Goal: Task Accomplishment & Management: Complete application form

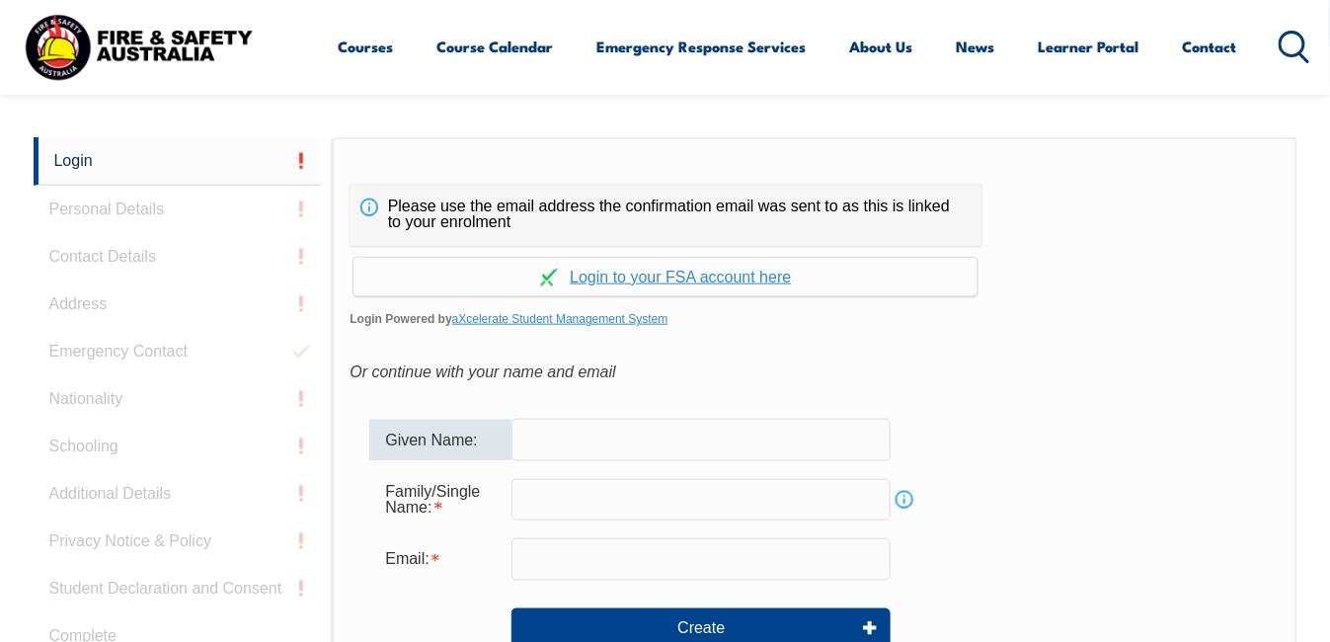
click at [537, 442] on input "text" at bounding box center [701, 439] width 379 height 41
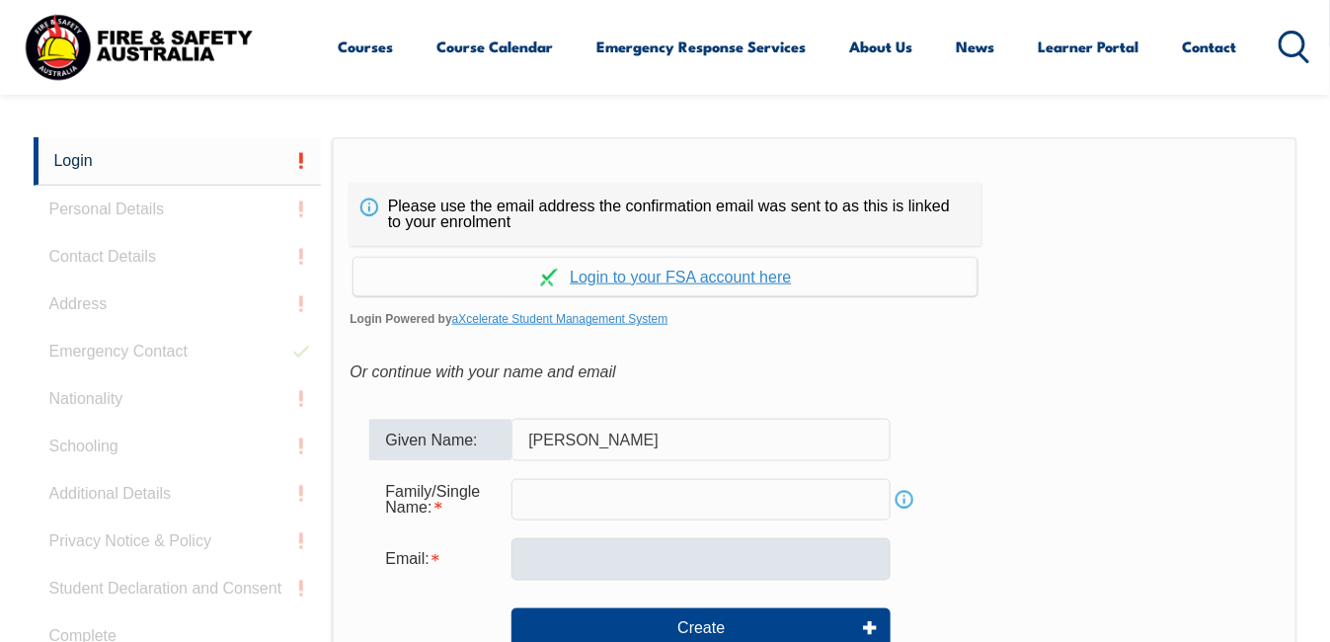
type input "[PERSON_NAME]"
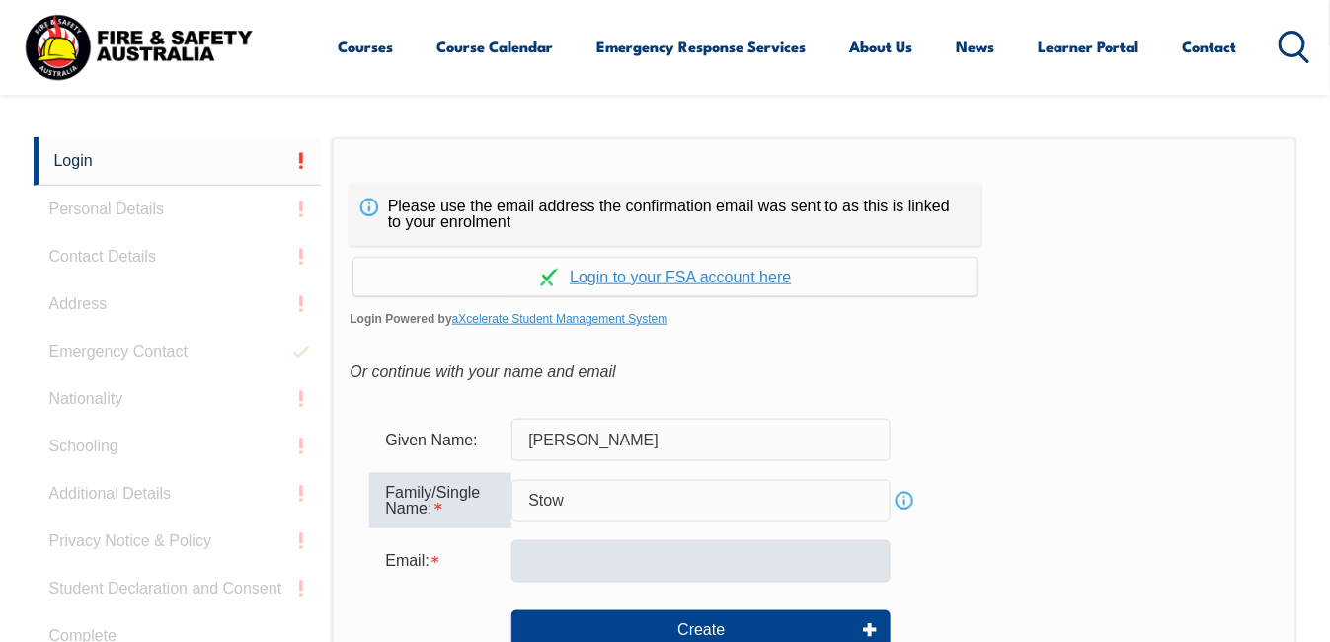
type input "Stow"
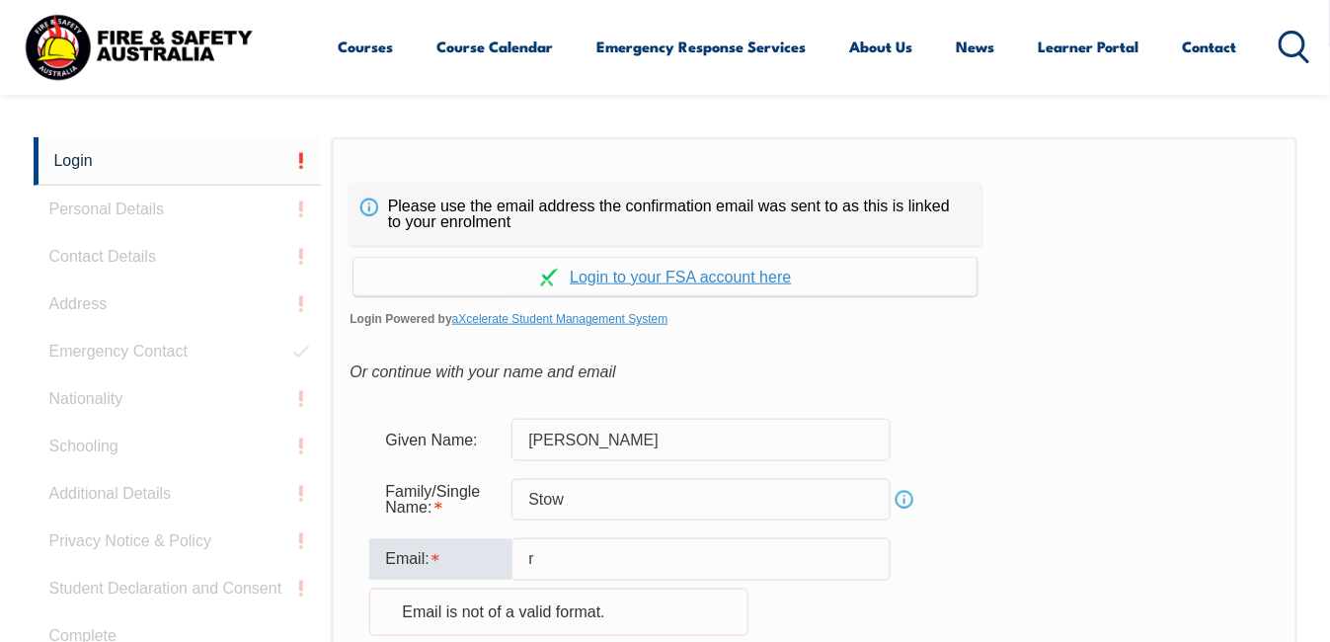
type input "[PERSON_NAME][EMAIL_ADDRESS][DOMAIN_NAME]"
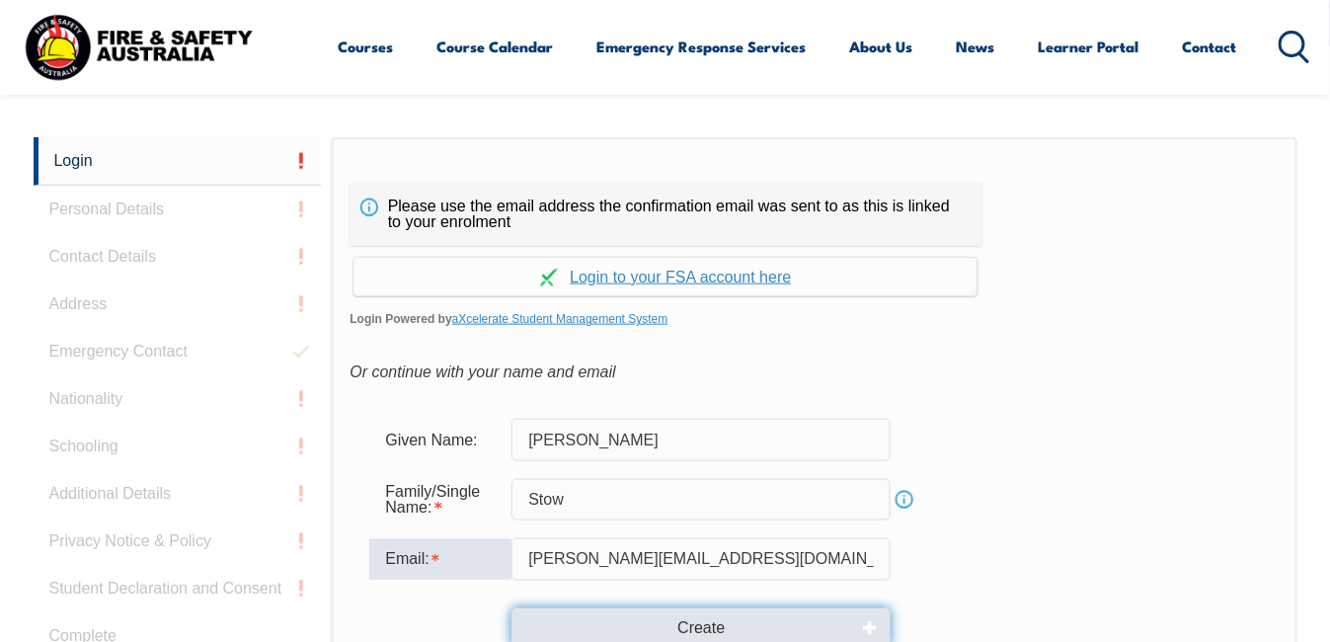
click at [700, 621] on button "Create" at bounding box center [701, 628] width 379 height 40
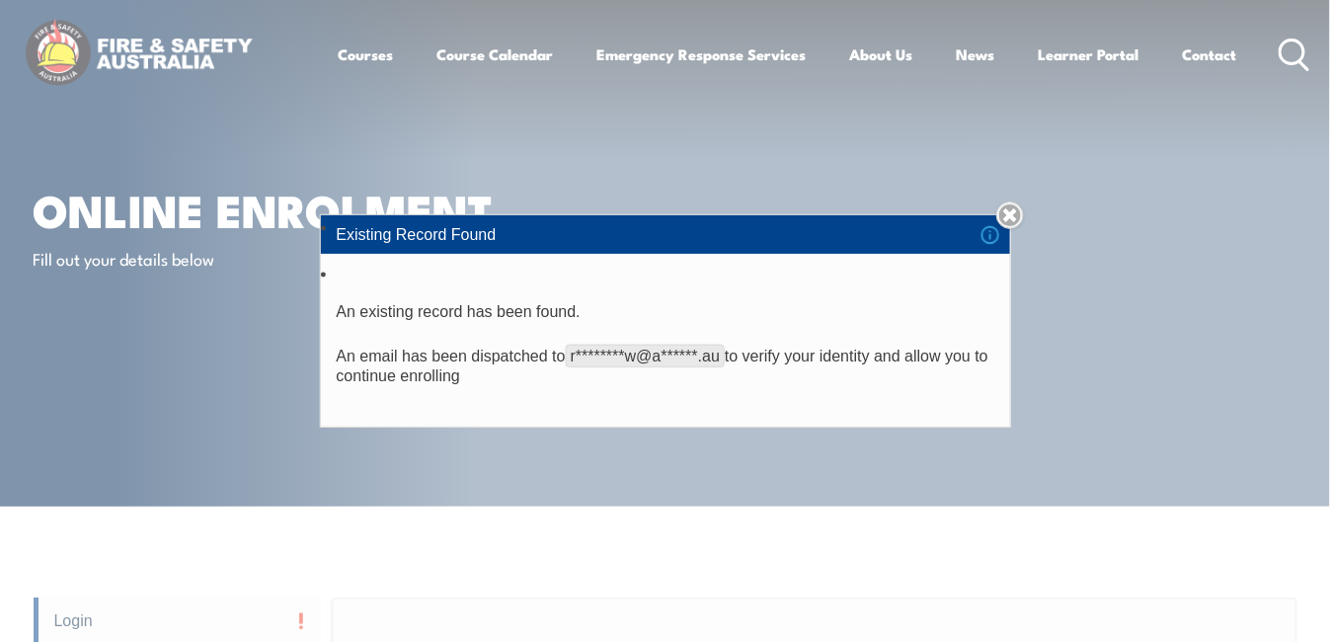
scroll to position [460, 0]
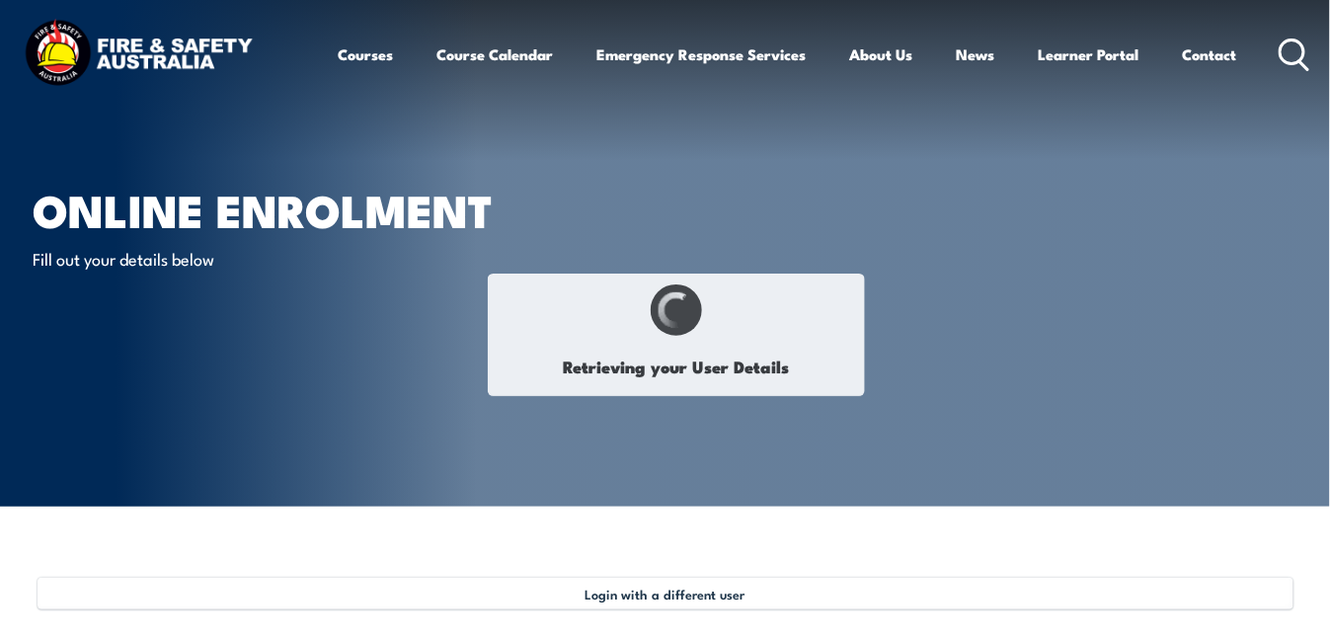
type input "[PERSON_NAME]"
type input "Stow"
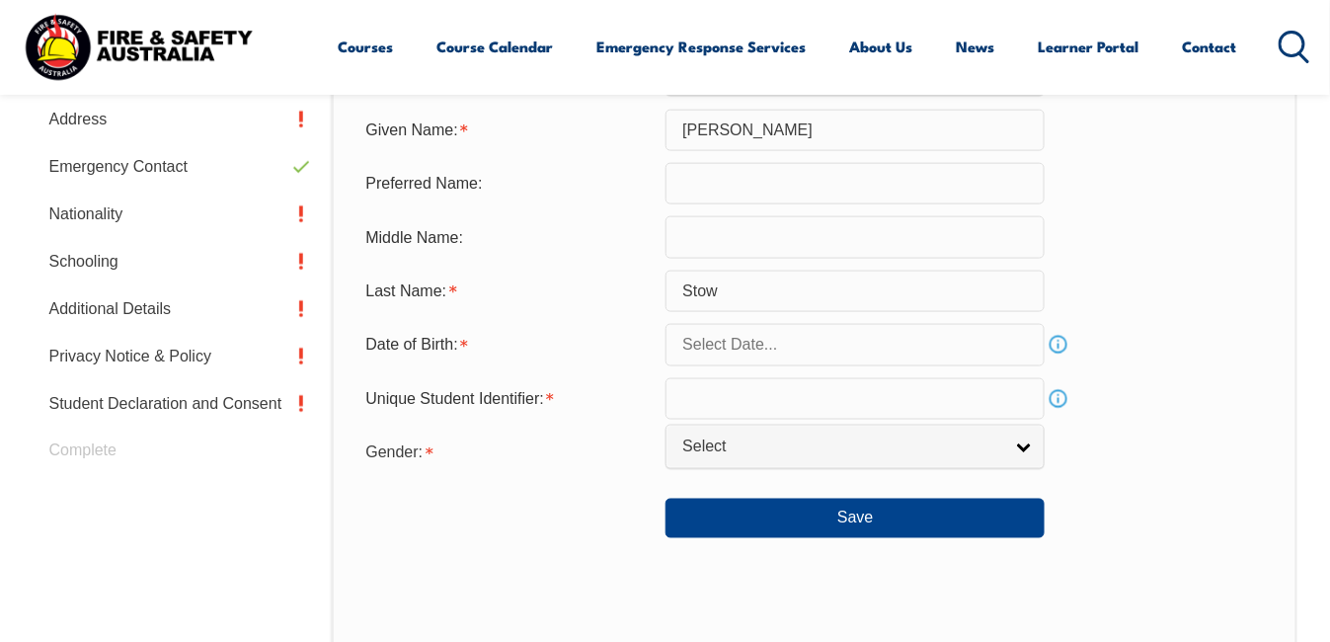
scroll to position [683, 0]
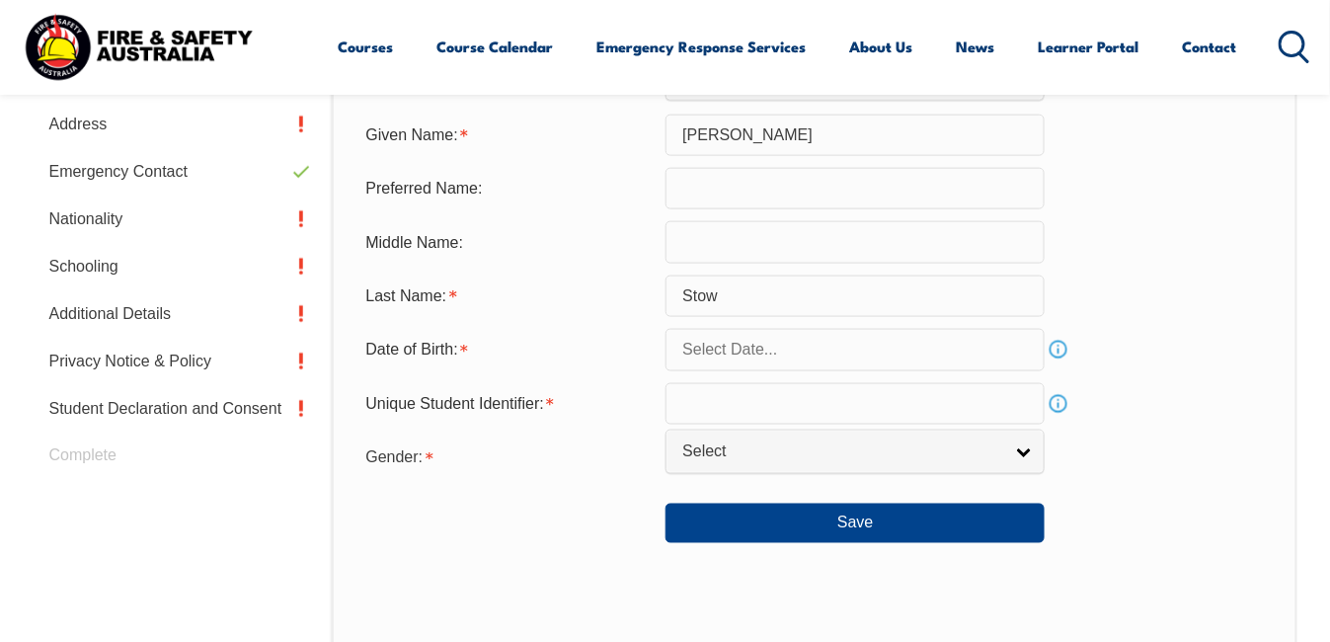
click at [687, 352] on input "text" at bounding box center [855, 349] width 379 height 41
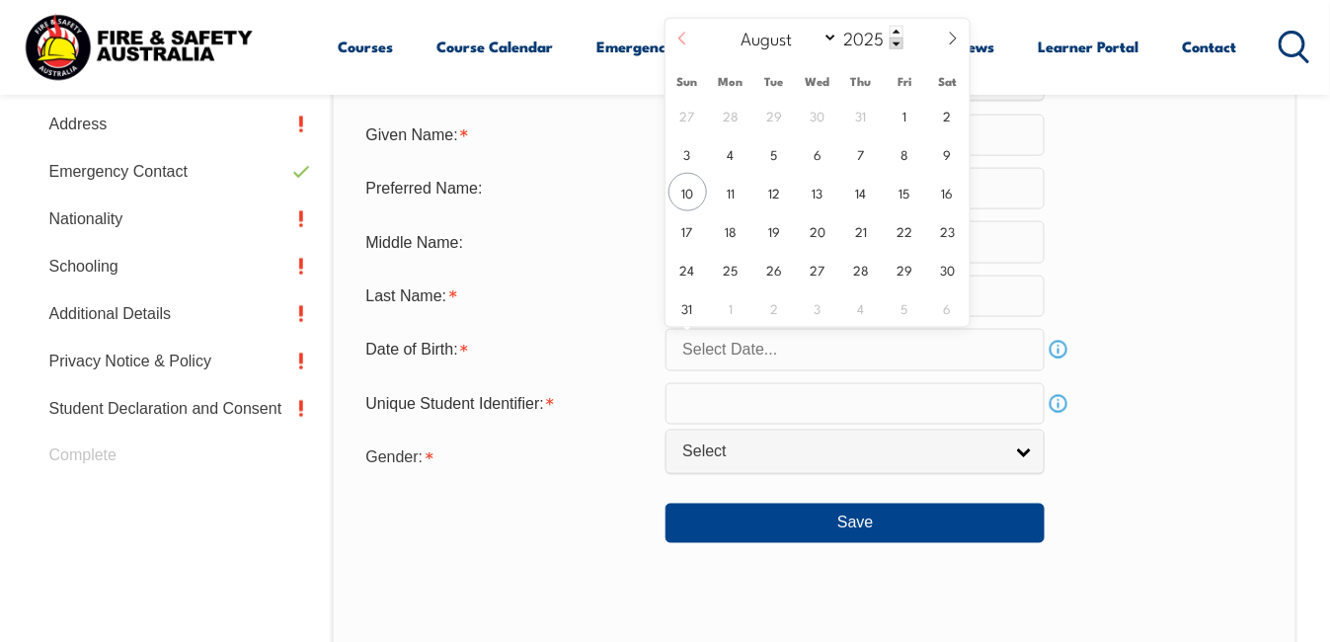
click at [683, 40] on icon at bounding box center [683, 39] width 14 height 14
select select "6"
click at [815, 115] on span "2" at bounding box center [817, 115] width 39 height 39
type input "[DATE]"
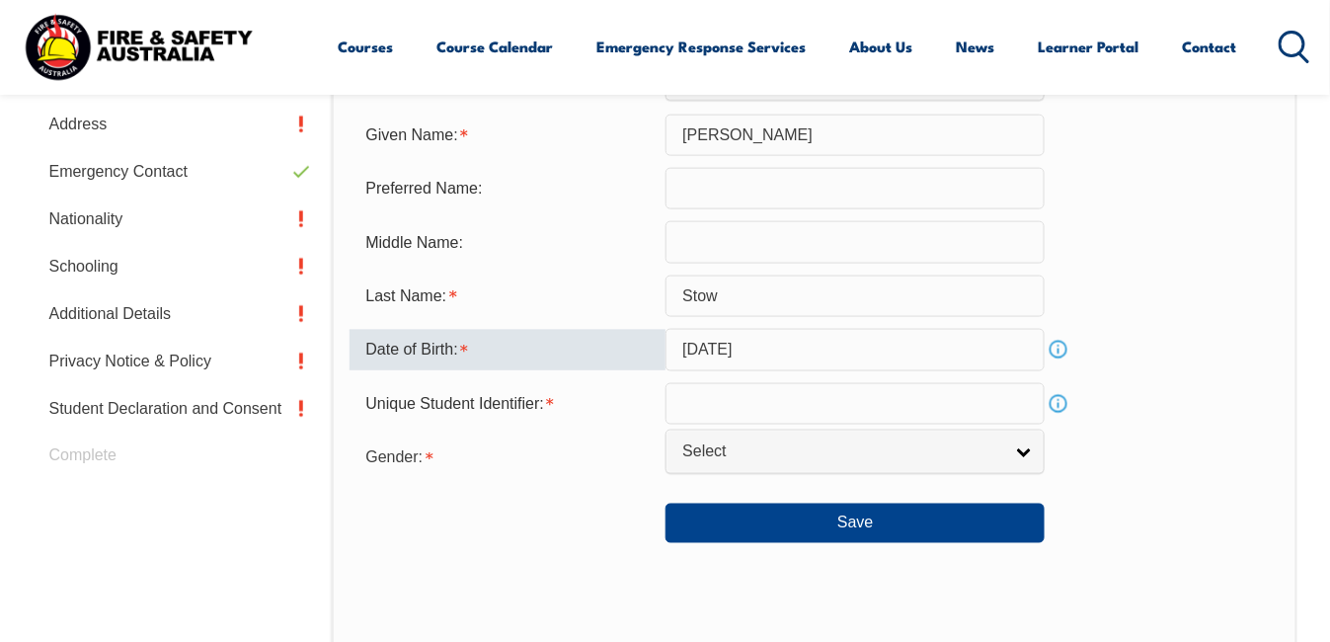
click at [730, 344] on input "[DATE]" at bounding box center [855, 349] width 379 height 41
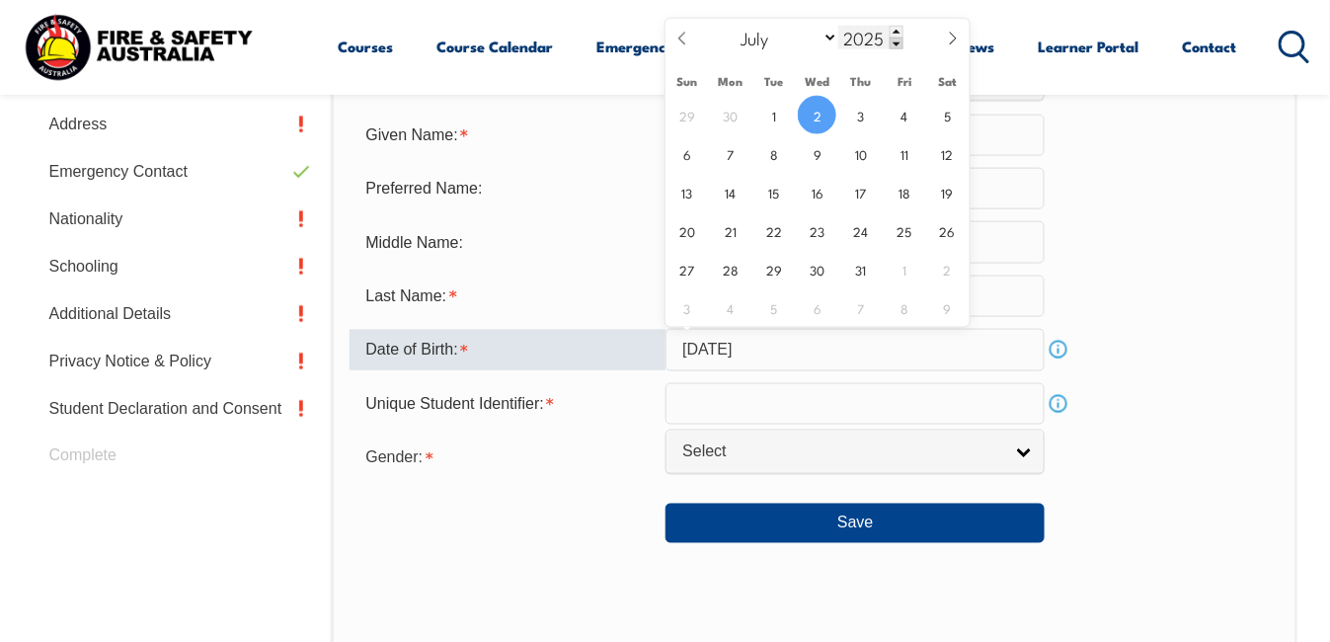
click at [897, 43] on span at bounding box center [897, 44] width 14 height 12
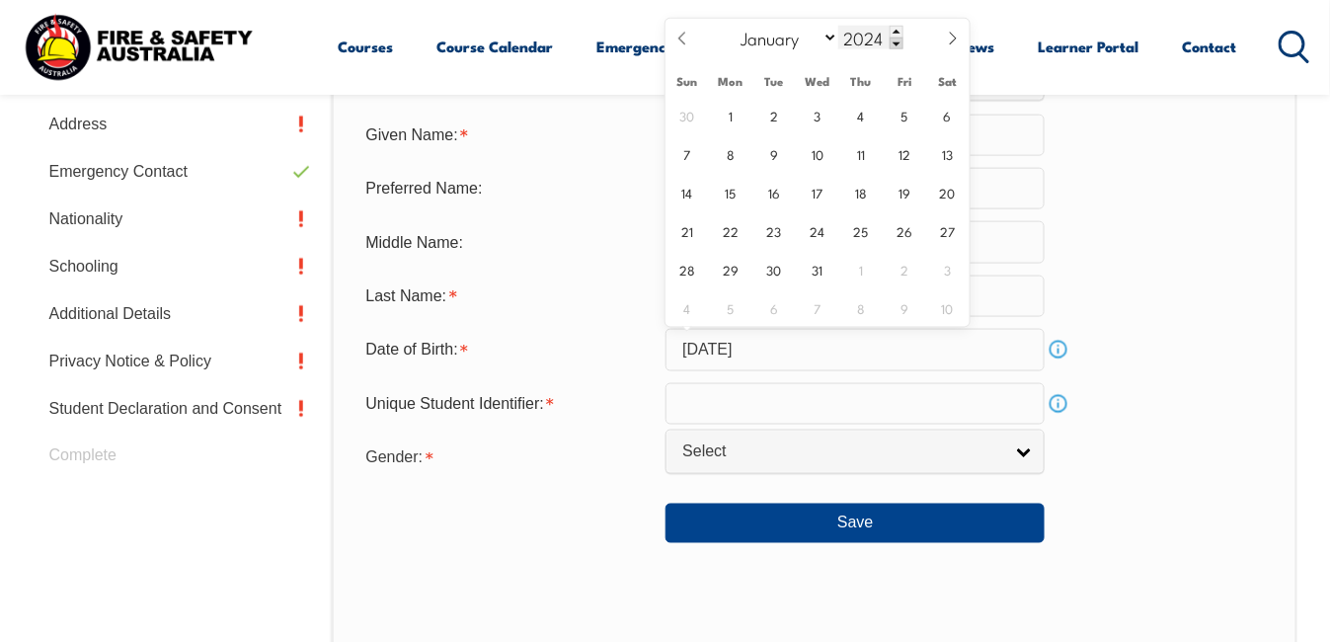
click at [897, 43] on span at bounding box center [897, 44] width 14 height 12
click at [897, 42] on span at bounding box center [897, 44] width 14 height 12
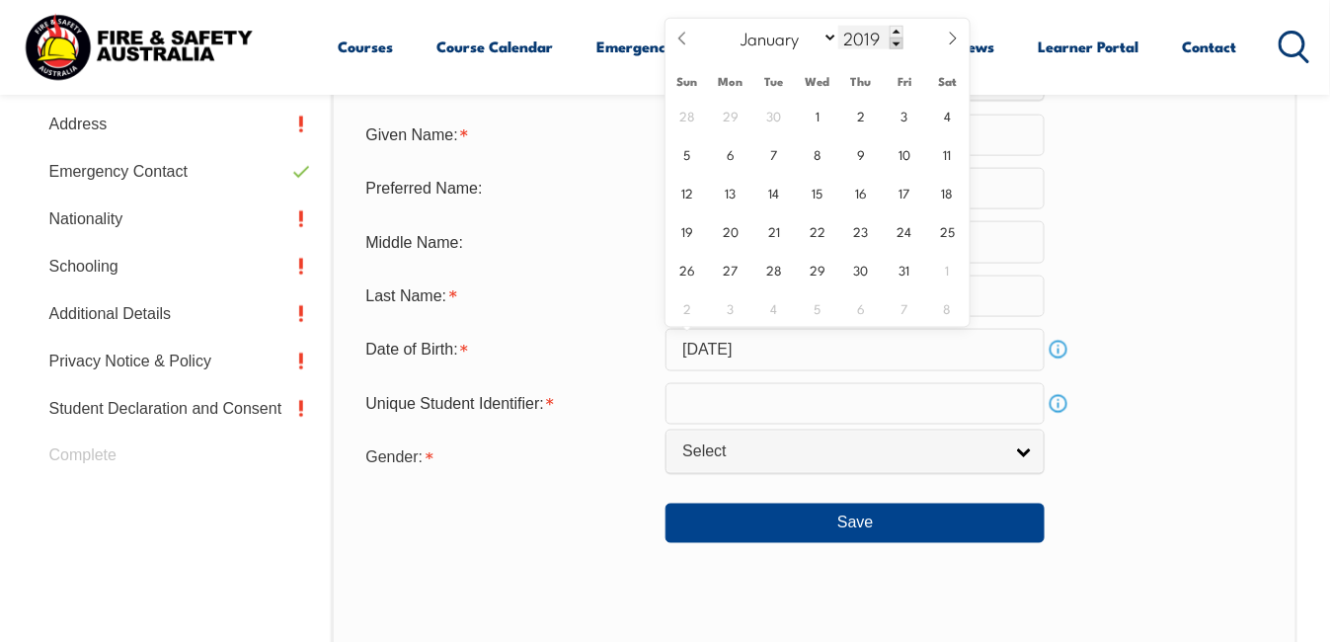
click at [897, 42] on span at bounding box center [897, 44] width 14 height 12
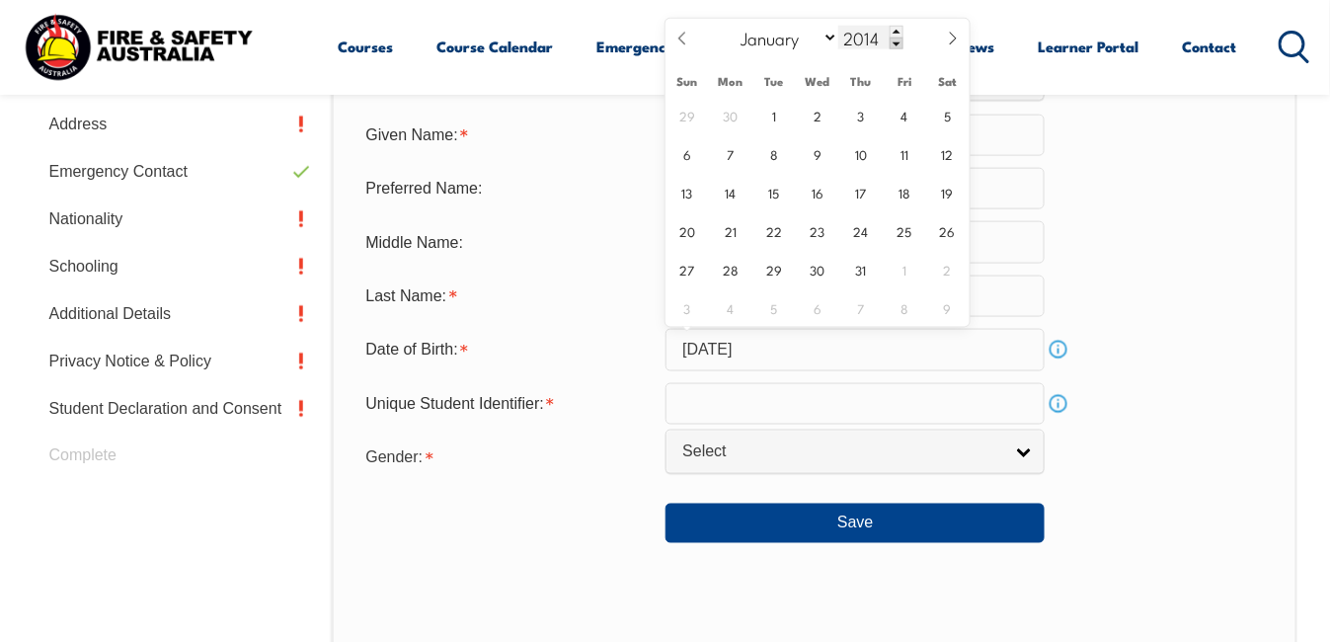
click at [897, 42] on span at bounding box center [897, 44] width 14 height 12
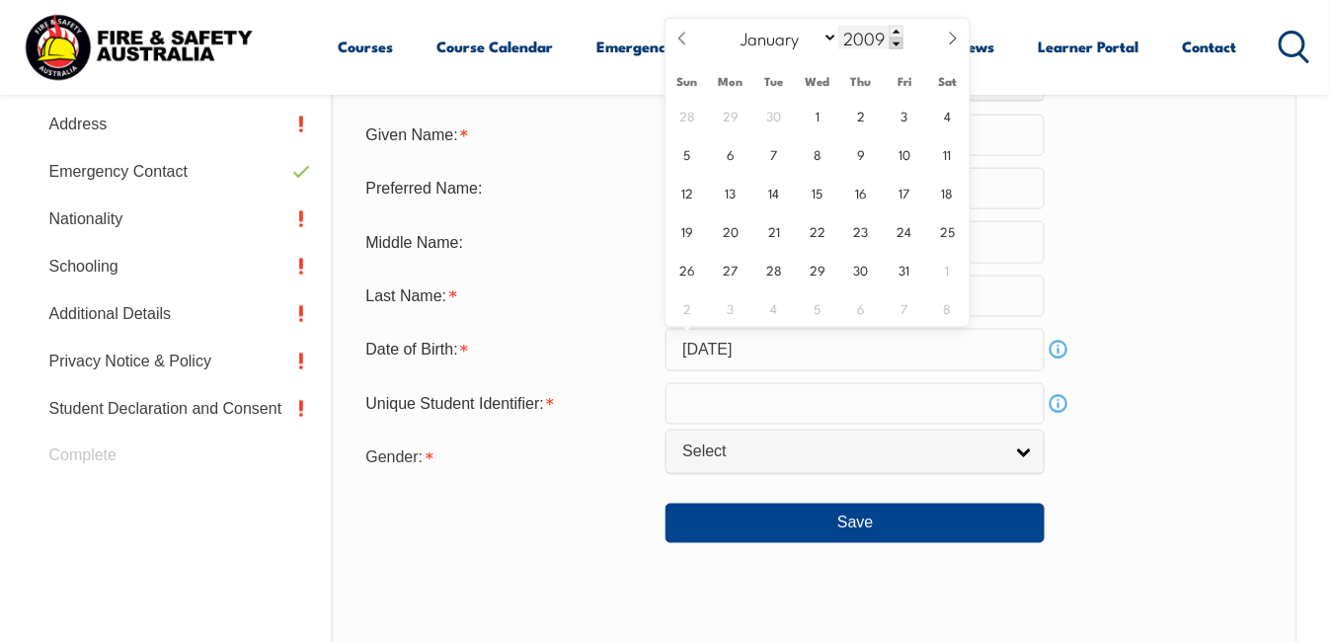
click at [897, 42] on span at bounding box center [897, 44] width 14 height 12
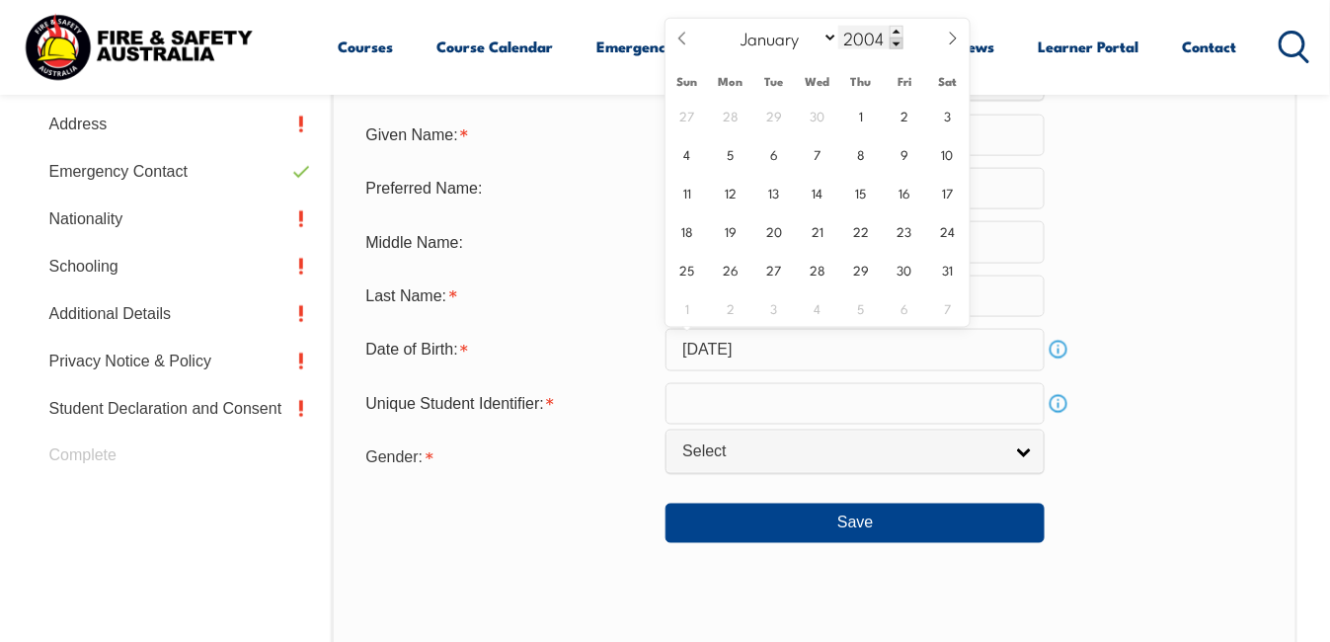
click at [897, 42] on span at bounding box center [897, 44] width 14 height 12
click at [897, 41] on span at bounding box center [897, 44] width 14 height 12
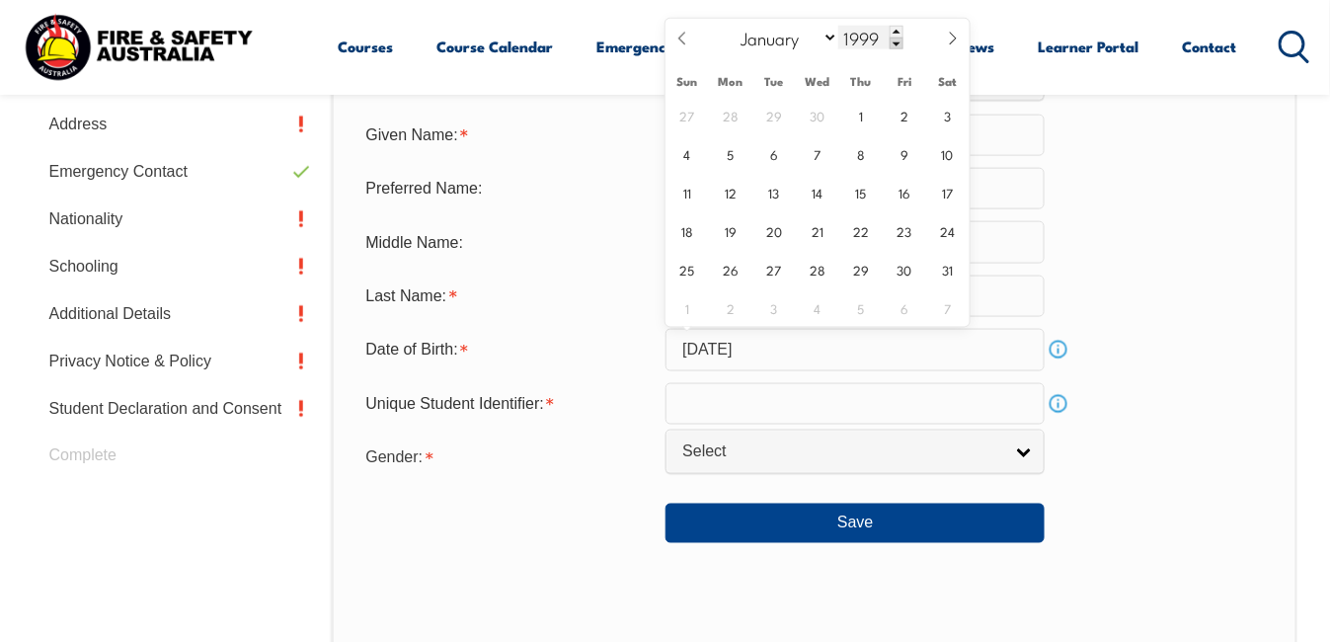
click at [897, 41] on span at bounding box center [897, 44] width 14 height 12
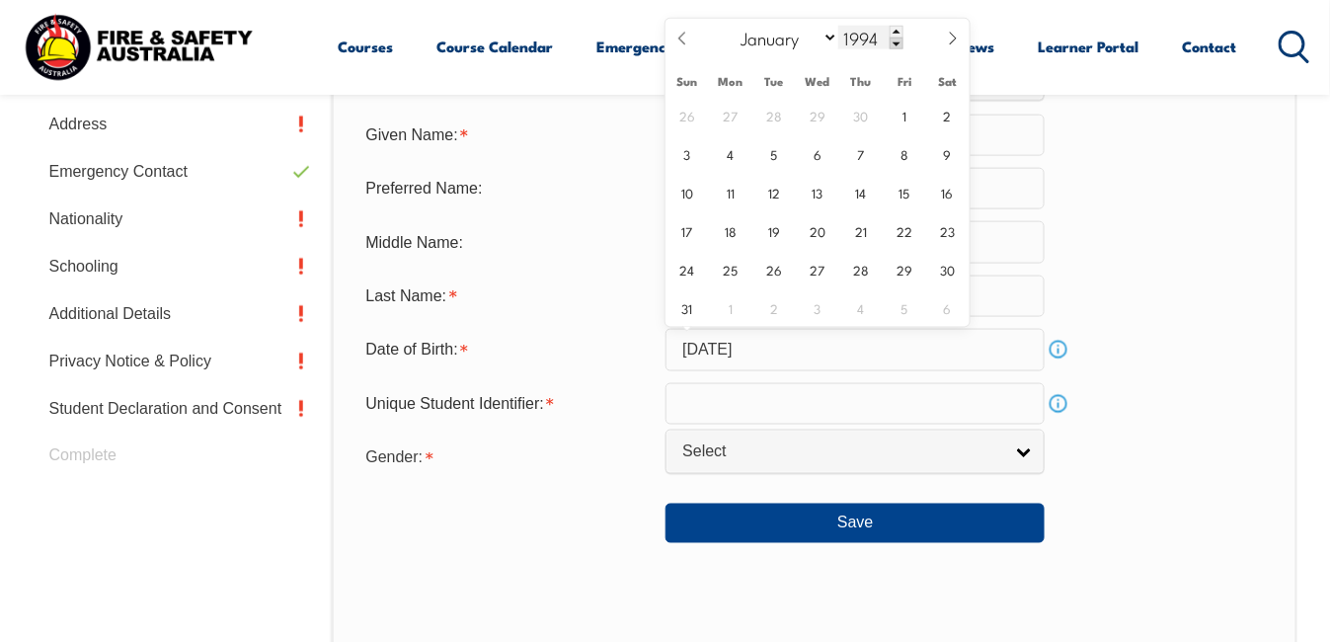
click at [897, 41] on span at bounding box center [897, 44] width 14 height 12
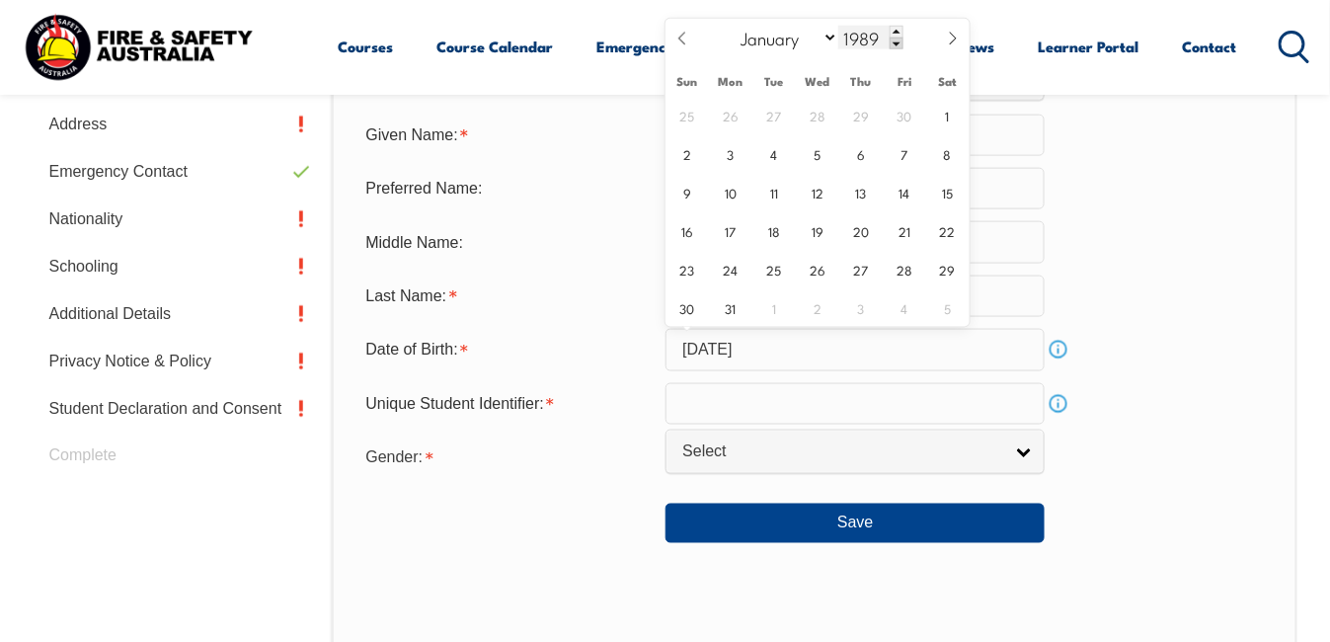
click at [897, 41] on span at bounding box center [897, 44] width 14 height 12
click at [896, 41] on span at bounding box center [897, 44] width 14 height 12
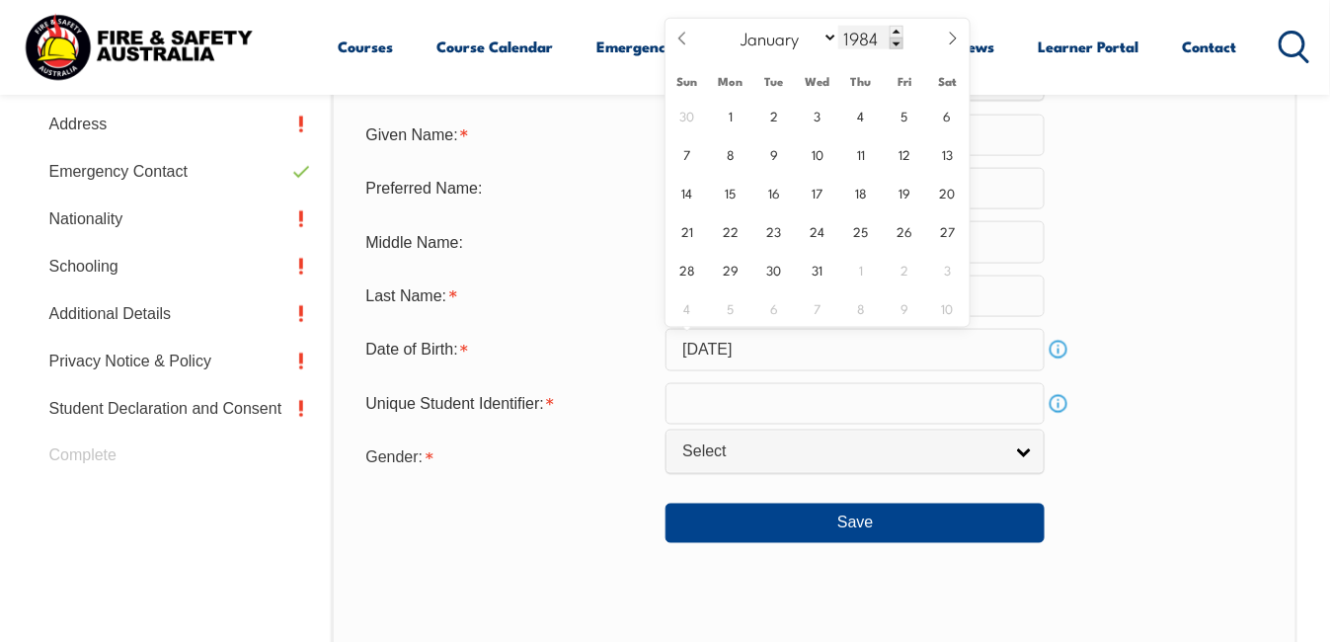
click at [896, 41] on span at bounding box center [897, 44] width 14 height 12
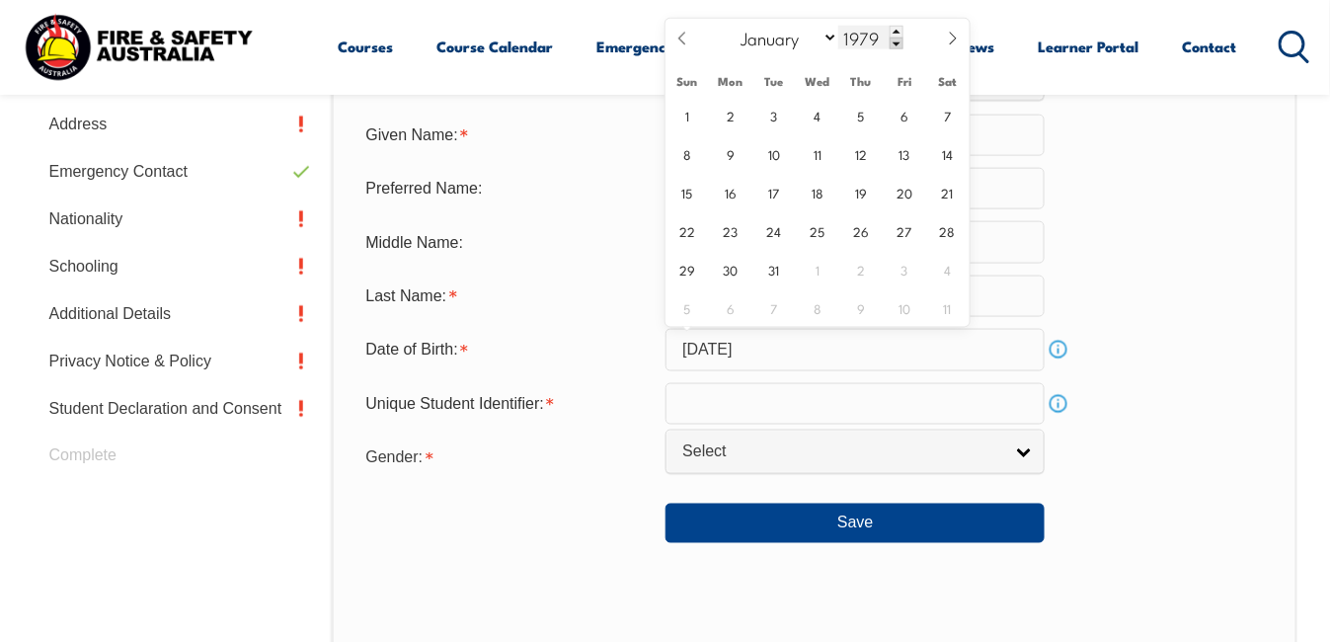
click at [896, 41] on span at bounding box center [897, 44] width 14 height 12
click at [894, 41] on span at bounding box center [897, 44] width 14 height 12
click at [894, 43] on span at bounding box center [897, 44] width 14 height 12
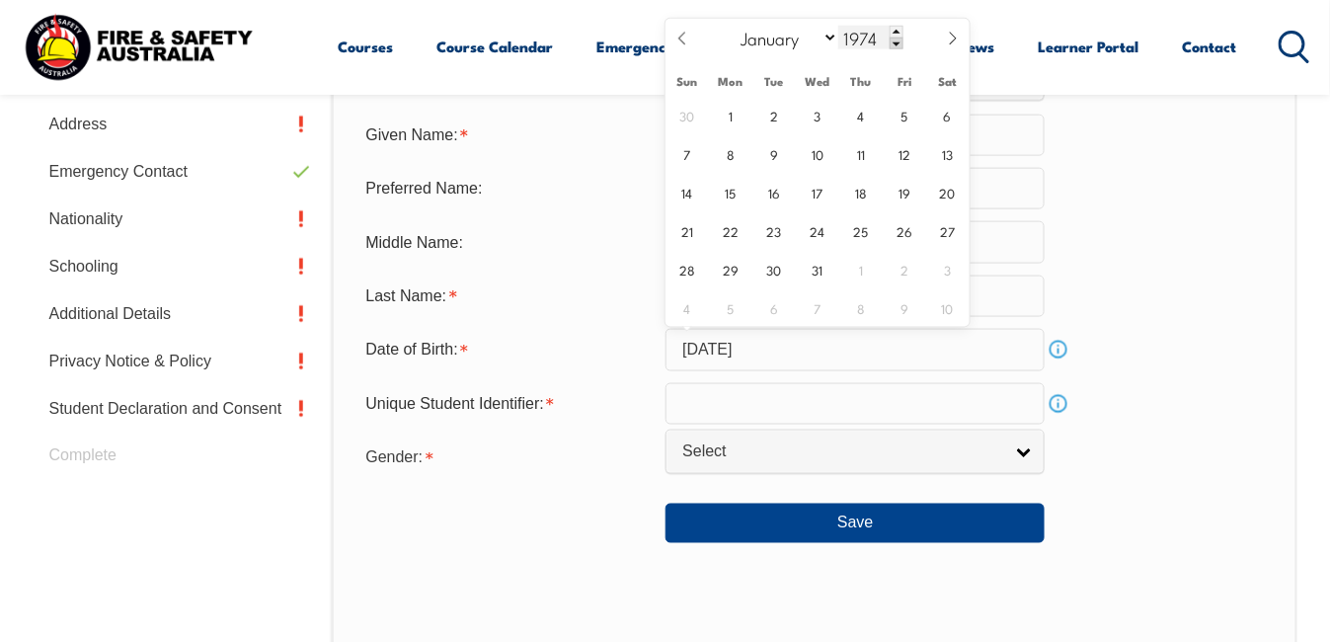
click at [894, 43] on span at bounding box center [897, 44] width 14 height 12
click at [896, 43] on span at bounding box center [897, 44] width 14 height 12
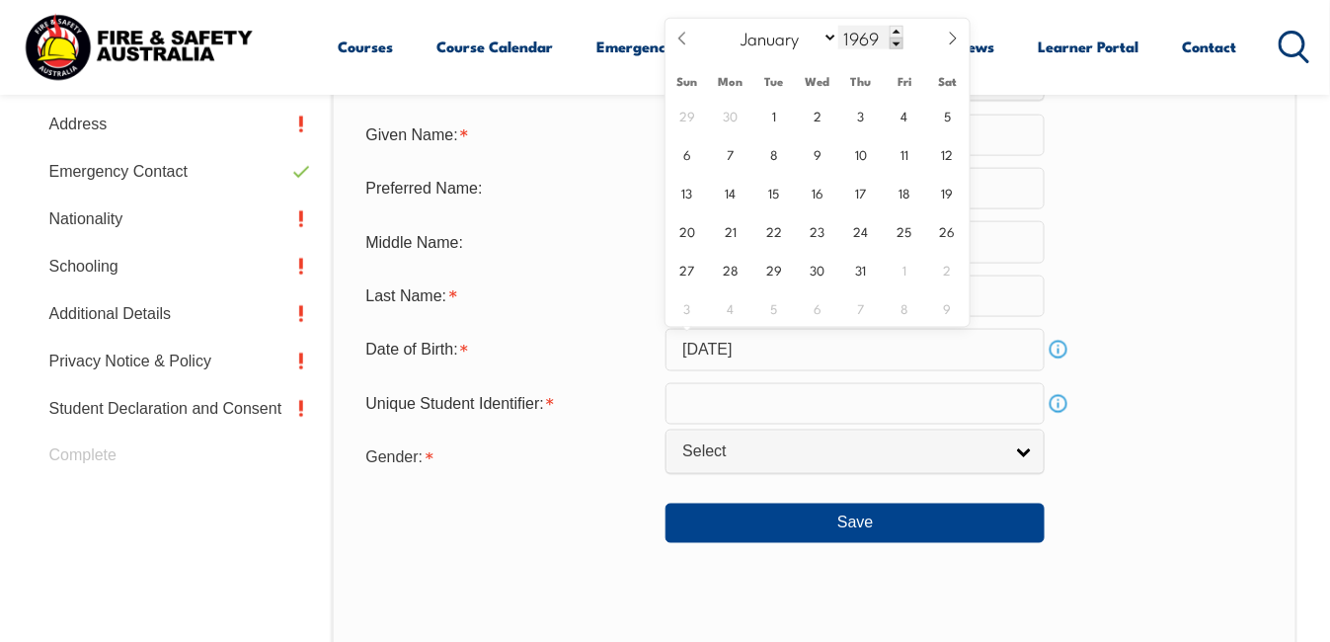
click at [896, 43] on span at bounding box center [897, 44] width 14 height 12
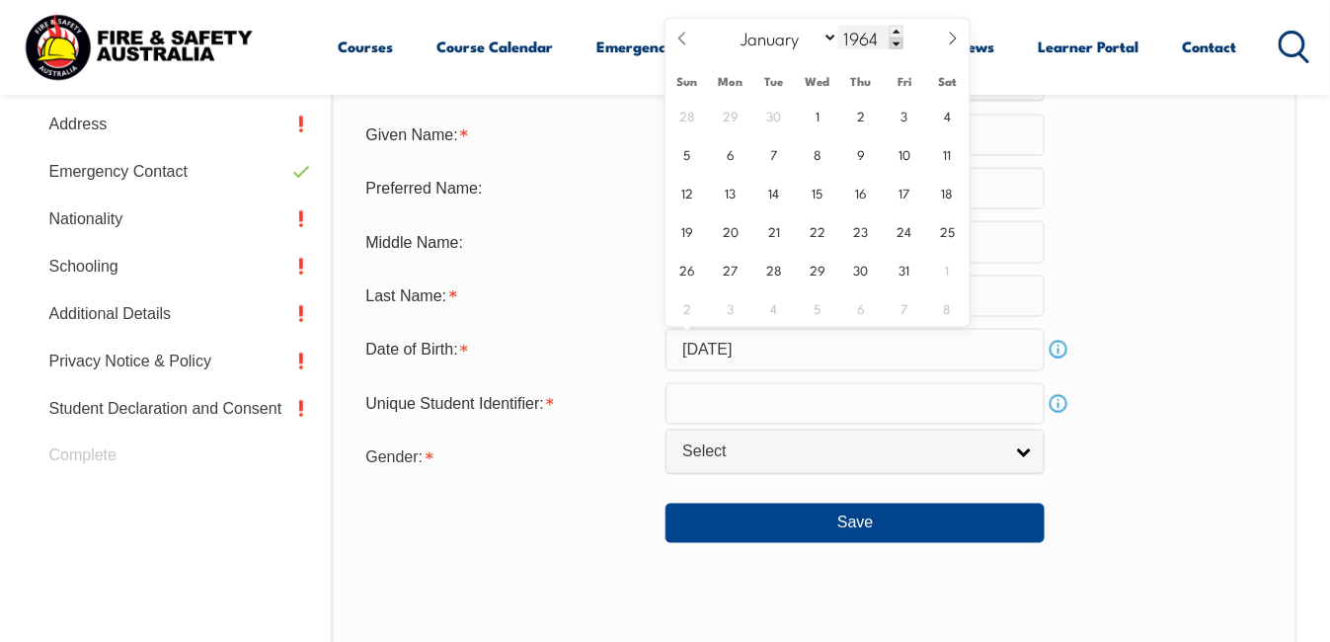
click at [896, 43] on span at bounding box center [897, 44] width 14 height 12
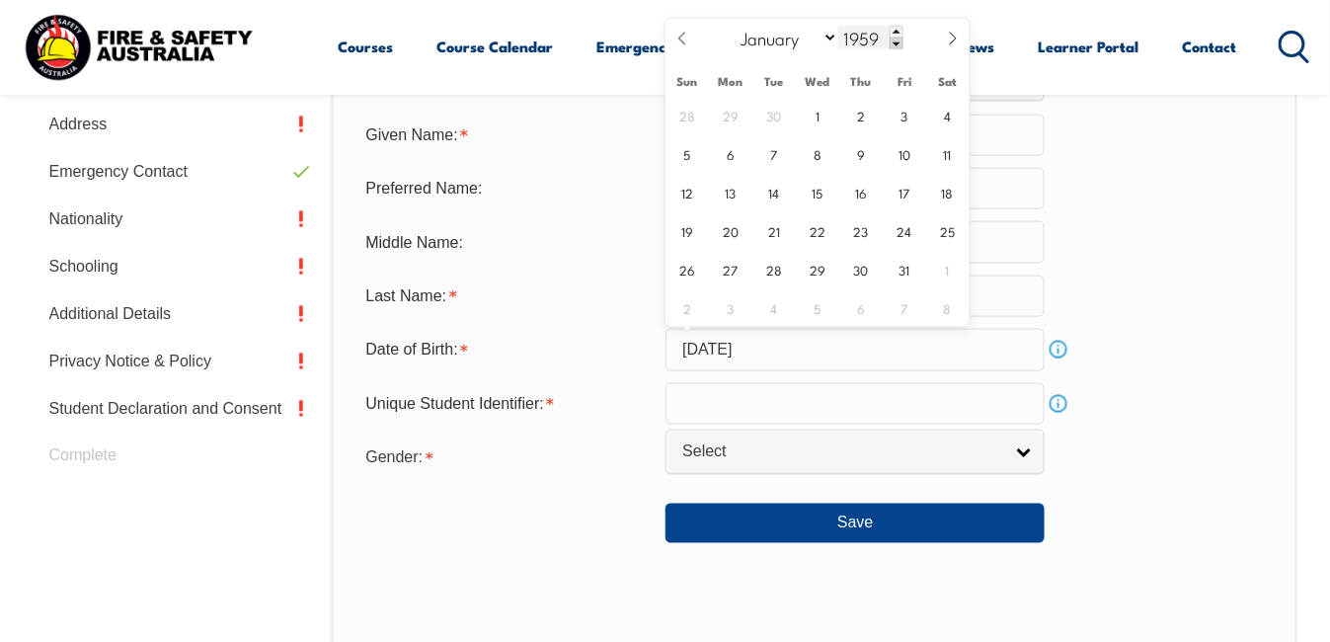
click at [896, 43] on span at bounding box center [897, 44] width 14 height 12
type input "1955"
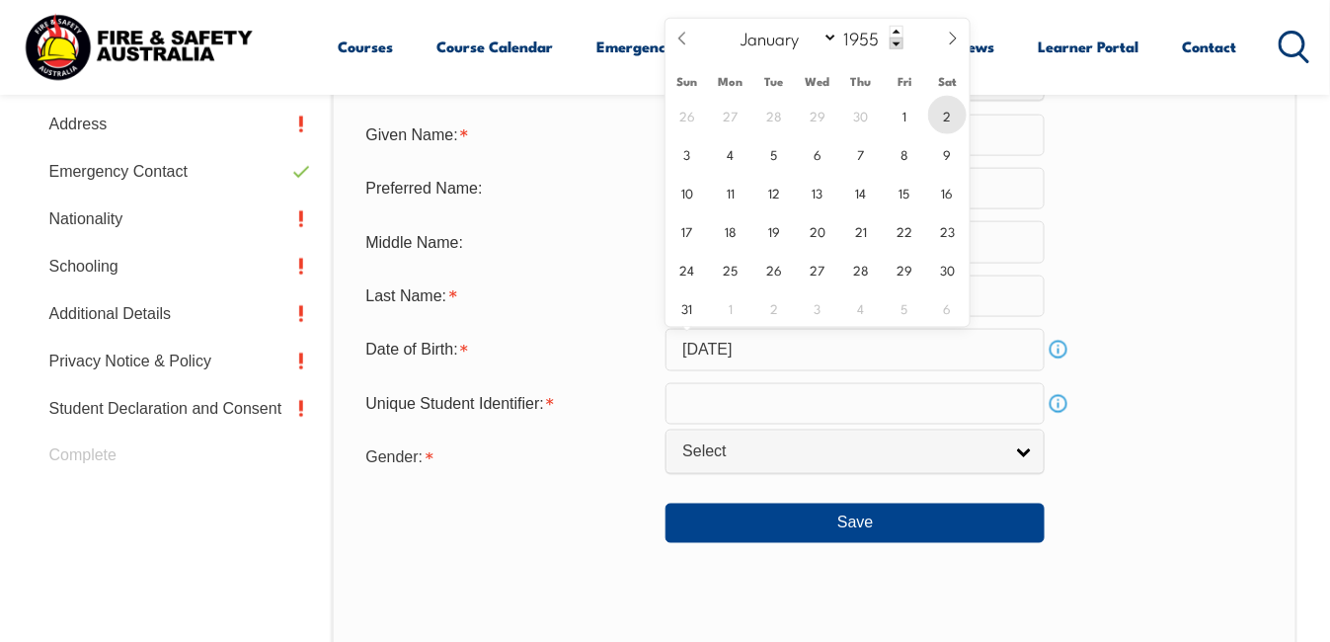
click at [949, 114] on span "2" at bounding box center [947, 115] width 39 height 39
type input "[DATE]"
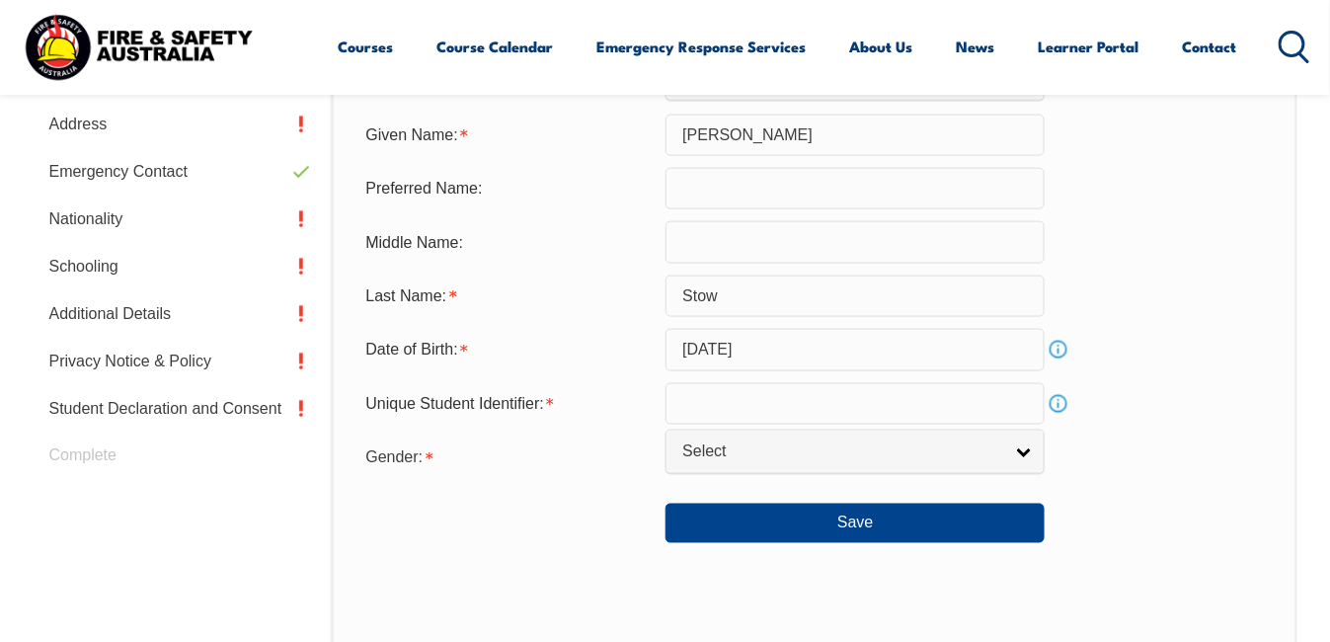
click at [1057, 399] on link "Info" at bounding box center [1059, 404] width 28 height 28
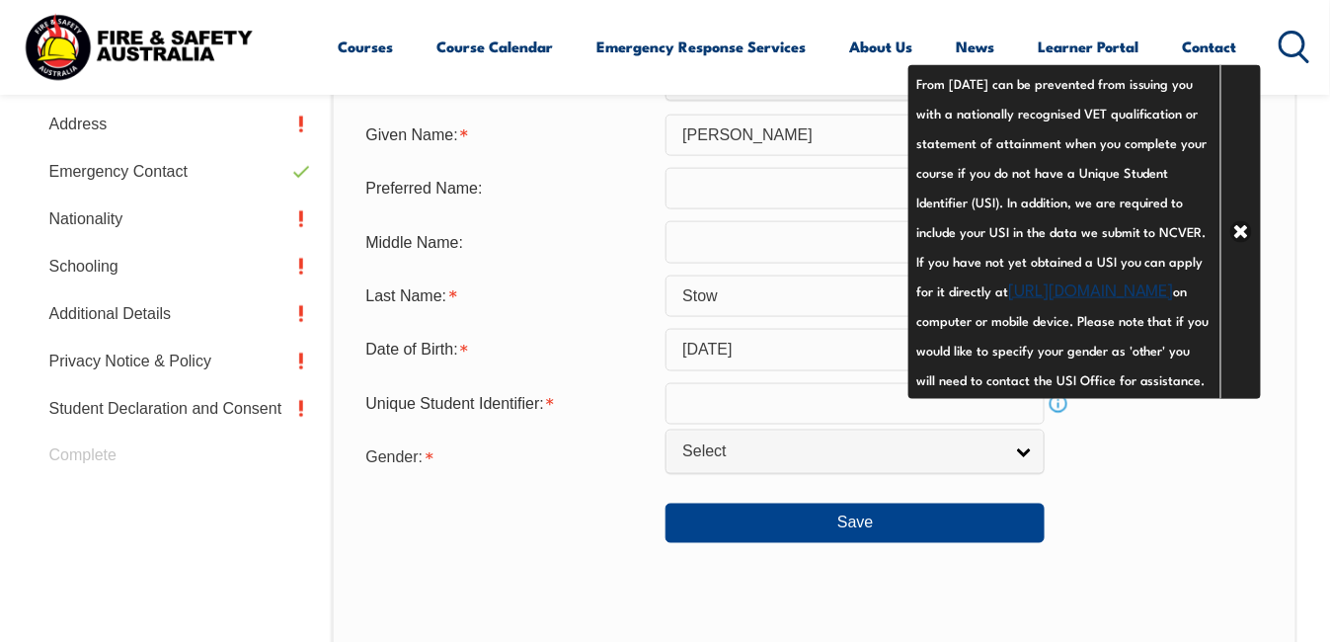
click at [1008, 300] on link "[URL][DOMAIN_NAME]" at bounding box center [1091, 289] width 166 height 24
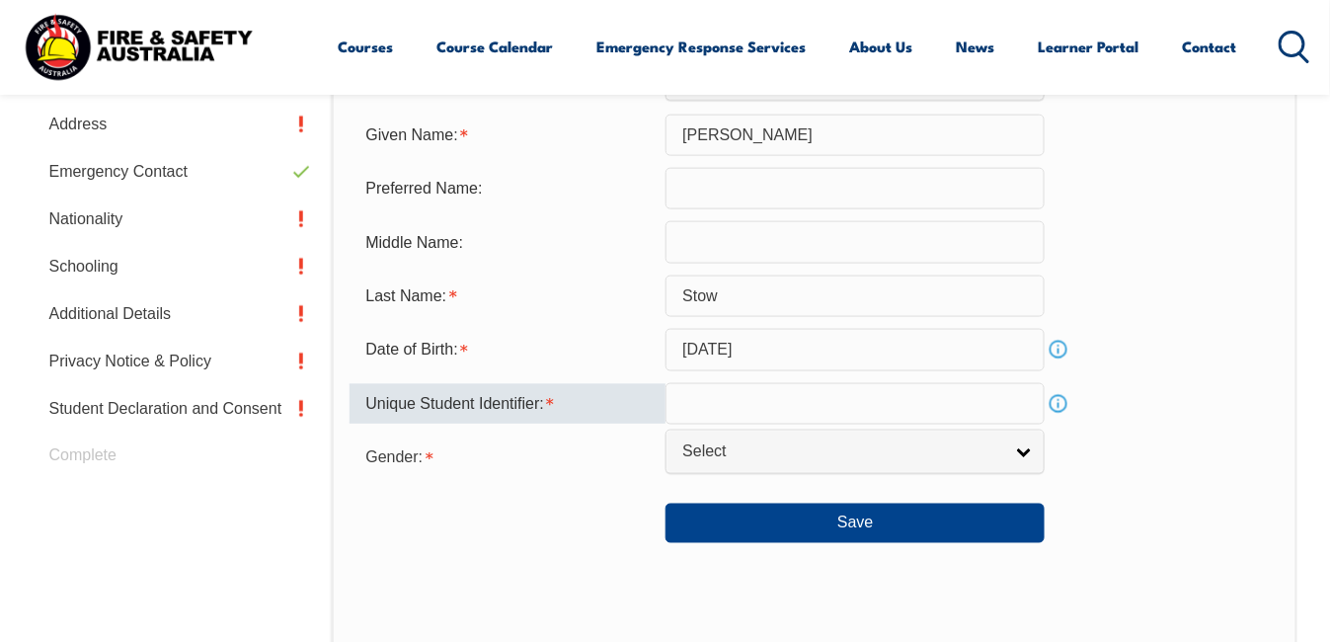
click at [688, 399] on input "text" at bounding box center [855, 403] width 379 height 41
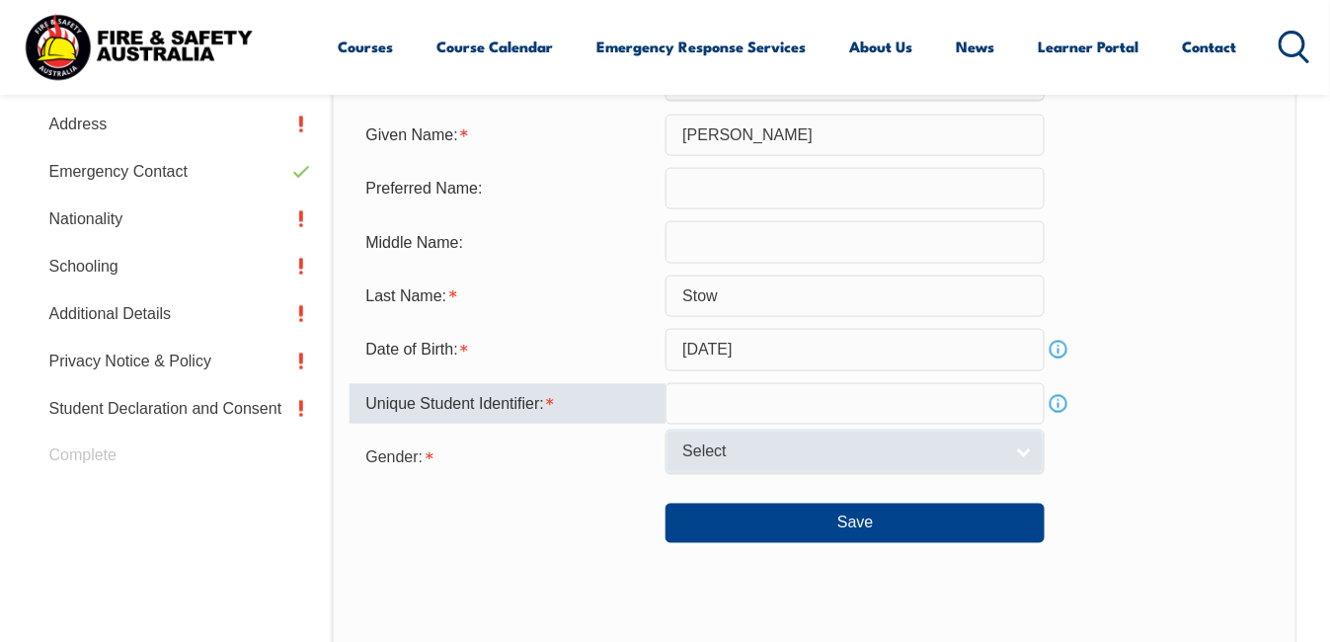
paste input "B4Q6PV4HD"
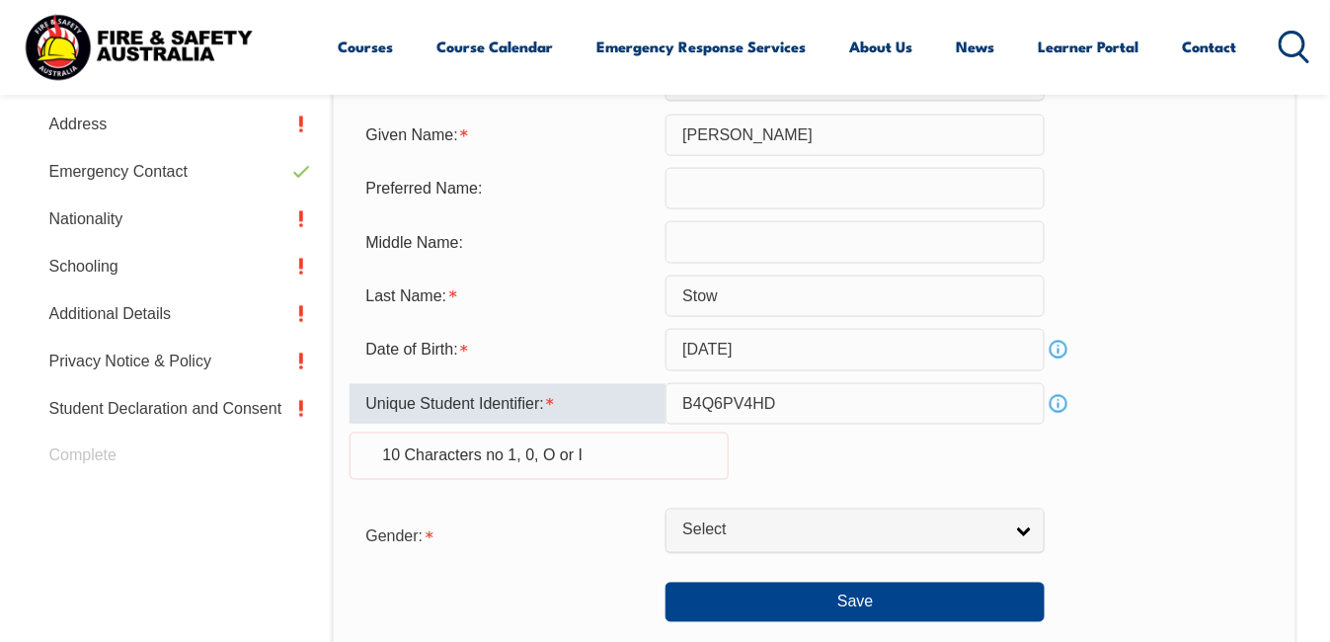
type input "B4Q6PV4HD"
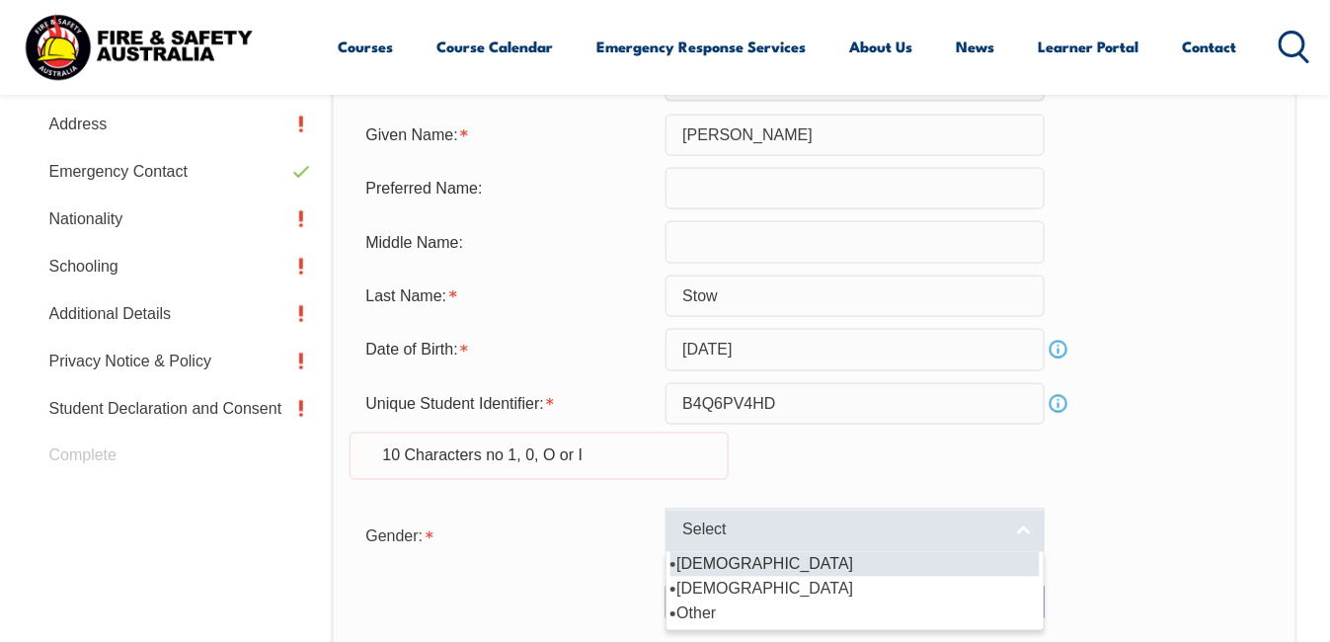
click at [1028, 530] on link "Select" at bounding box center [855, 531] width 379 height 44
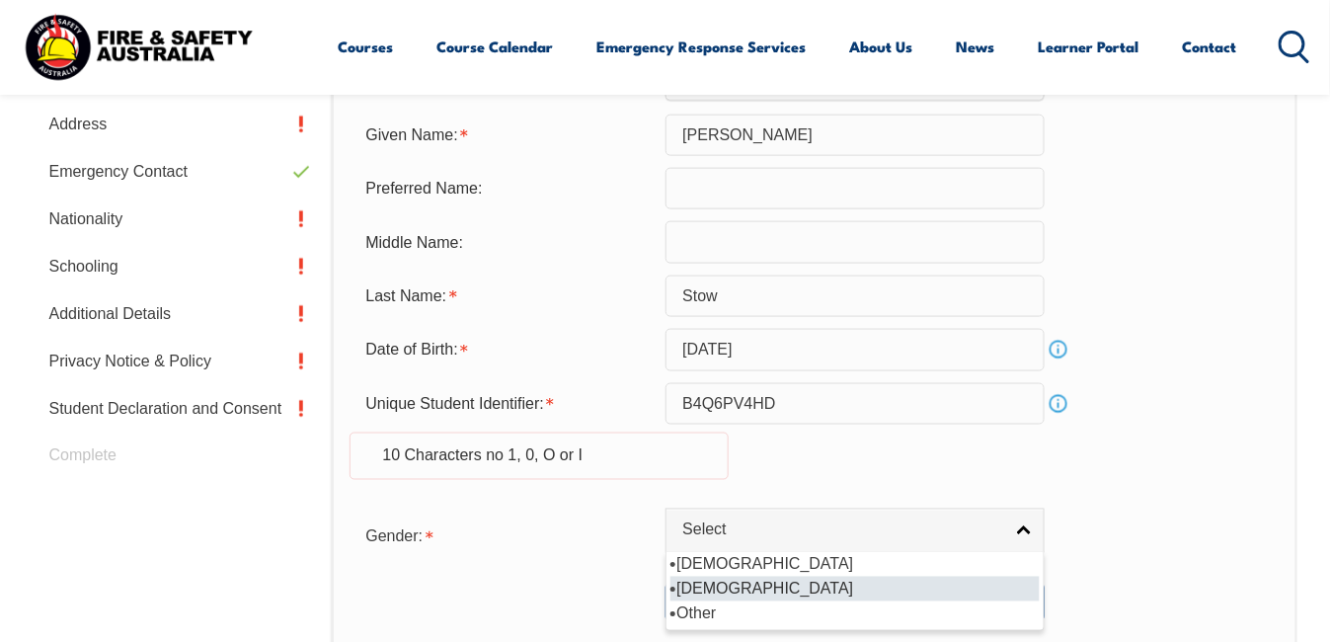
click at [714, 587] on li "[DEMOGRAPHIC_DATA]" at bounding box center [855, 589] width 369 height 25
select select "F"
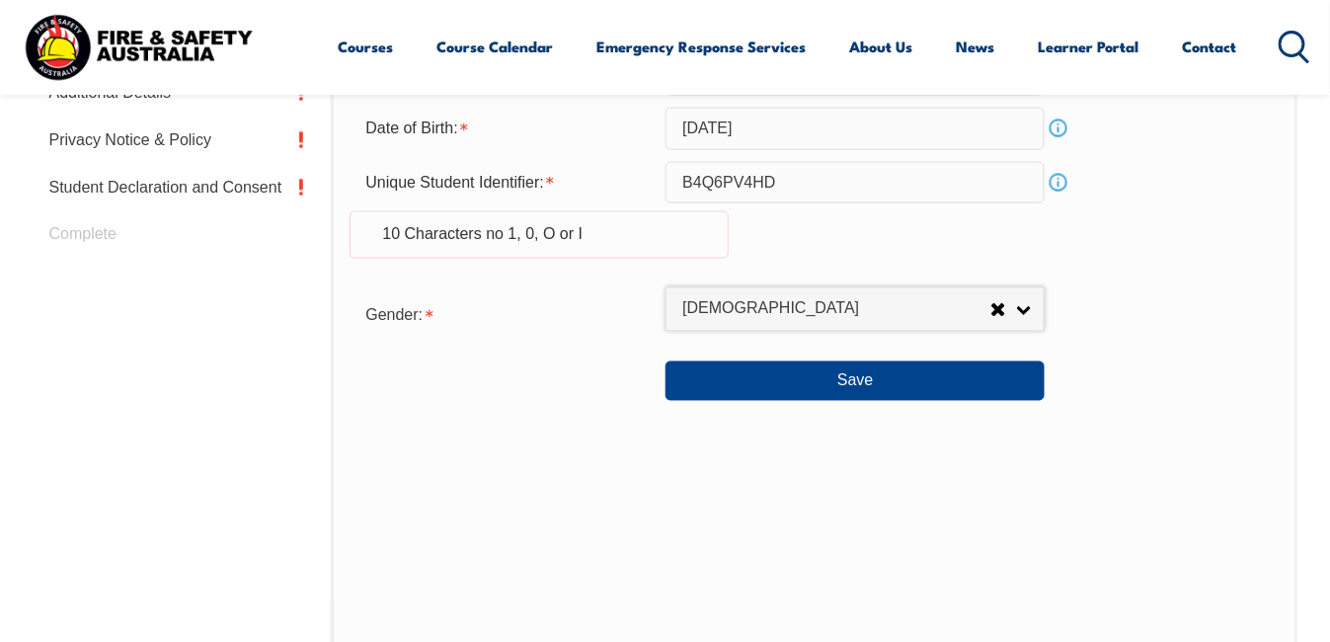
scroll to position [893, 0]
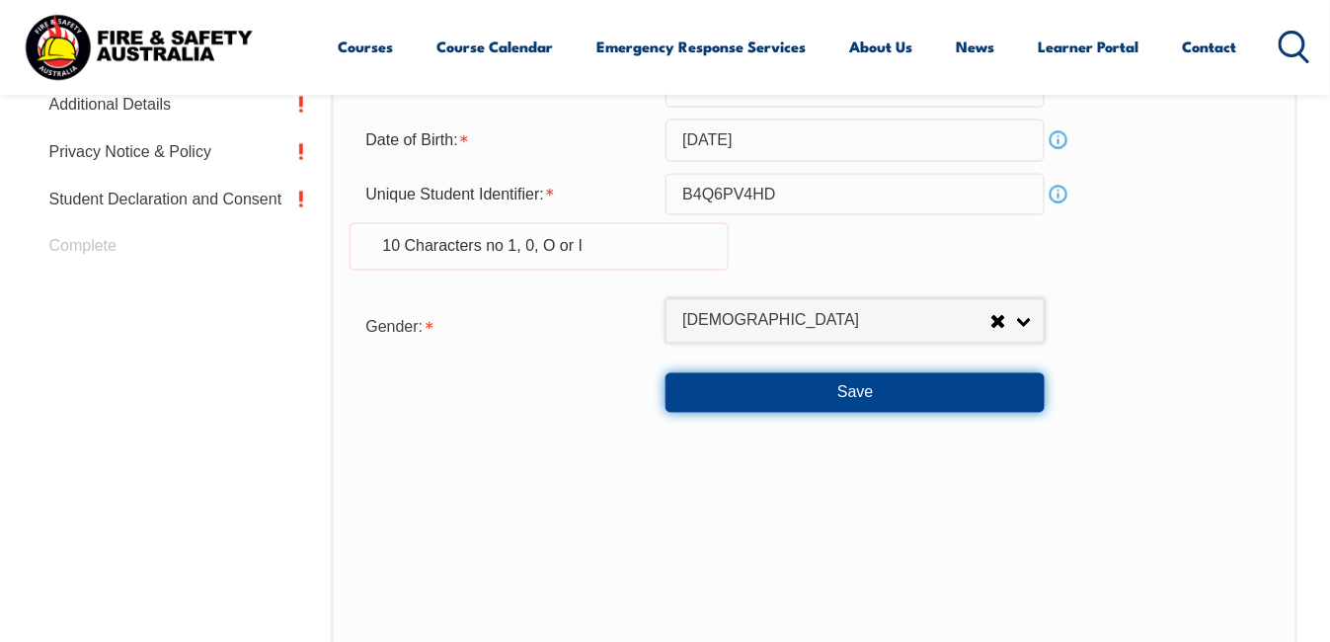
click at [861, 388] on button "Save" at bounding box center [855, 393] width 379 height 40
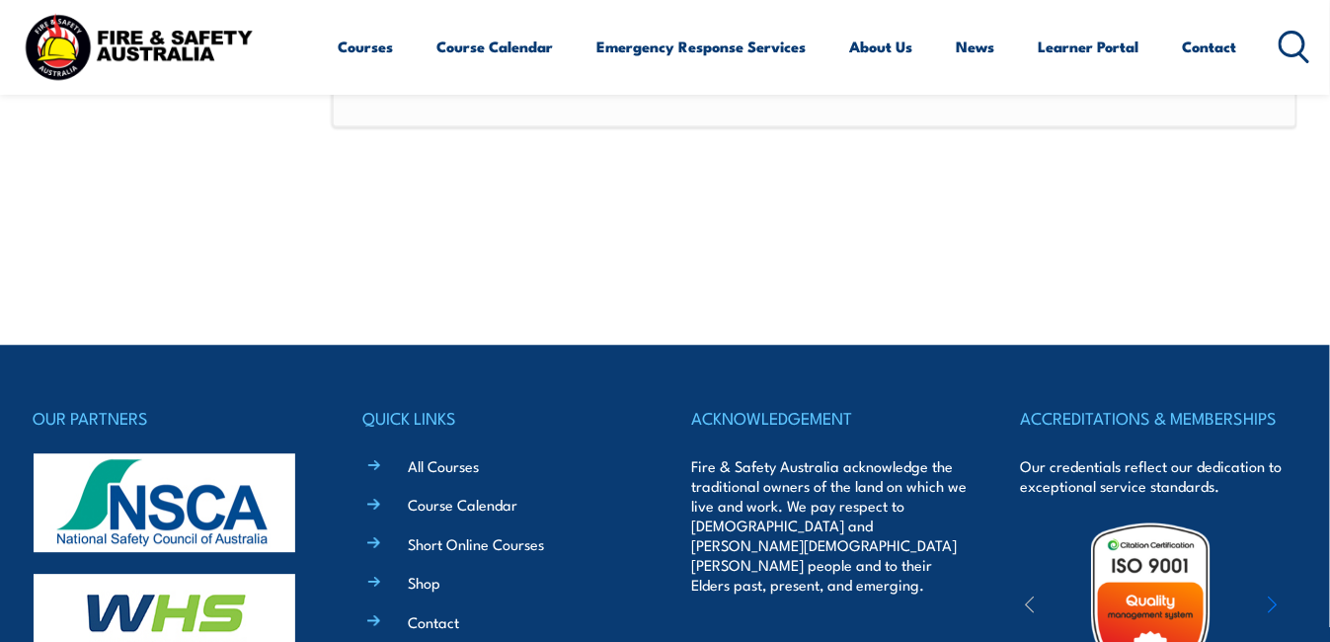
scroll to position [922, 0]
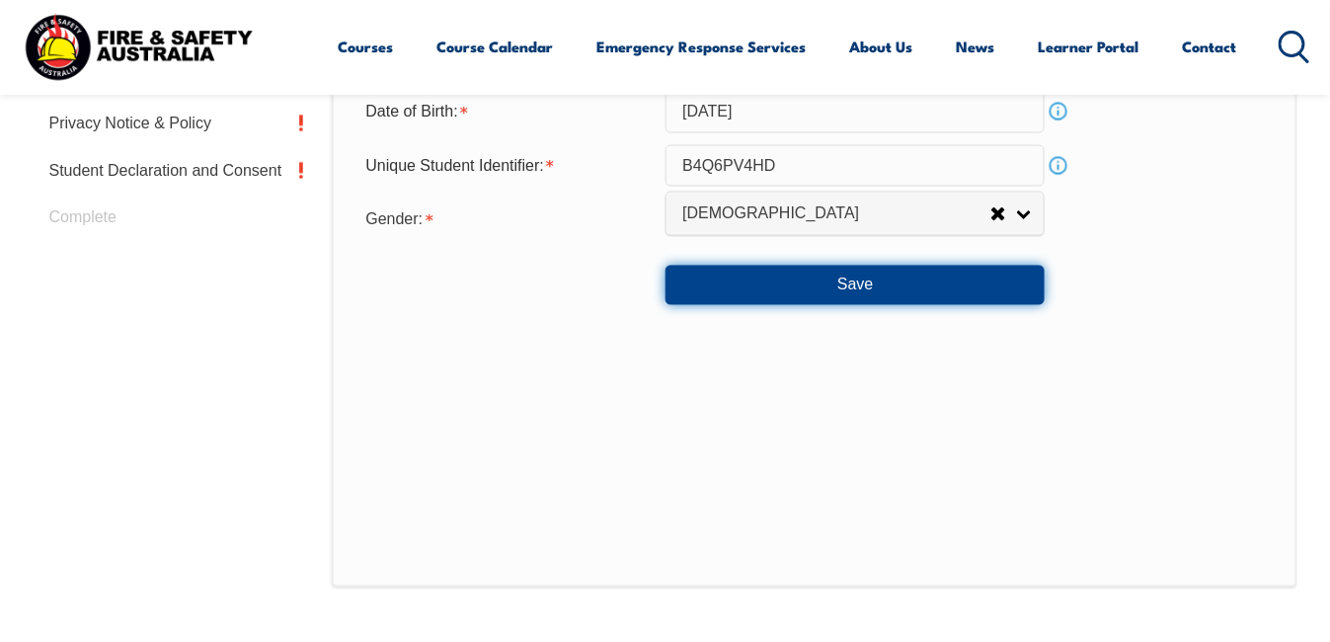
click at [843, 288] on button "Save" at bounding box center [855, 286] width 379 height 40
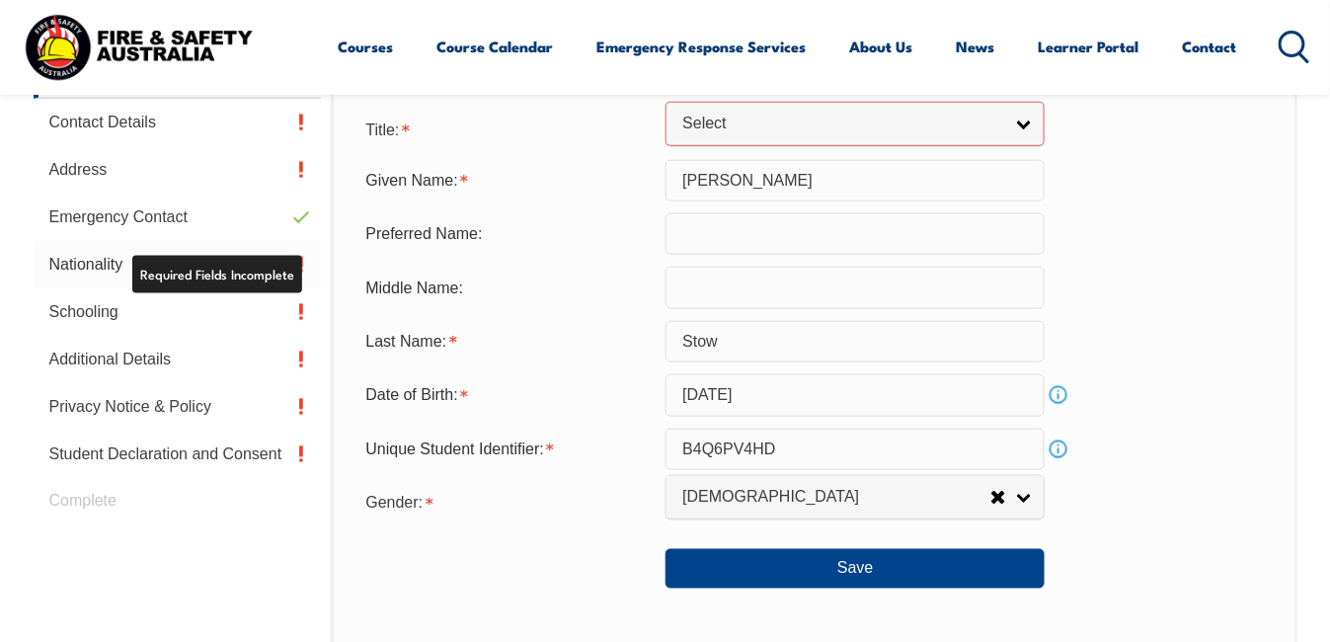
scroll to position [178, 0]
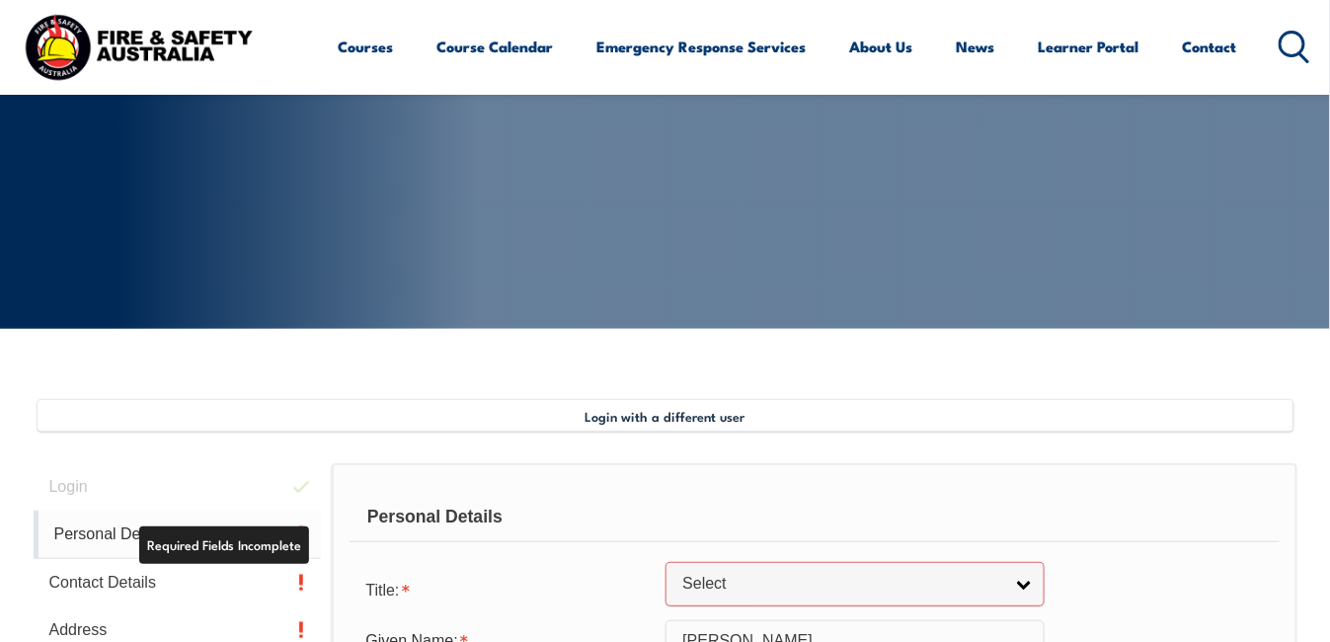
click at [248, 539] on link "Personal Details" at bounding box center [178, 535] width 288 height 48
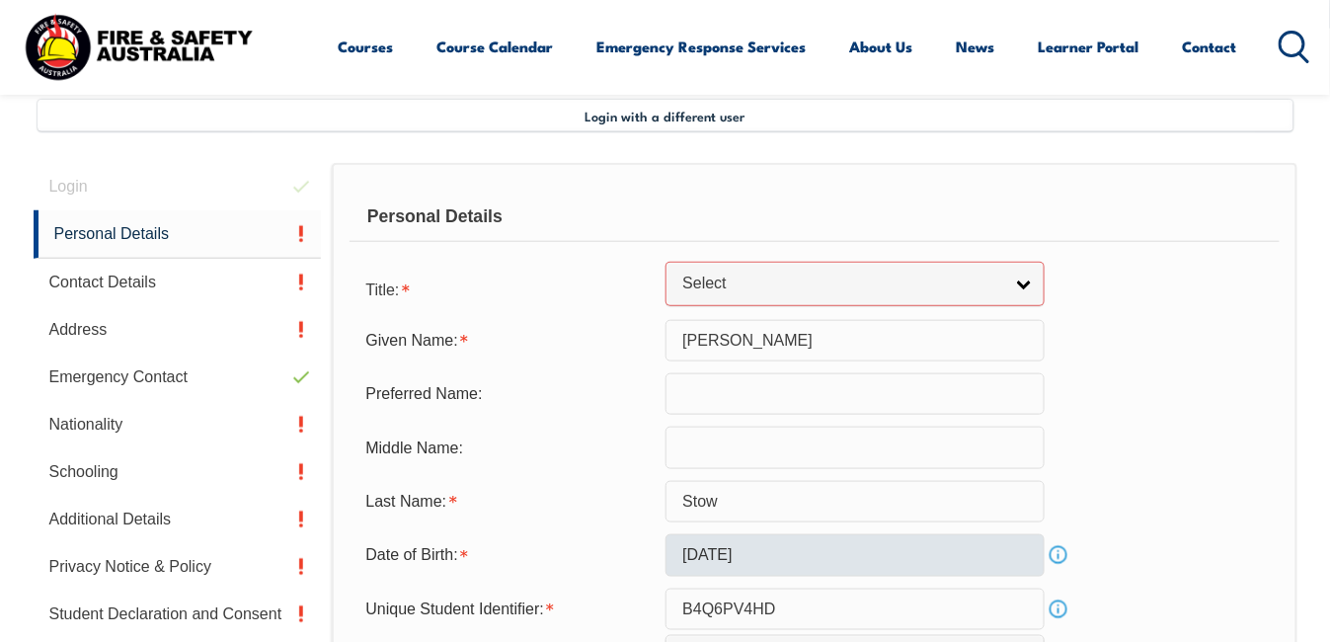
scroll to position [479, 0]
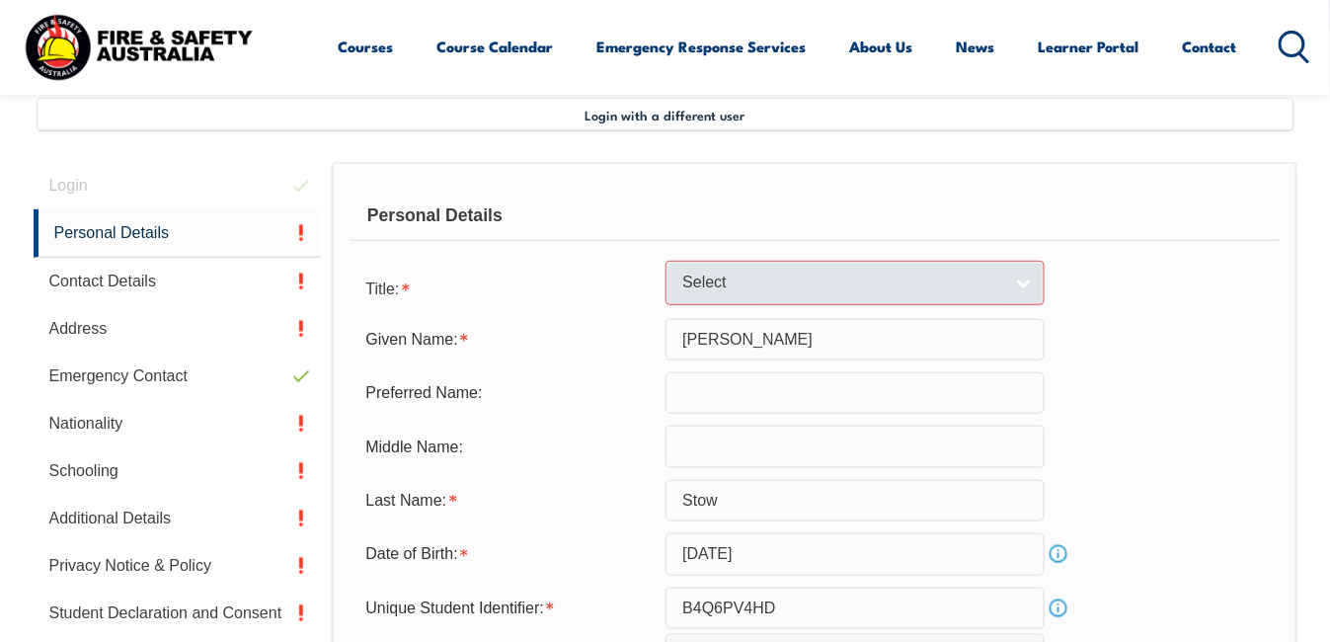
click at [1029, 277] on link "Select" at bounding box center [855, 283] width 379 height 44
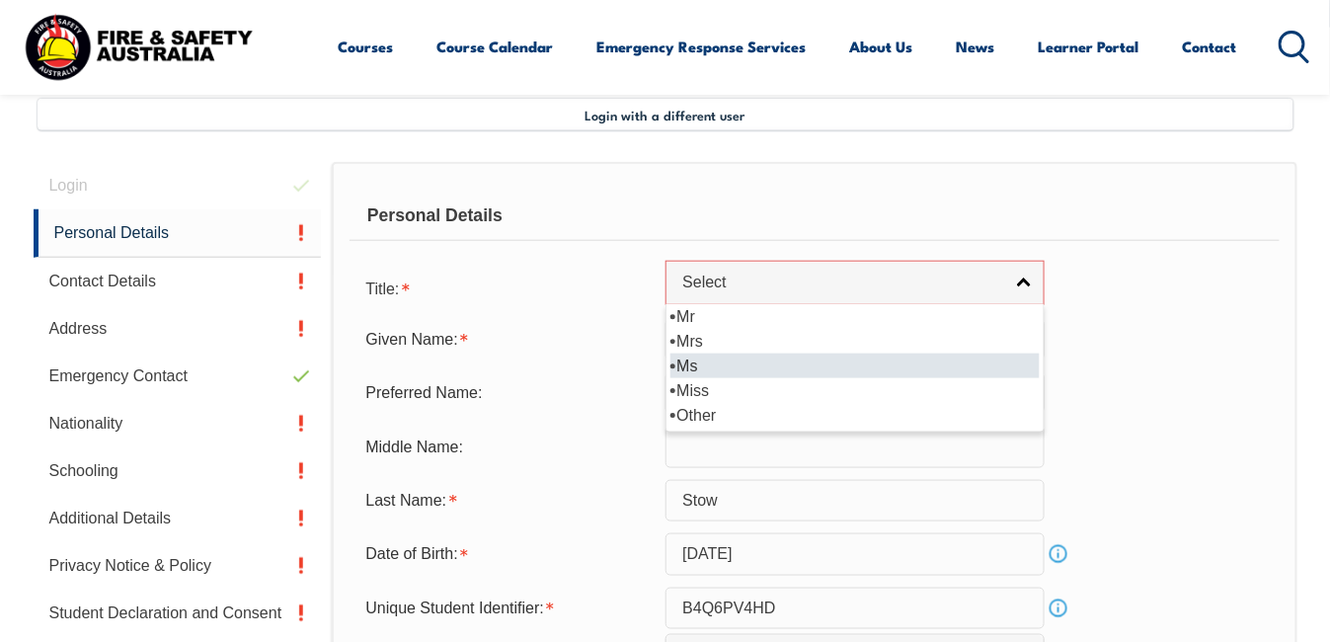
click at [691, 361] on li "Ms" at bounding box center [855, 366] width 369 height 25
select select "Ms"
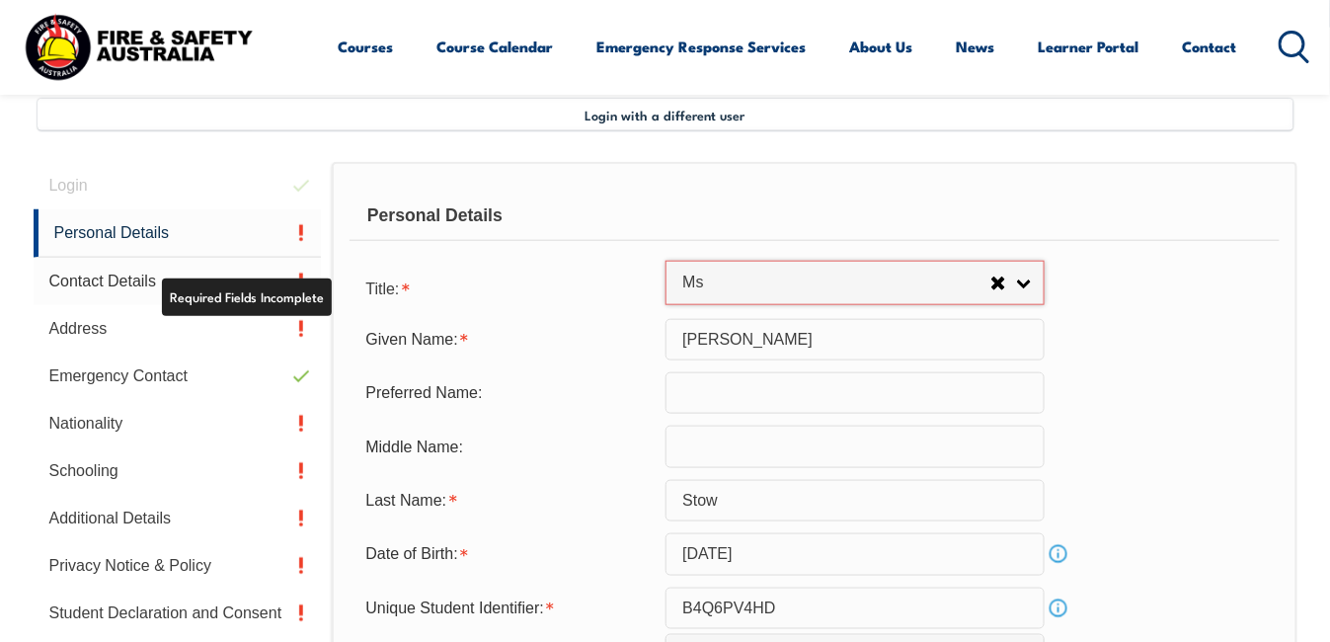
click at [302, 286] on link "Contact Details" at bounding box center [178, 281] width 288 height 47
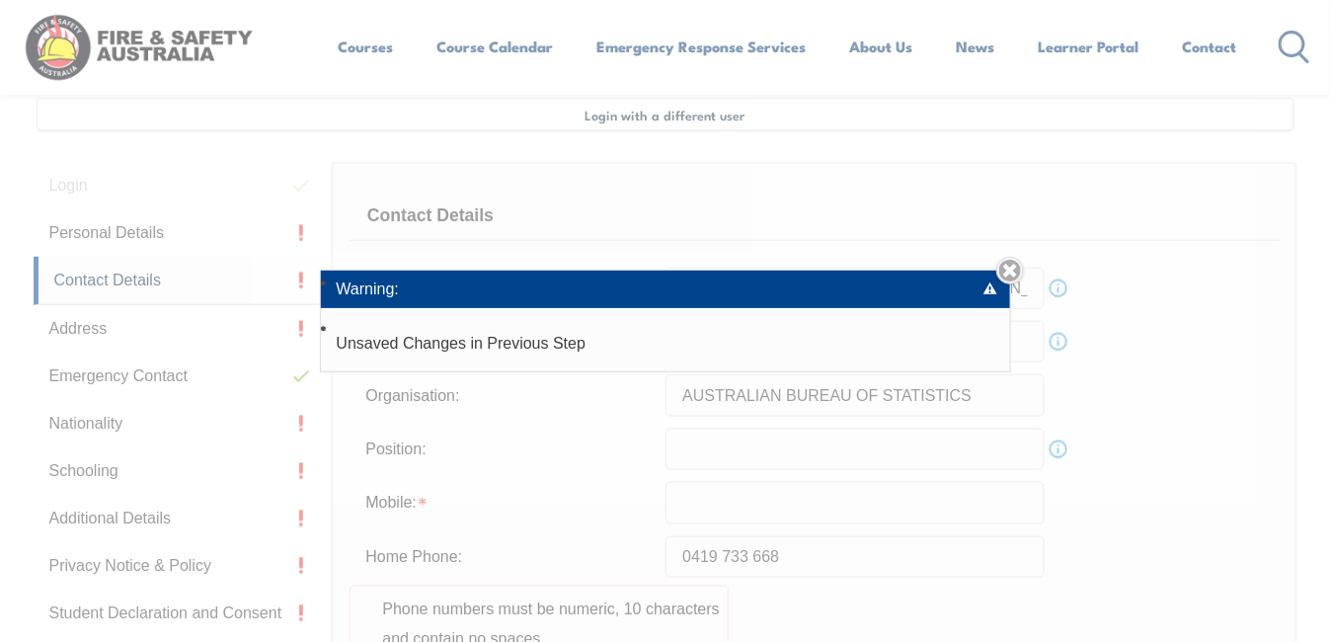
click at [491, 438] on div "Warning: Unsaved Changes in Previous Step Close" at bounding box center [665, 321] width 1330 height 642
click at [1151, 352] on div "Warning: Unsaved Changes in Previous Step Close" at bounding box center [665, 321] width 1330 height 642
click at [1064, 283] on div "Warning: Unsaved Changes in Previous Step Close" at bounding box center [665, 321] width 1330 height 642
click at [1016, 267] on link "Close" at bounding box center [1011, 271] width 28 height 28
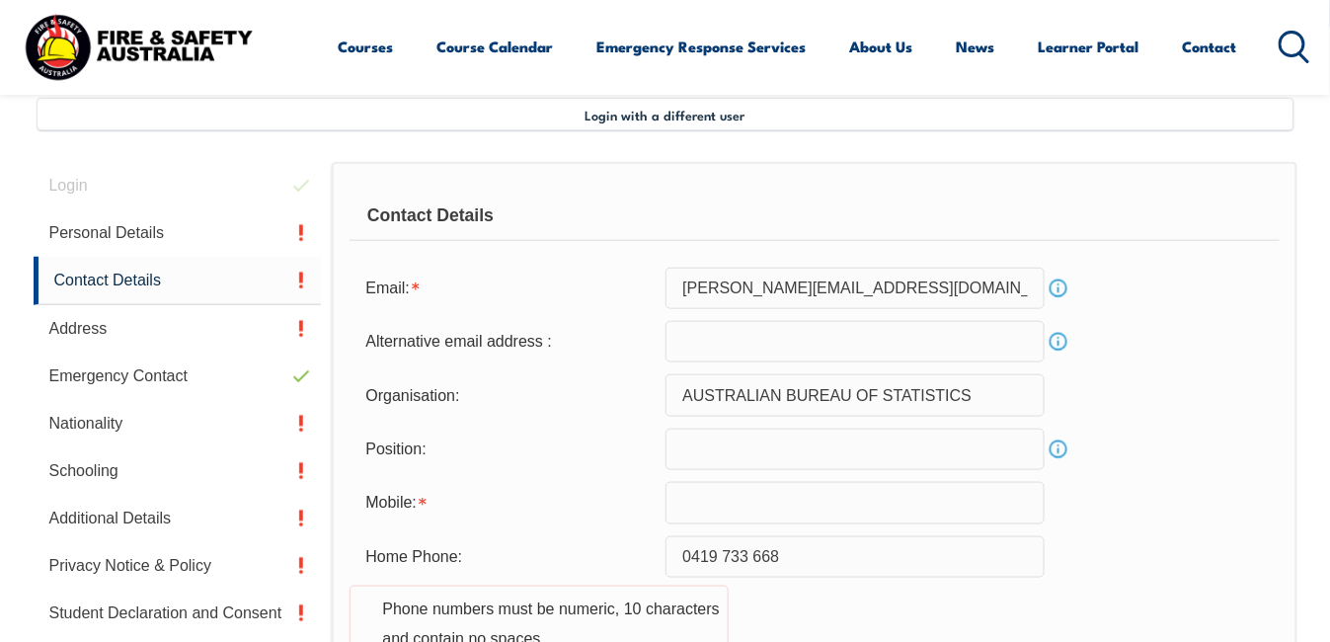
click at [708, 456] on input "text" at bounding box center [855, 449] width 379 height 41
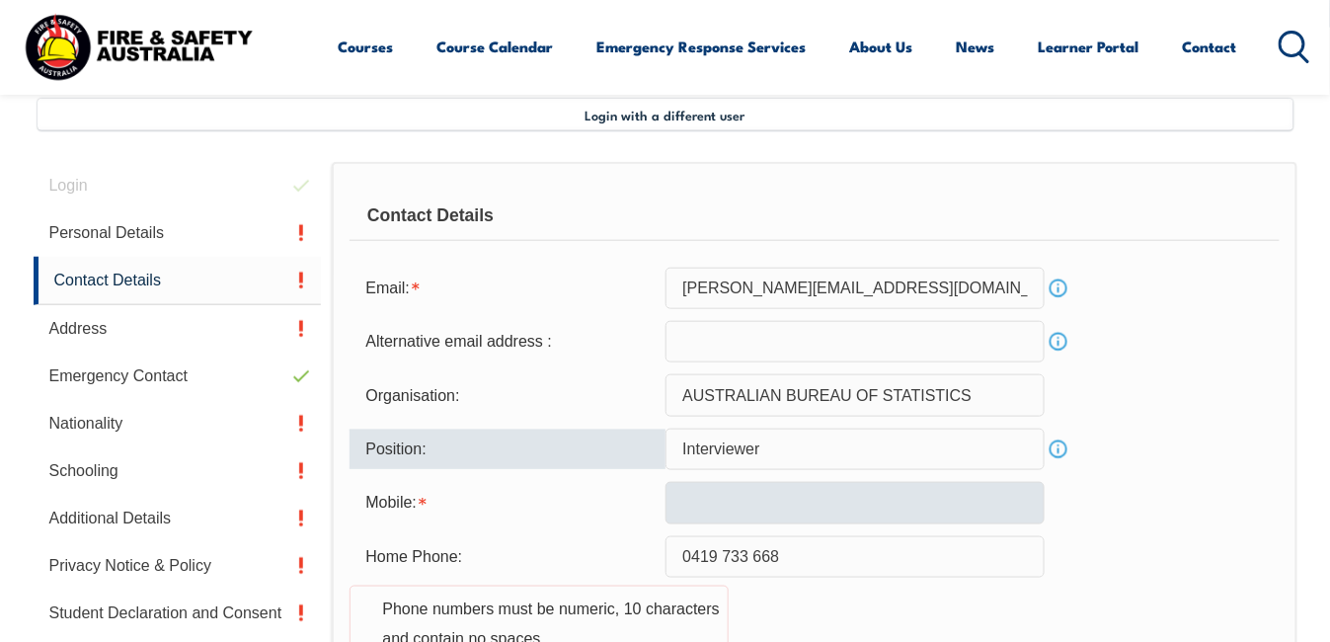
type input "Interviewer"
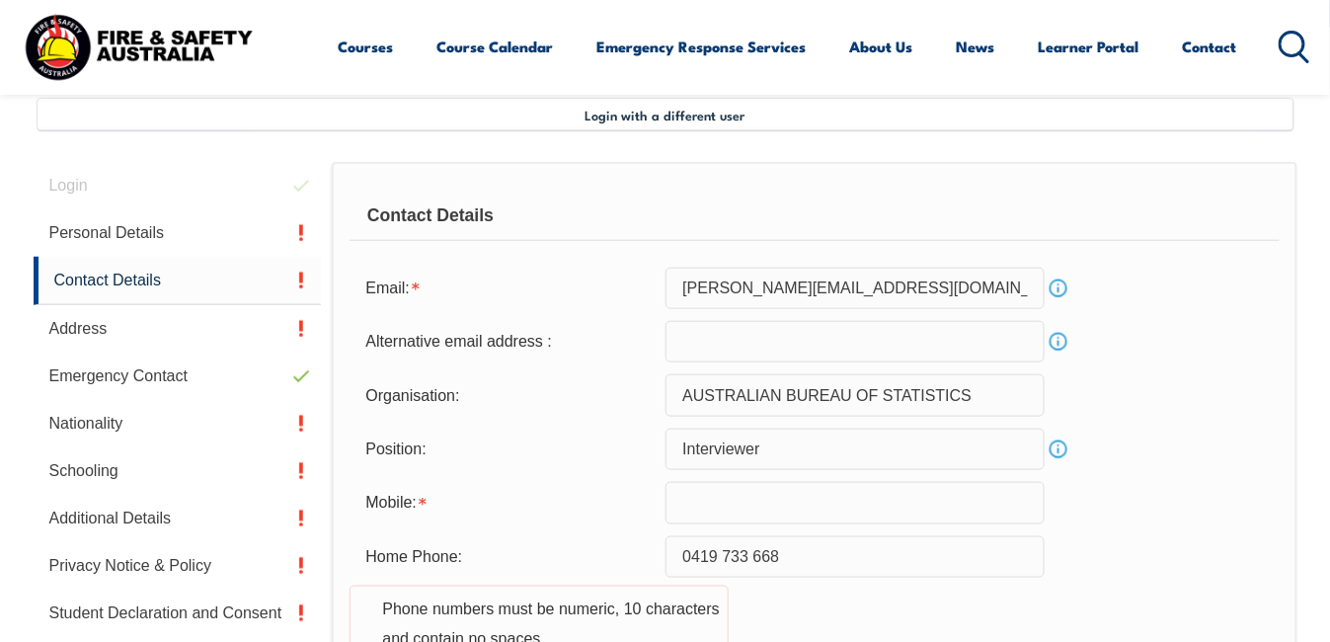
click at [1056, 339] on link "Info" at bounding box center [1059, 342] width 28 height 28
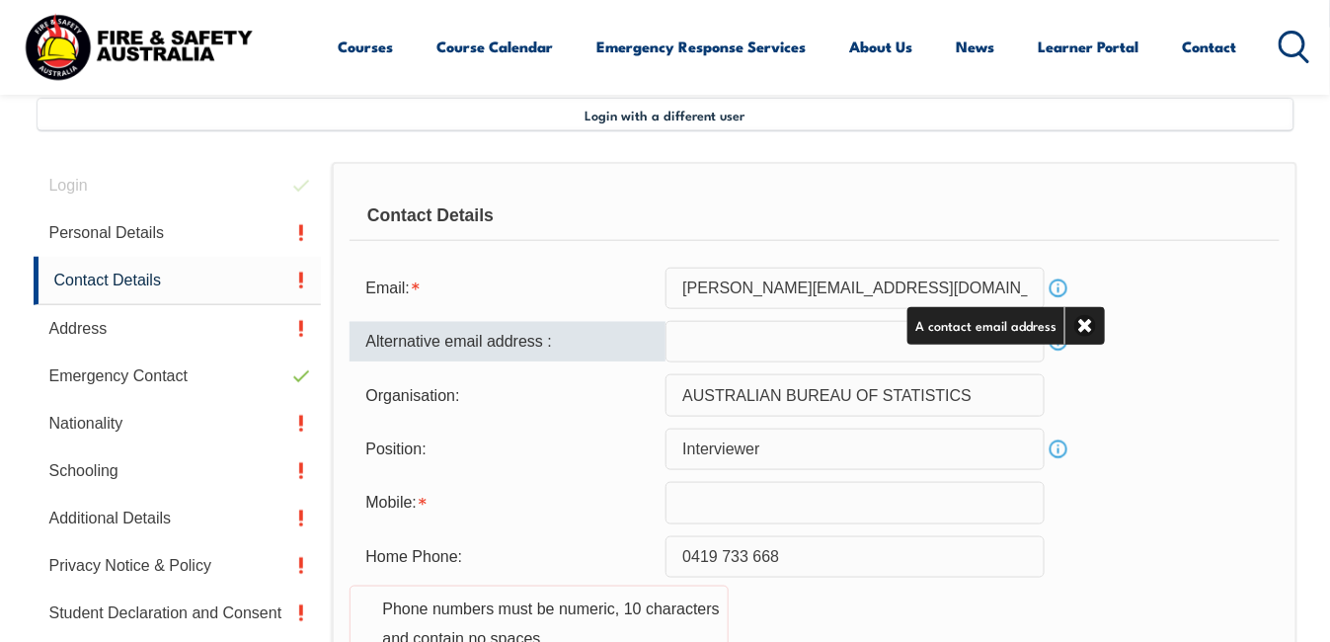
drag, startPoint x: 699, startPoint y: 339, endPoint x: 710, endPoint y: 359, distance: 22.5
click at [701, 344] on input "email" at bounding box center [855, 341] width 379 height 41
type input "[EMAIL_ADDRESS][DOMAIN_NAME]"
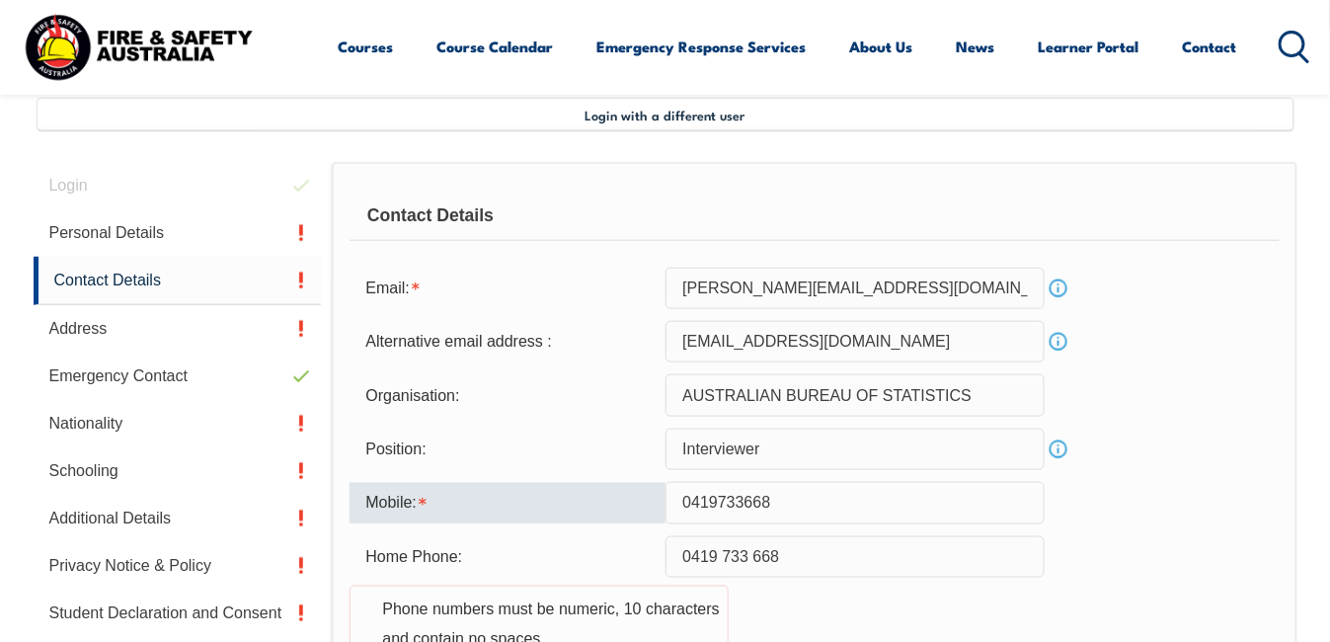
type input "0419733668"
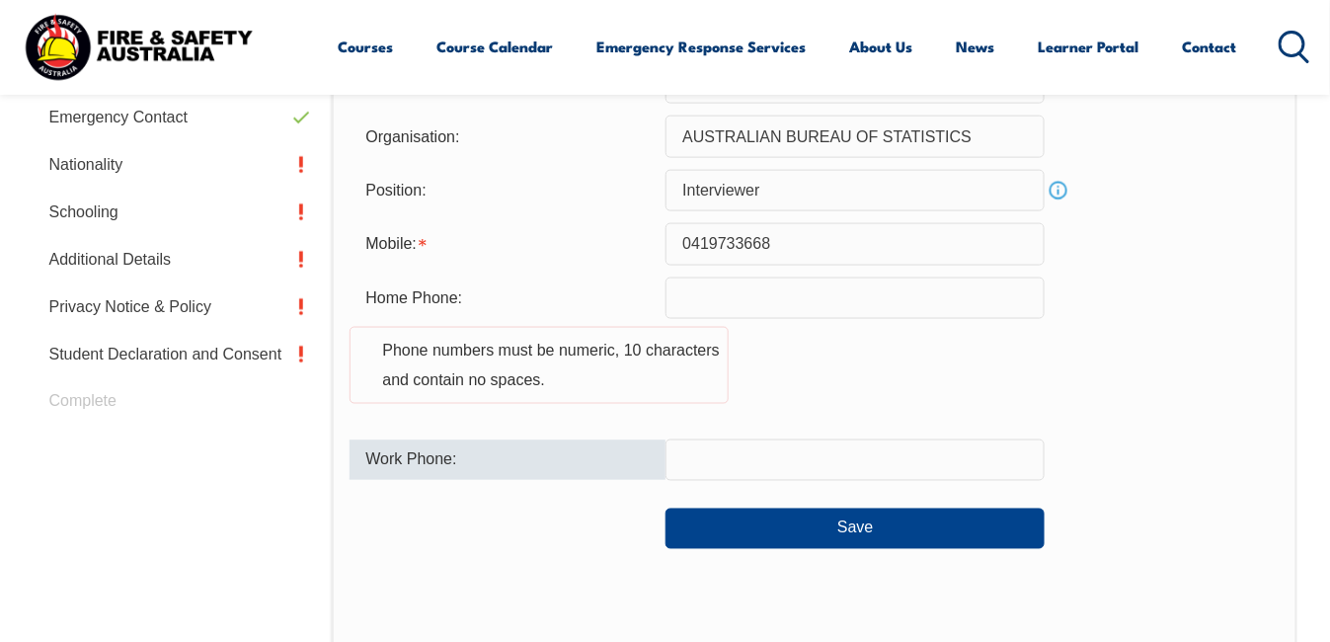
scroll to position [875, 0]
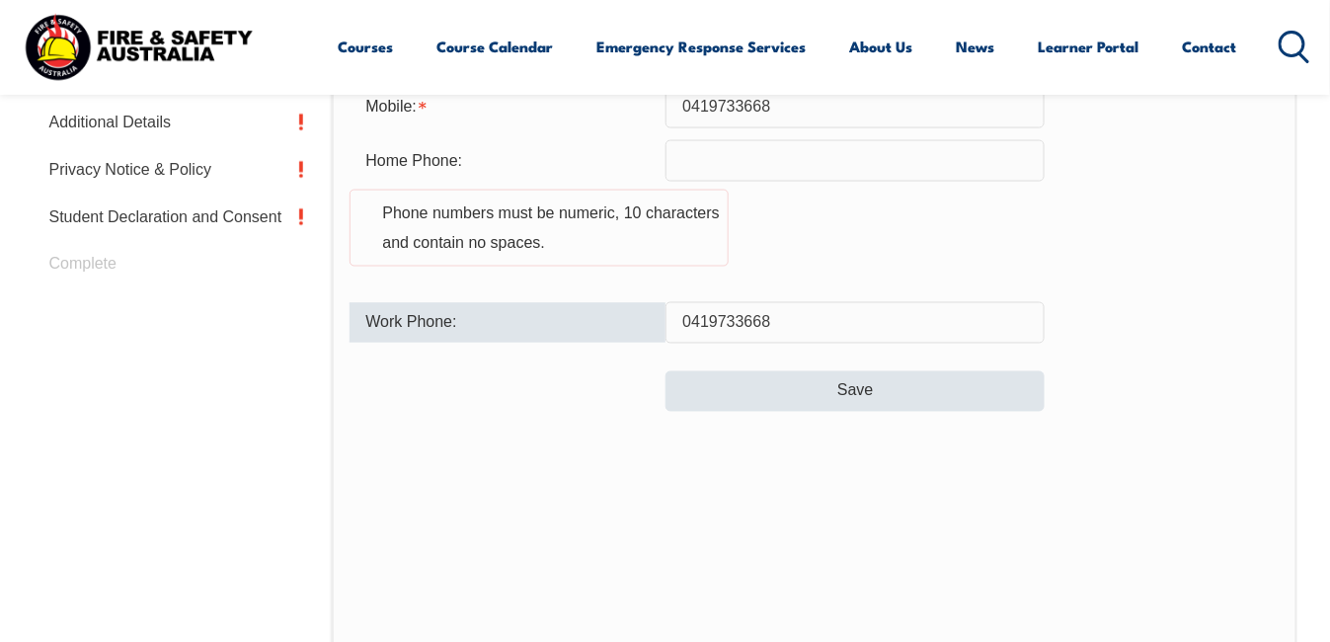
type input "0419733668"
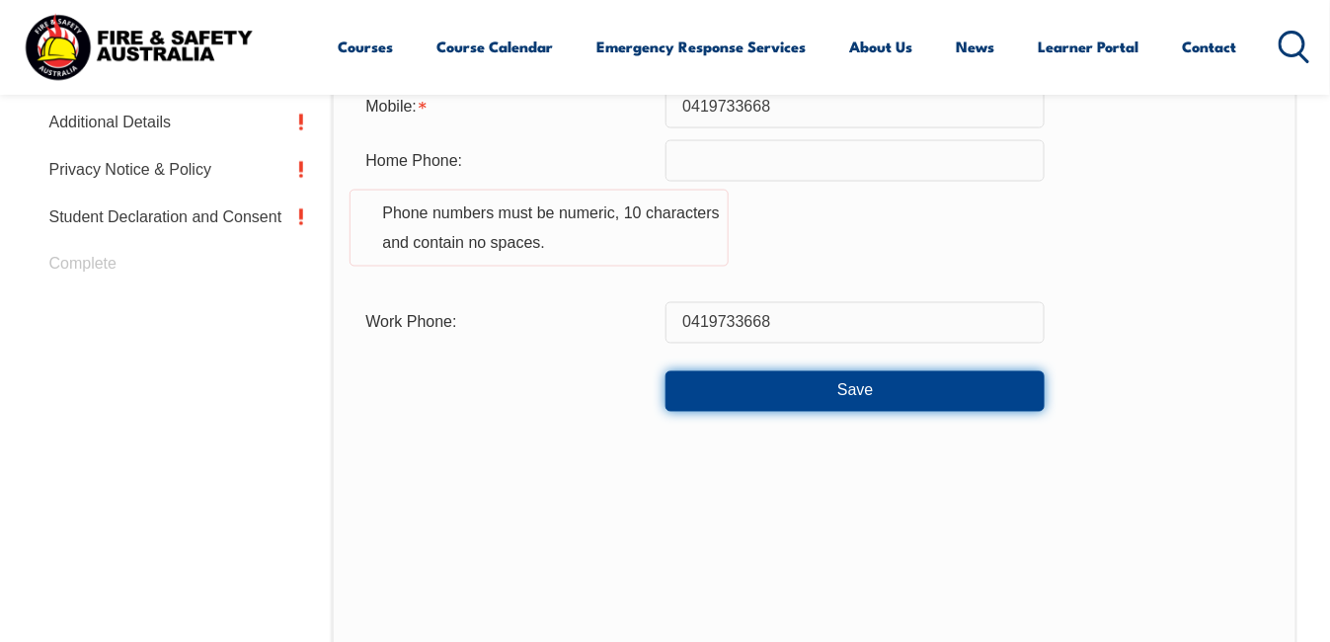
click at [849, 388] on button "Save" at bounding box center [855, 391] width 379 height 40
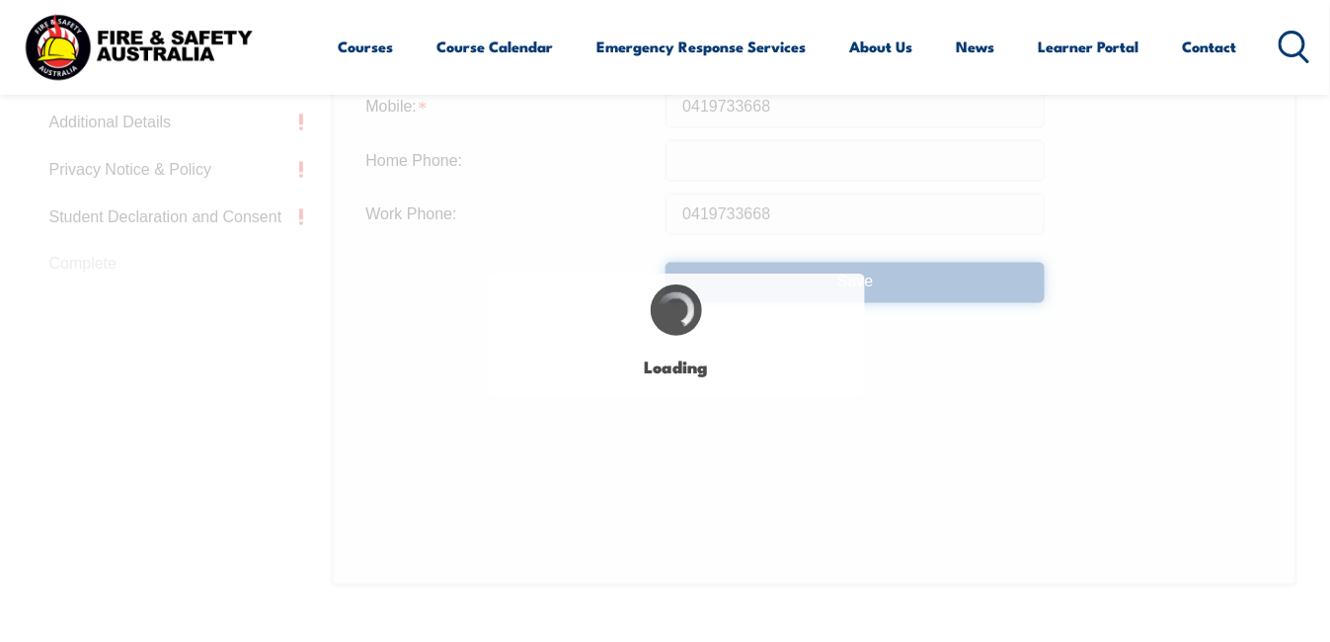
type input "0419 733 668"
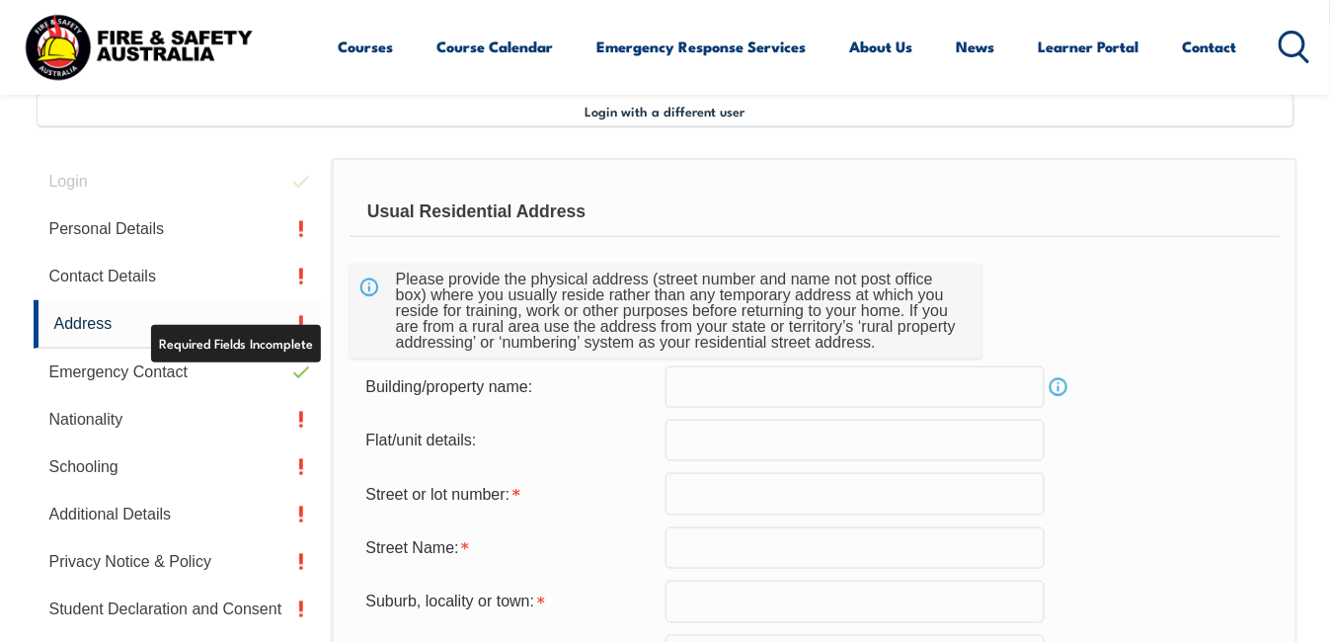
scroll to position [479, 0]
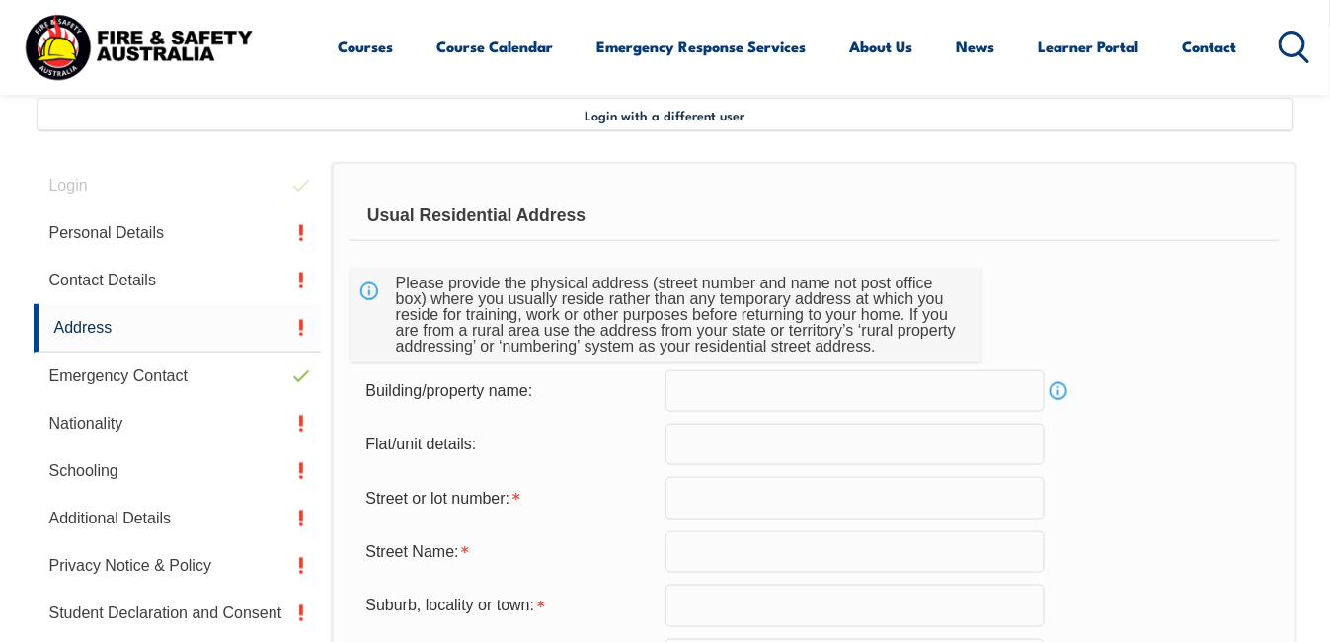
click at [689, 499] on input "text" at bounding box center [855, 497] width 379 height 41
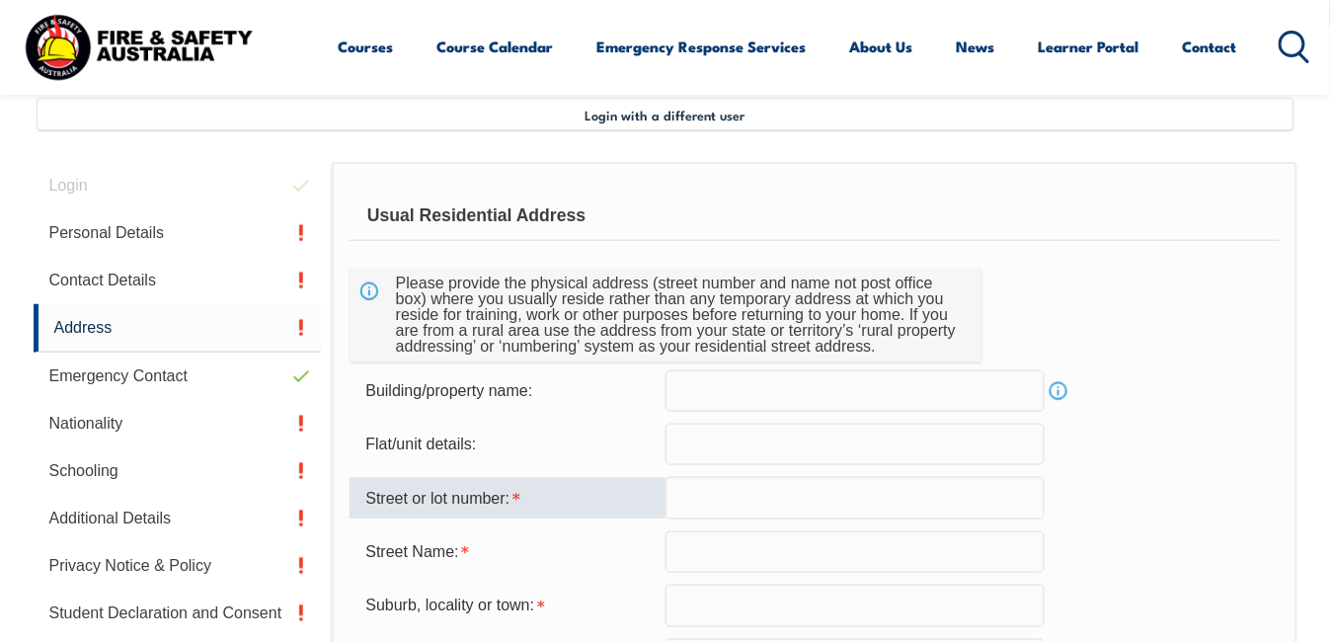
type input "[STREET_ADDRESS]"
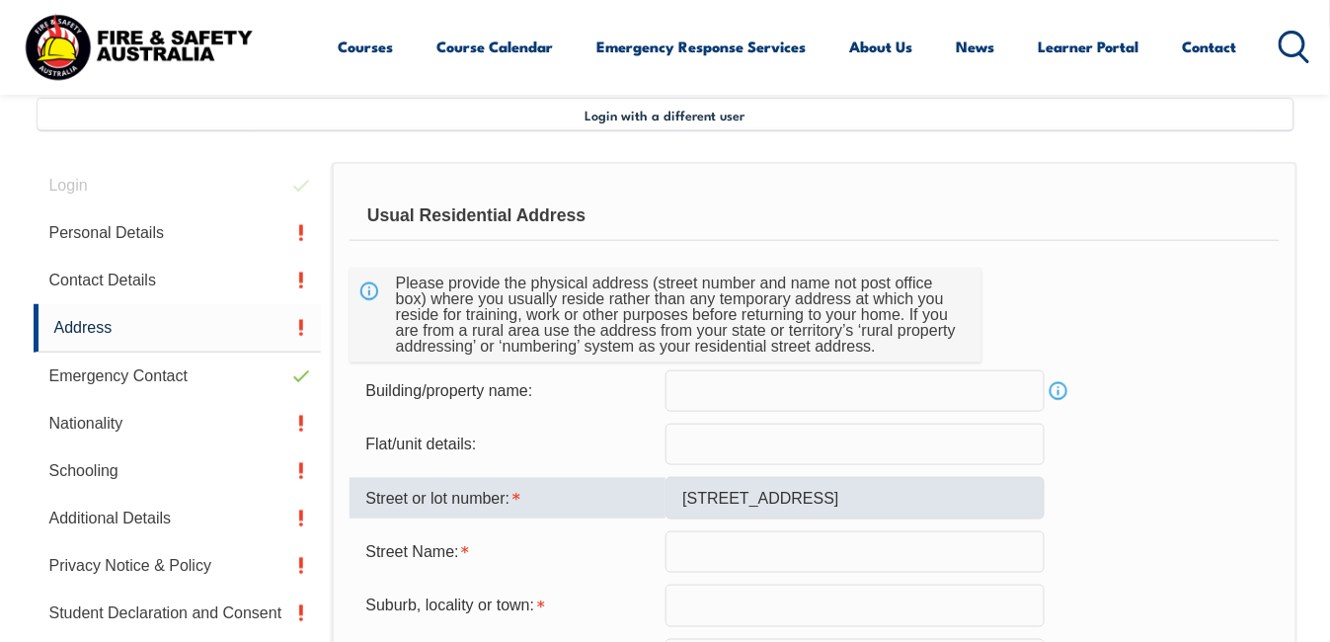
type input "Gray"
type input "0830"
select select "NT"
select select "1101"
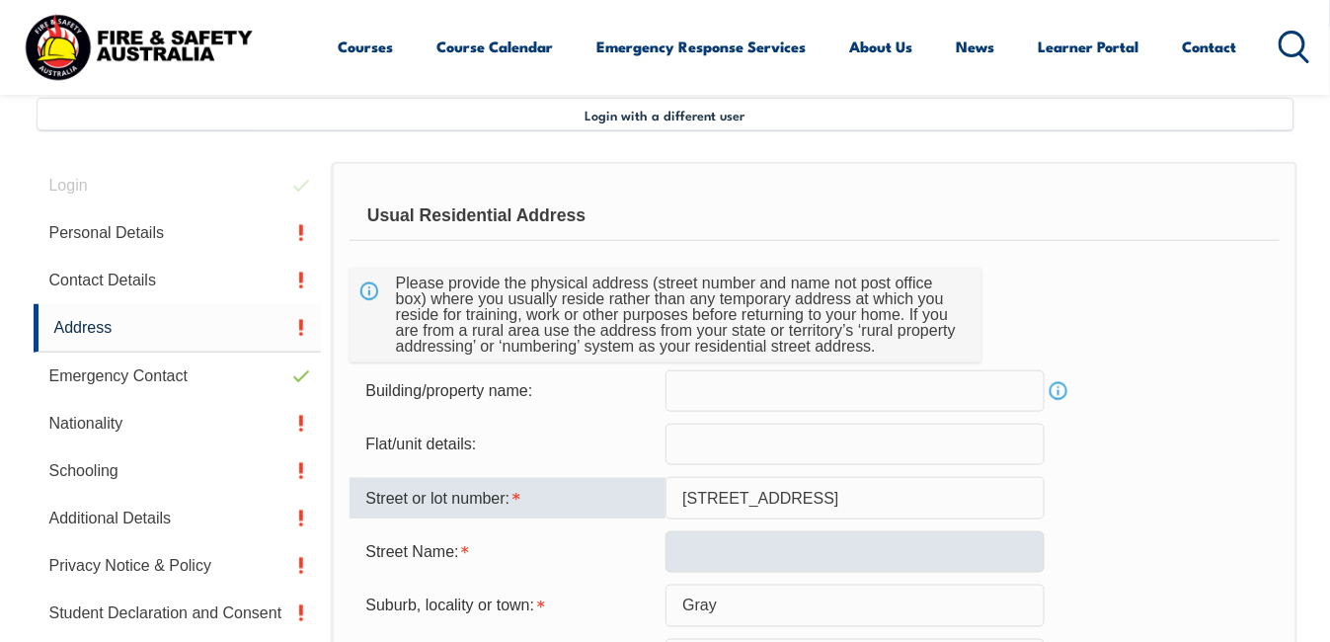
type input "[STREET_ADDRESS]"
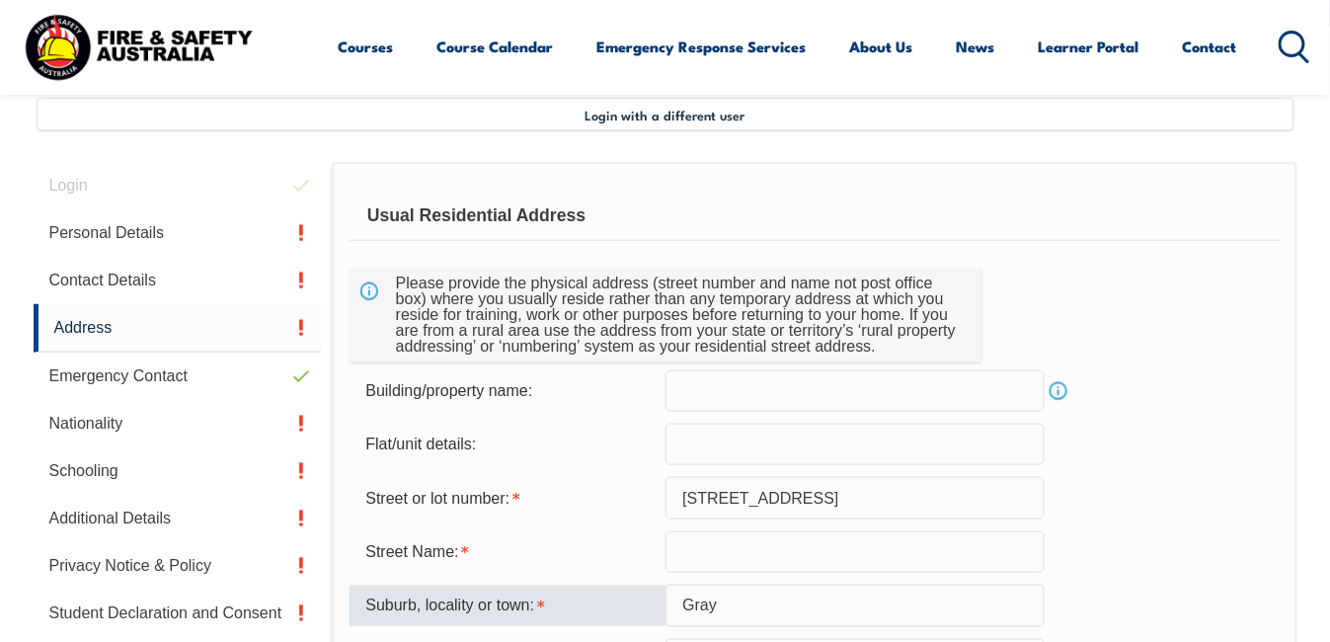
click at [690, 556] on input "text" at bounding box center [855, 551] width 379 height 41
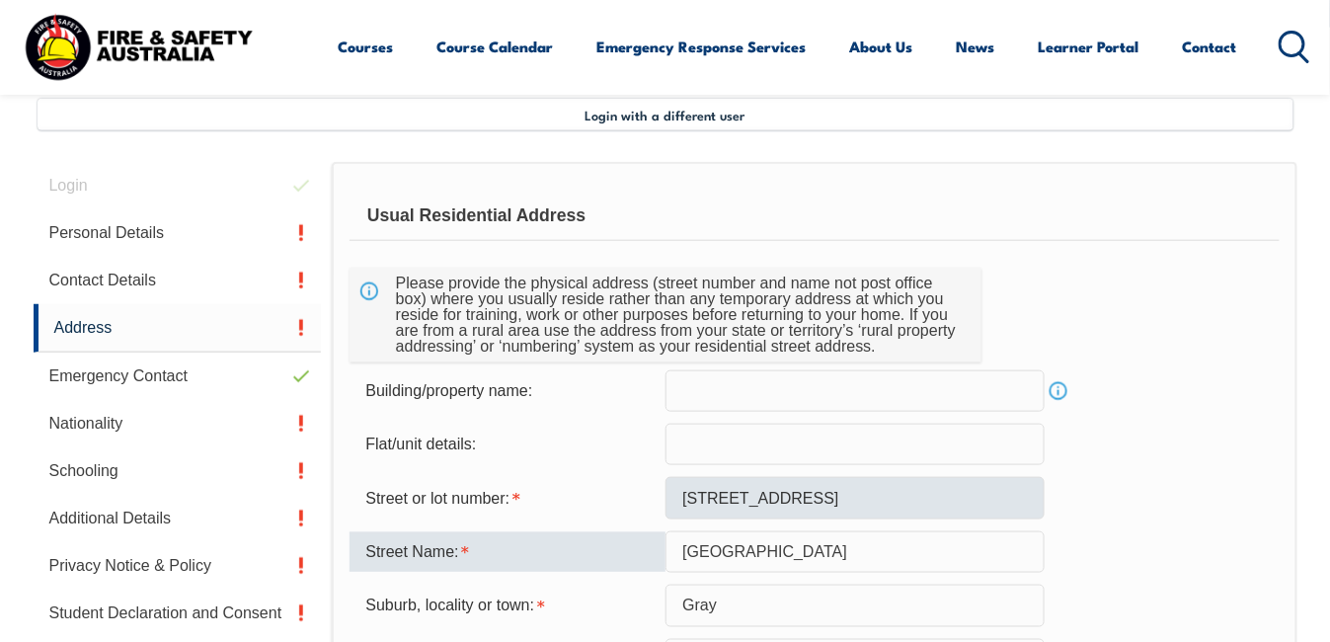
type input "[GEOGRAPHIC_DATA]"
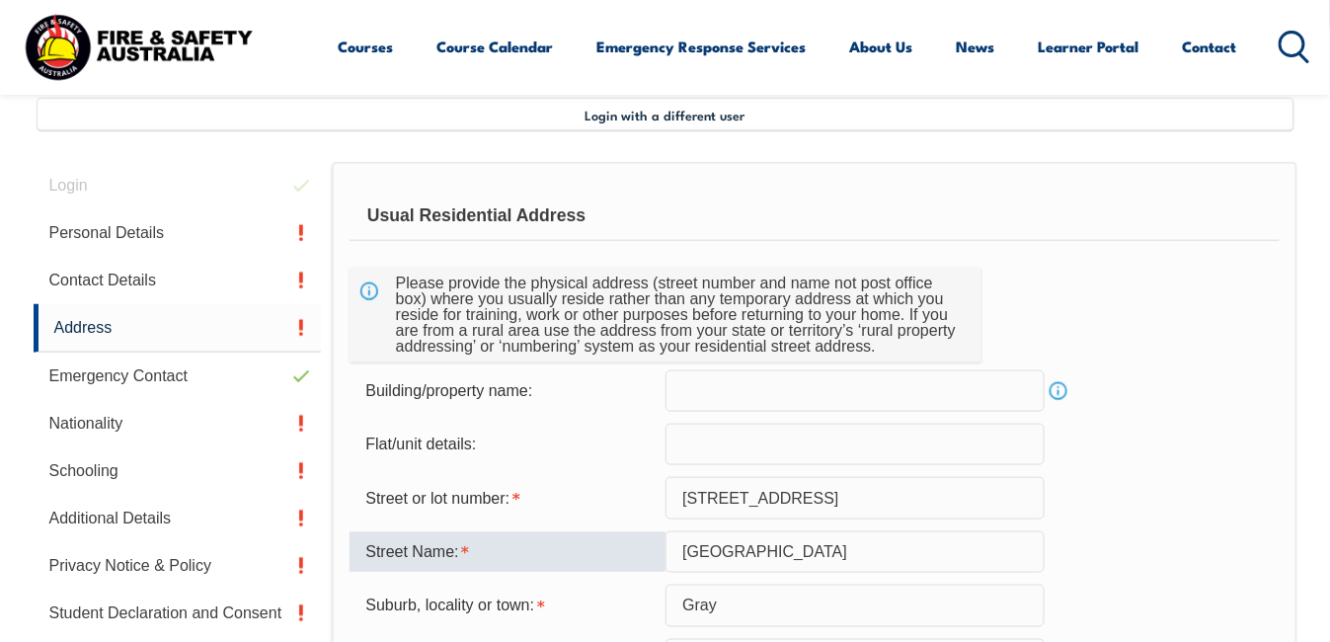
click at [799, 491] on input "[STREET_ADDRESS]" at bounding box center [855, 497] width 379 height 41
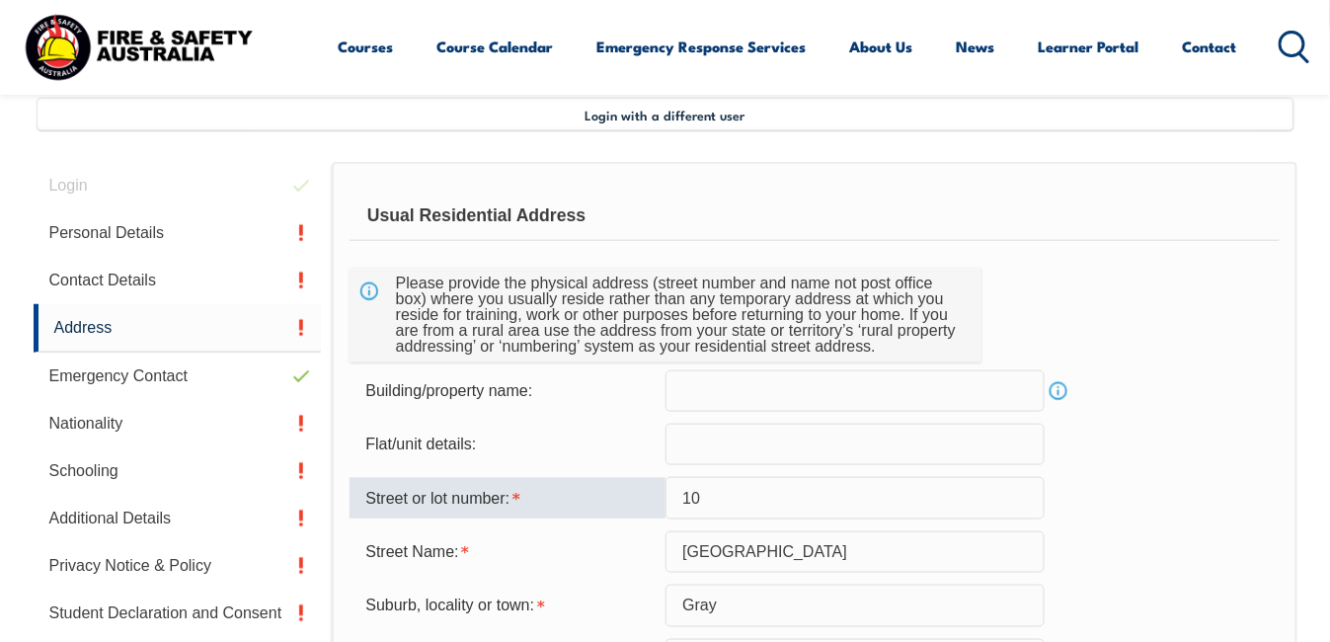
type input "10"
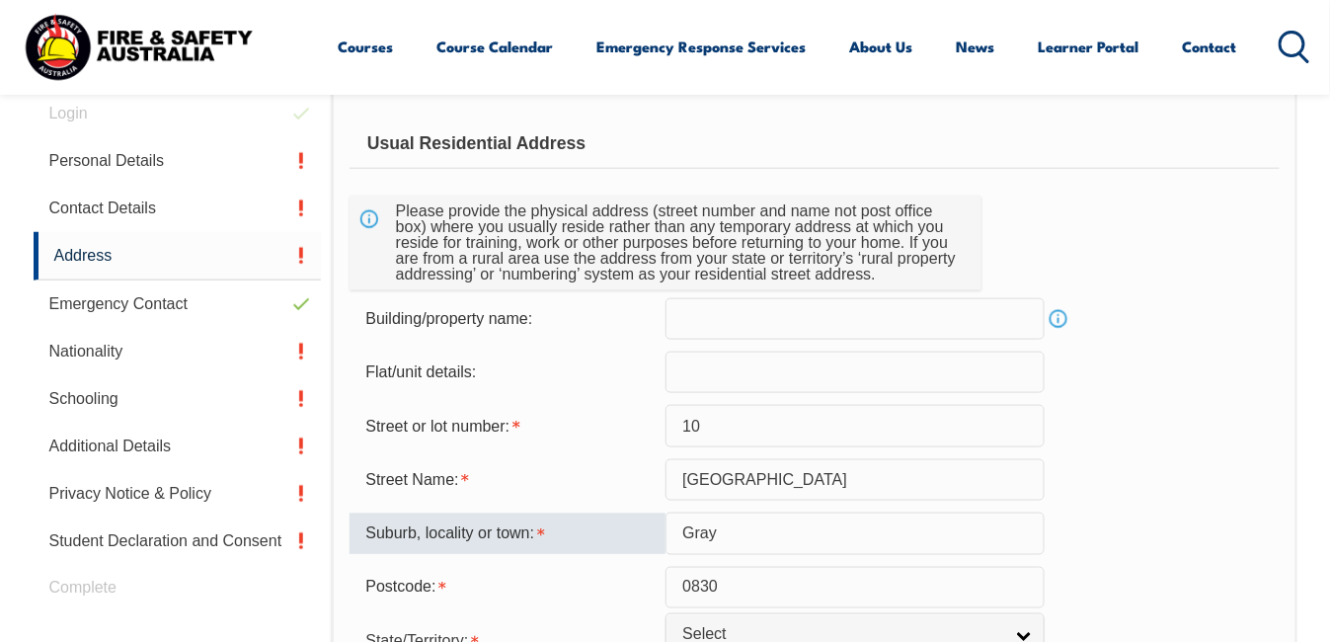
scroll to position [816, 0]
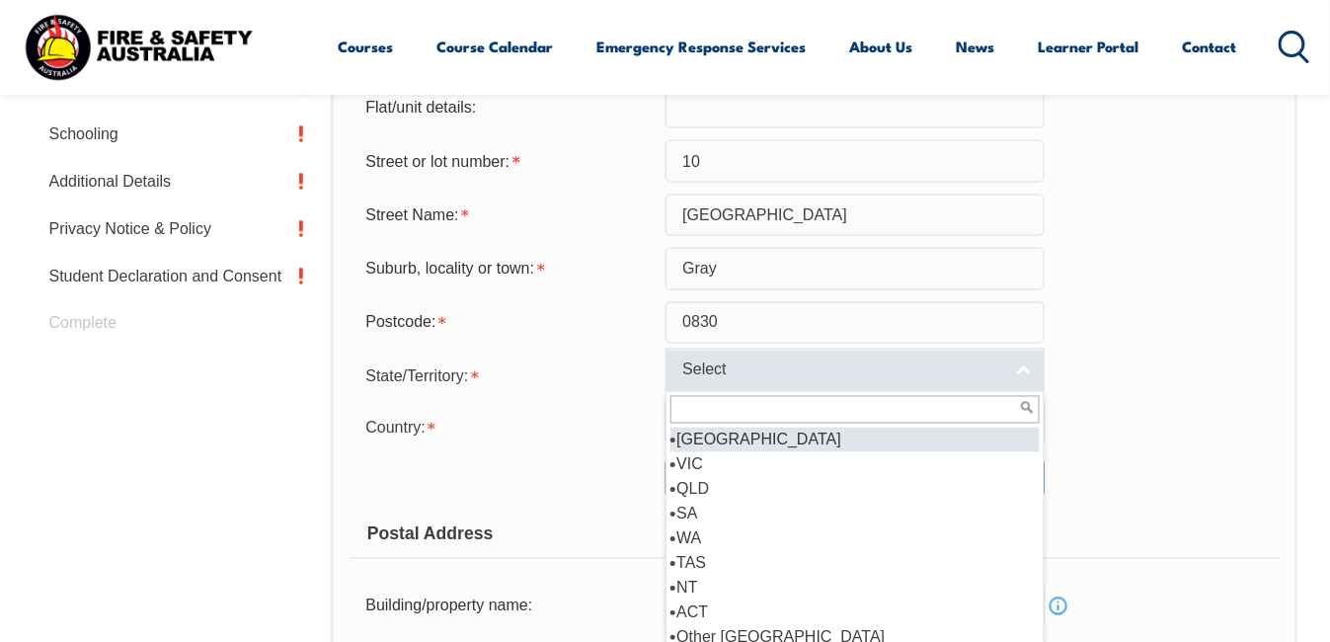
click at [1025, 370] on link "Select" at bounding box center [855, 371] width 379 height 44
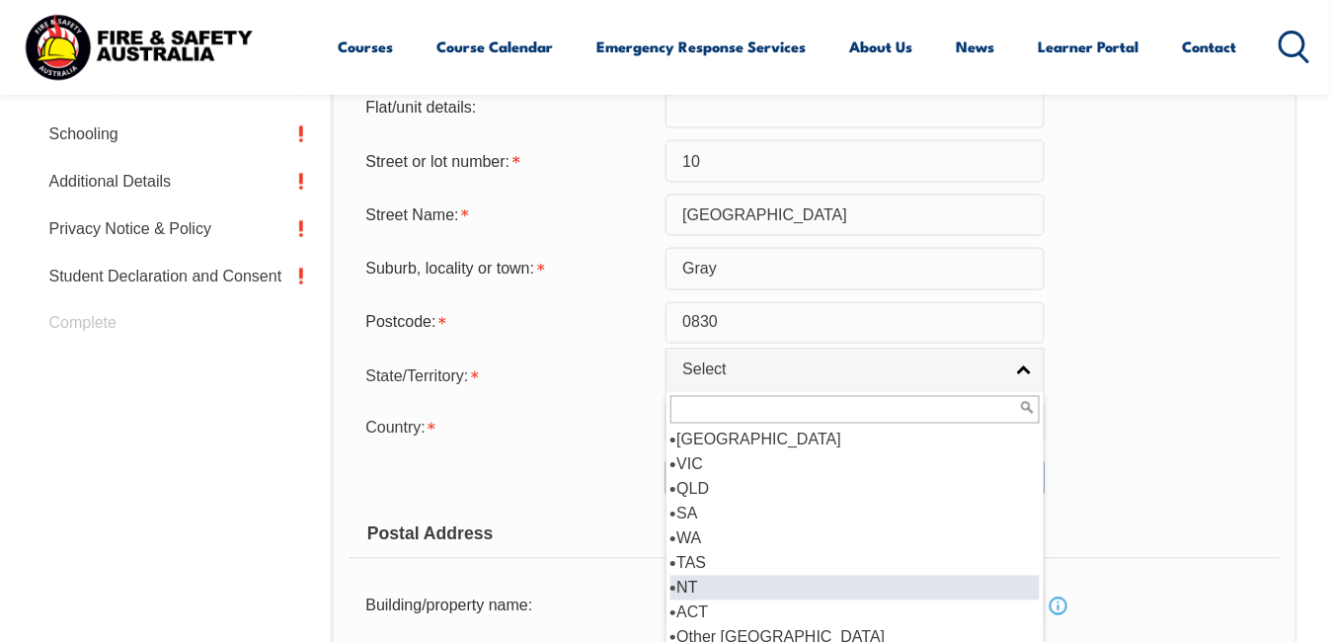
click at [692, 586] on li "NT" at bounding box center [855, 588] width 369 height 25
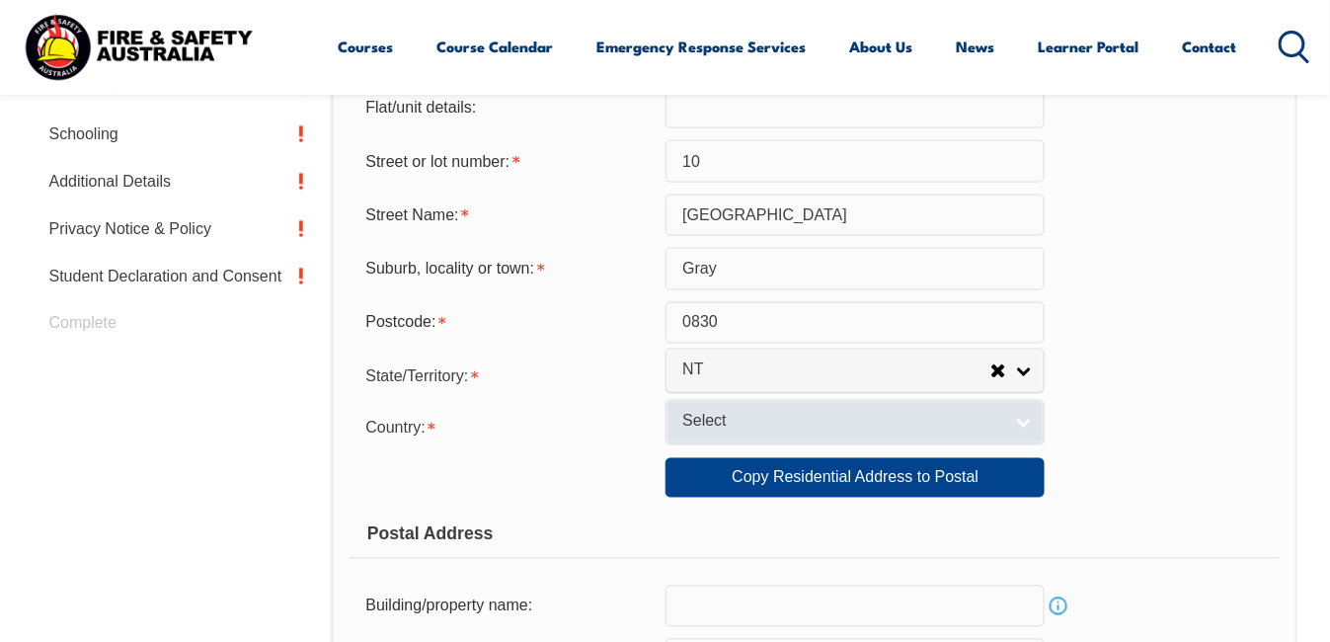
click at [1024, 418] on link "Select" at bounding box center [855, 422] width 379 height 44
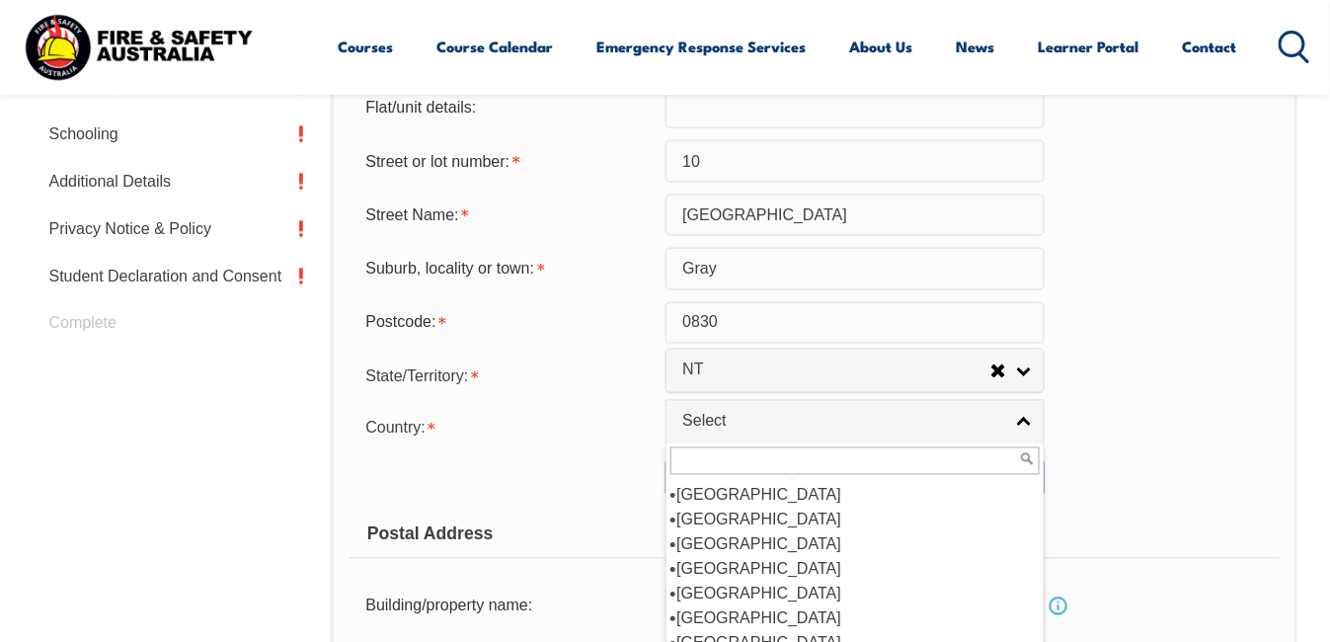
scroll to position [302, 0]
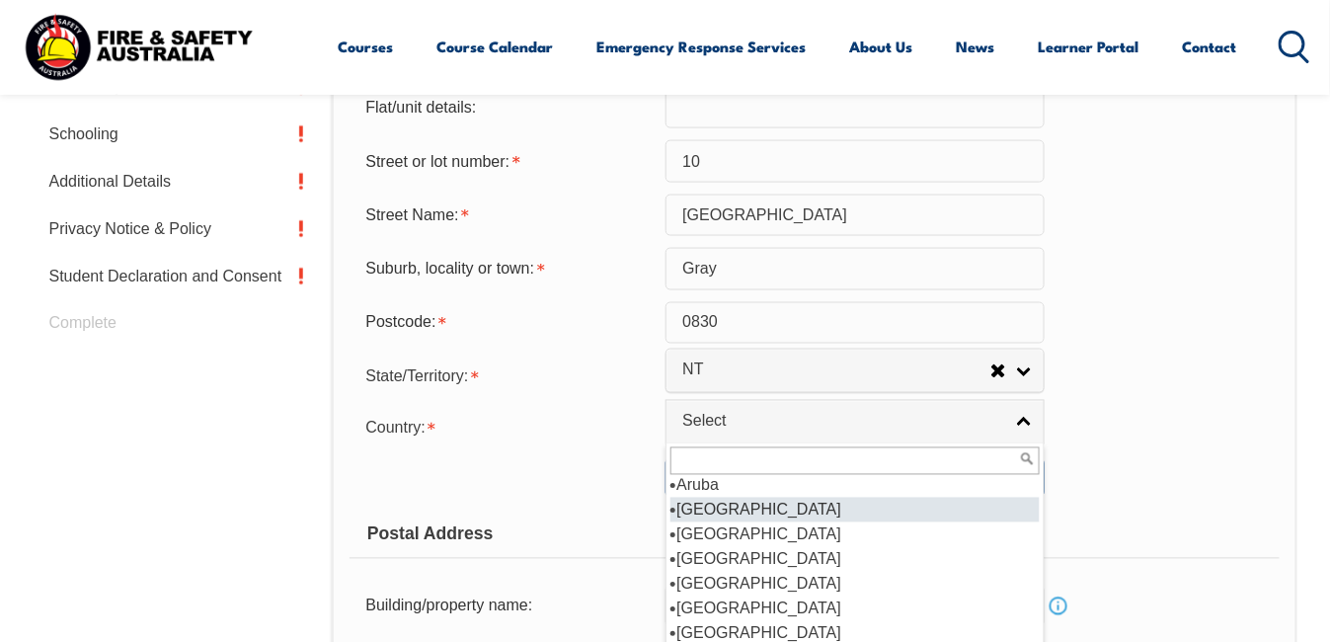
click at [716, 501] on li "[GEOGRAPHIC_DATA]" at bounding box center [855, 510] width 369 height 25
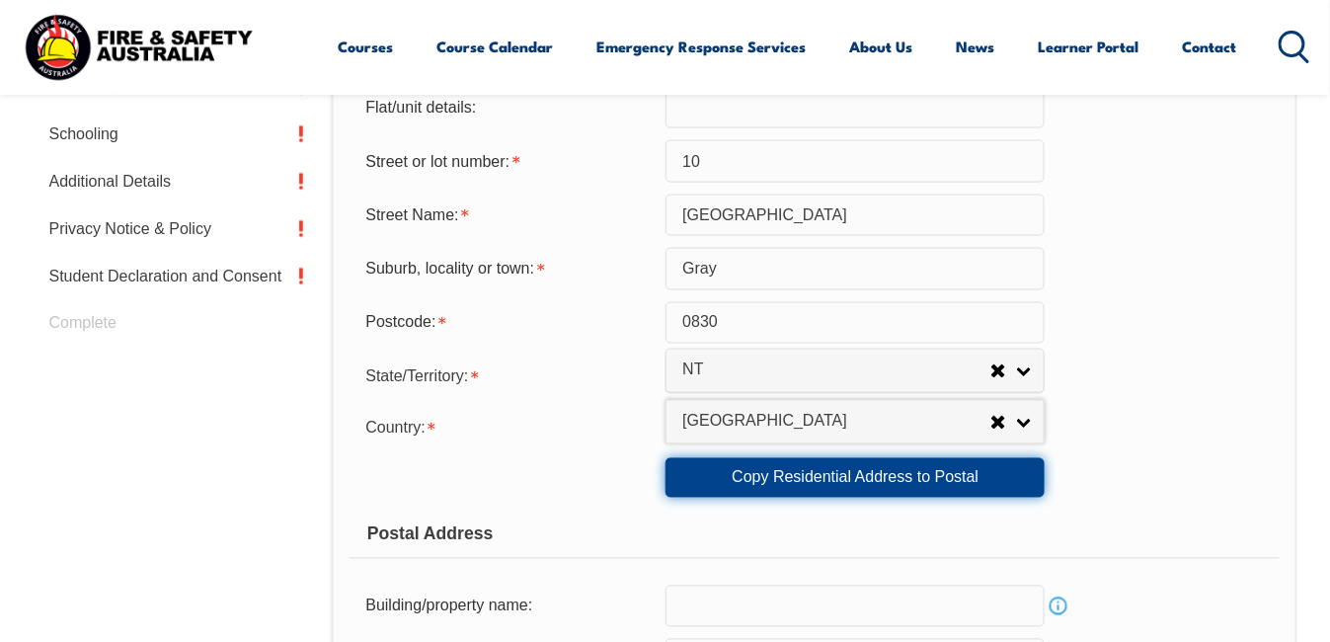
click at [859, 473] on link "Copy Residential Address to Postal" at bounding box center [855, 478] width 379 height 40
type input "10"
type input "[GEOGRAPHIC_DATA]"
type input "Gray"
select select "NT"
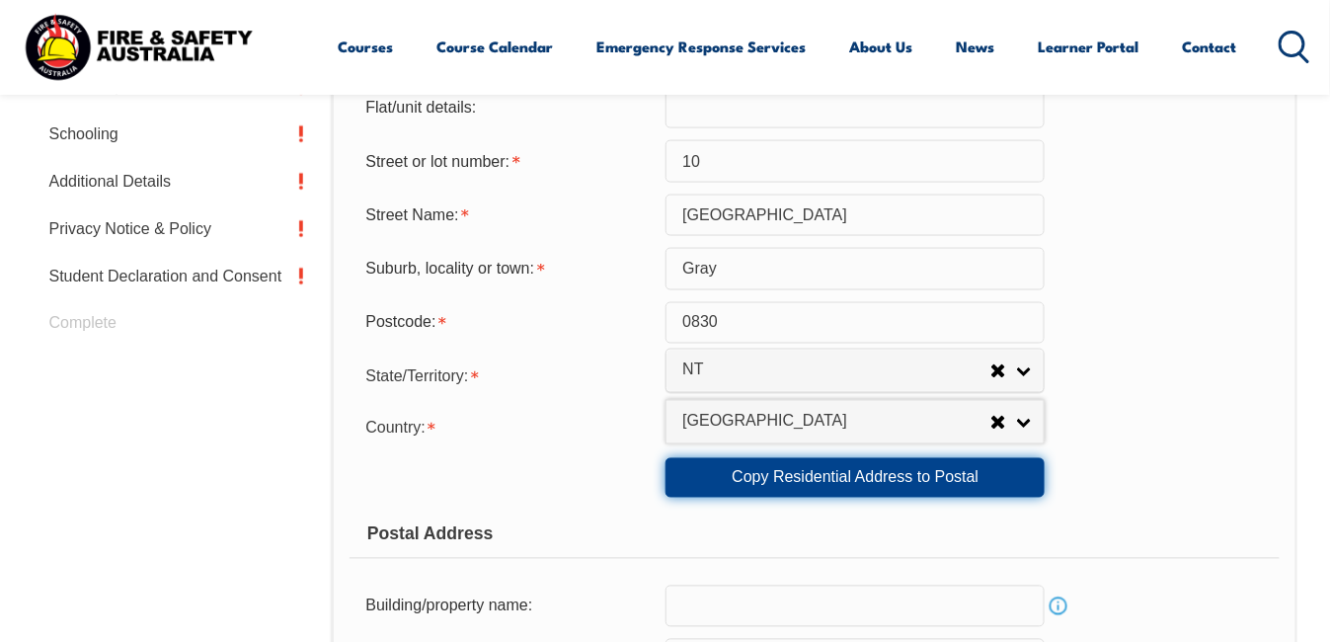
type input "0830"
select select "1101"
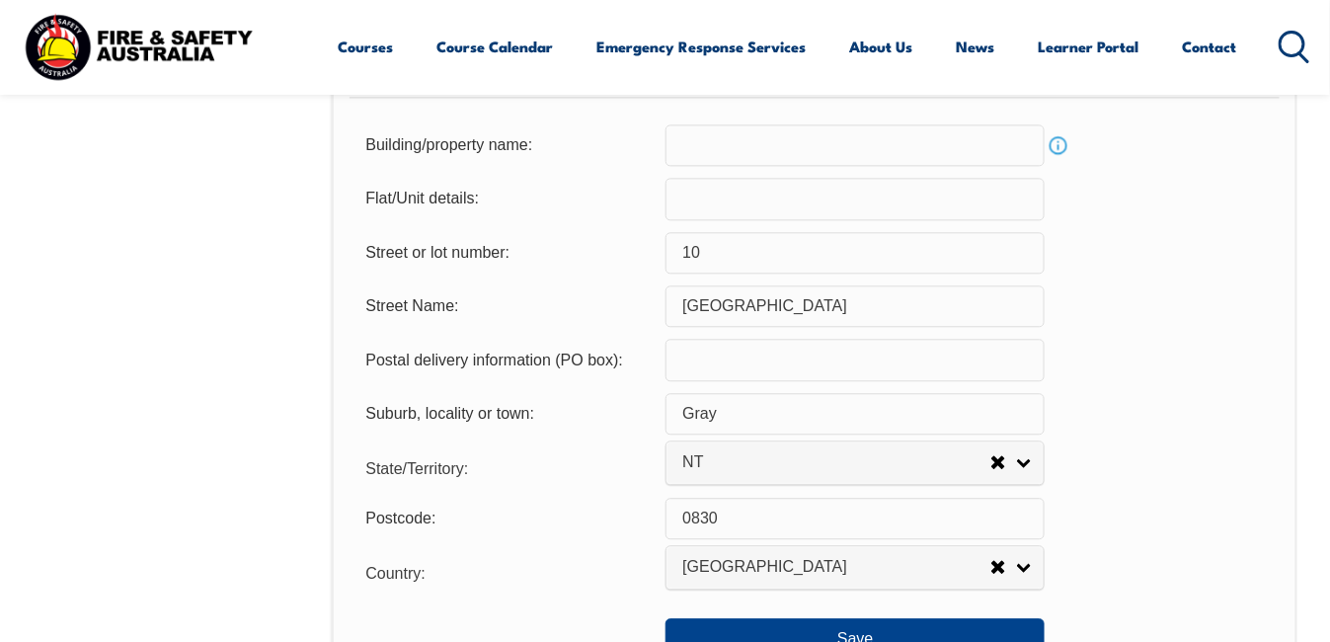
scroll to position [1738, 0]
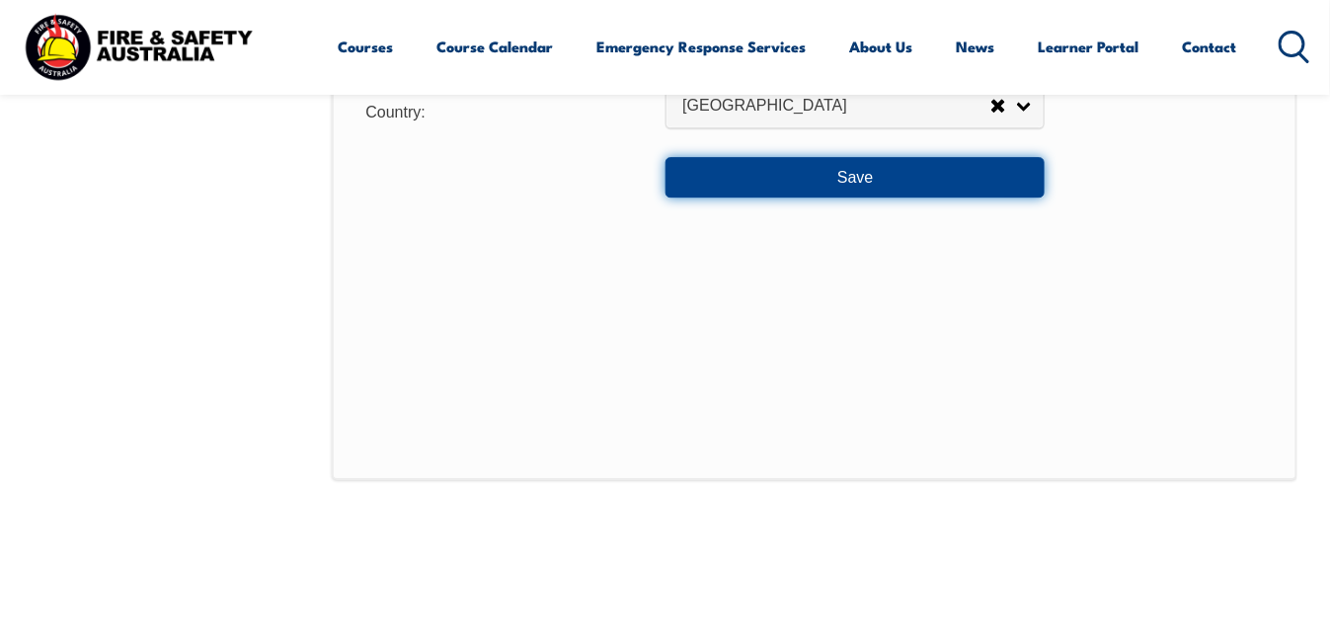
click at [853, 179] on button "Save" at bounding box center [855, 177] width 379 height 40
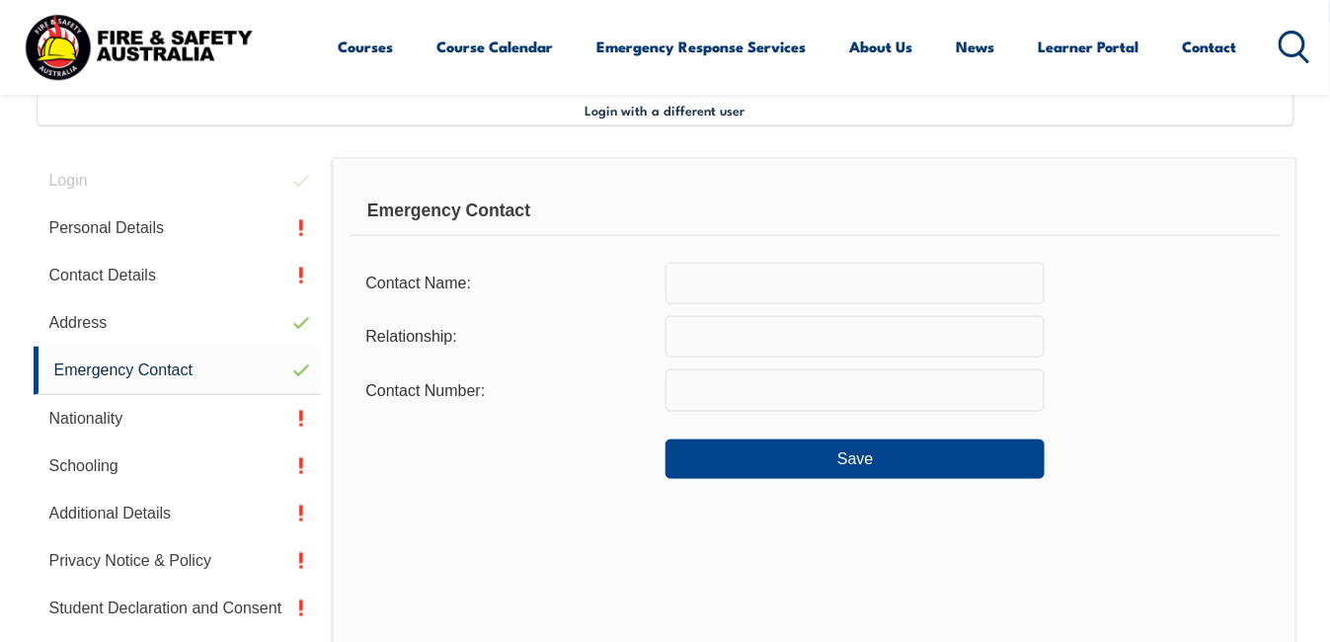
scroll to position [479, 0]
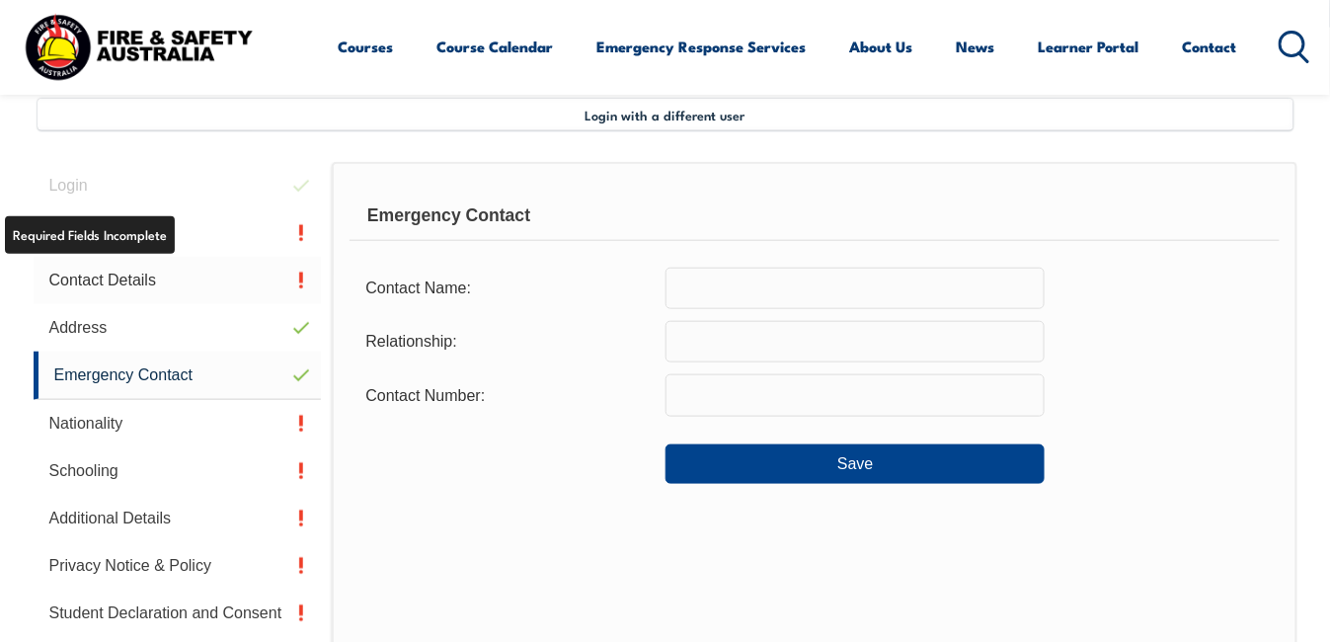
click at [118, 281] on link "Contact Details" at bounding box center [178, 280] width 288 height 47
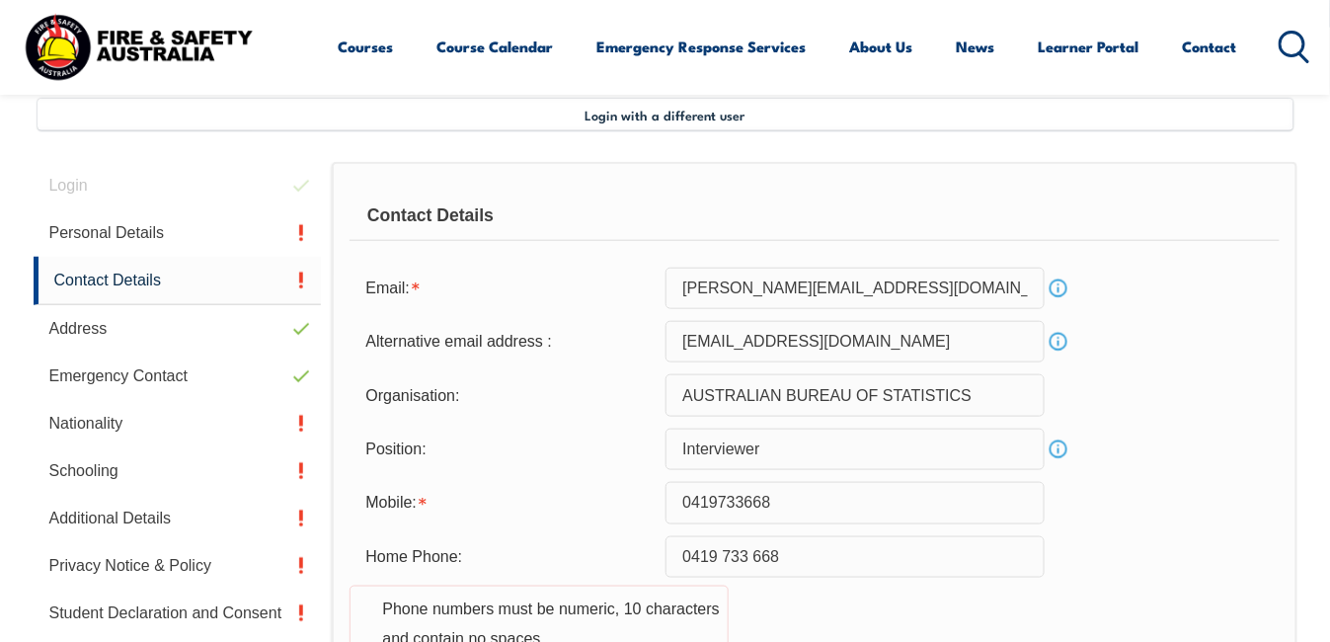
scroll to position [939, 0]
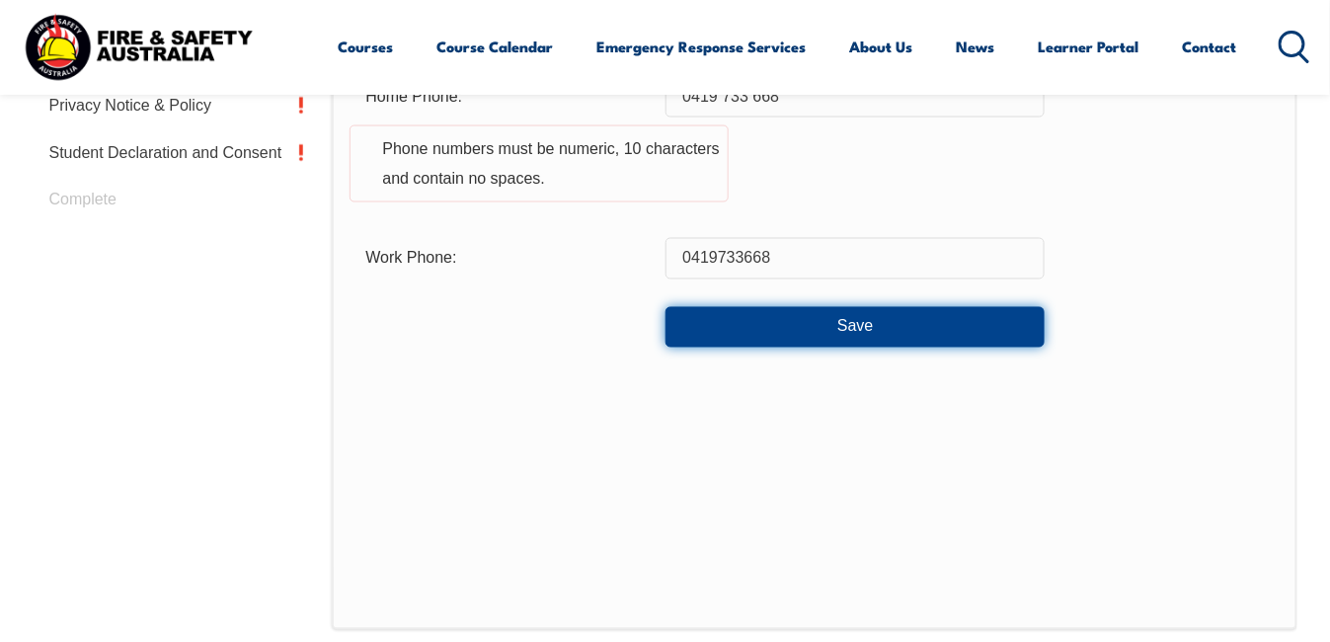
click at [852, 323] on button "Save" at bounding box center [855, 327] width 379 height 40
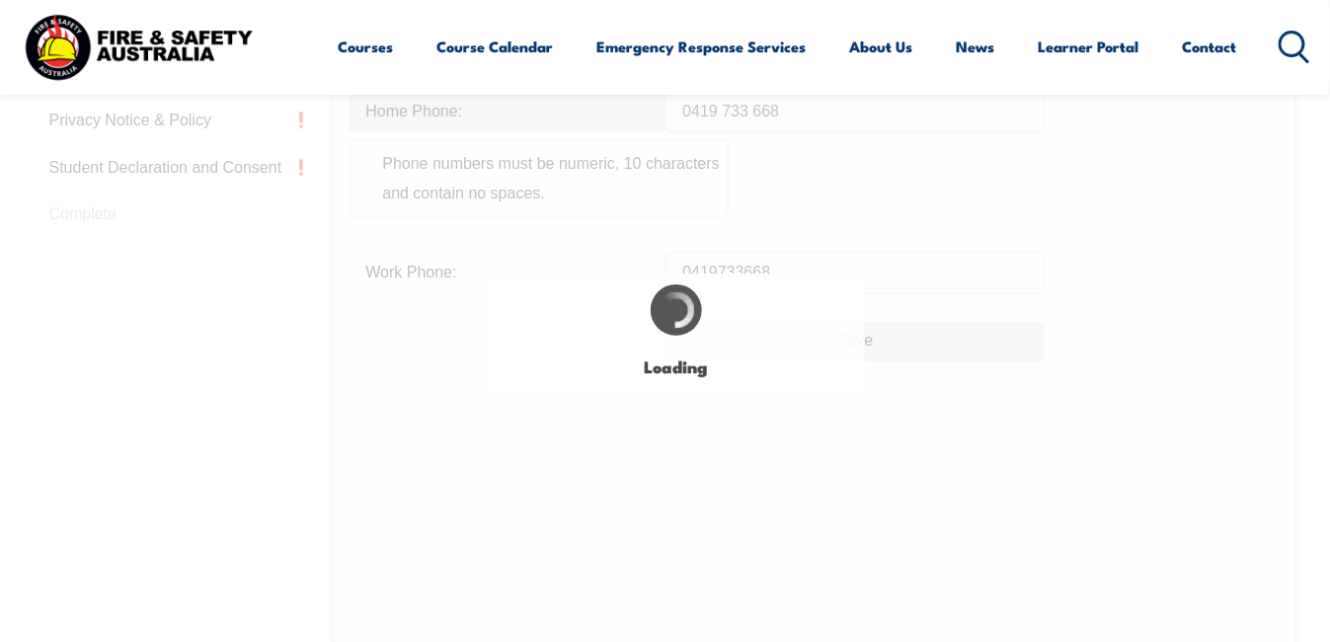
scroll to position [916, 0]
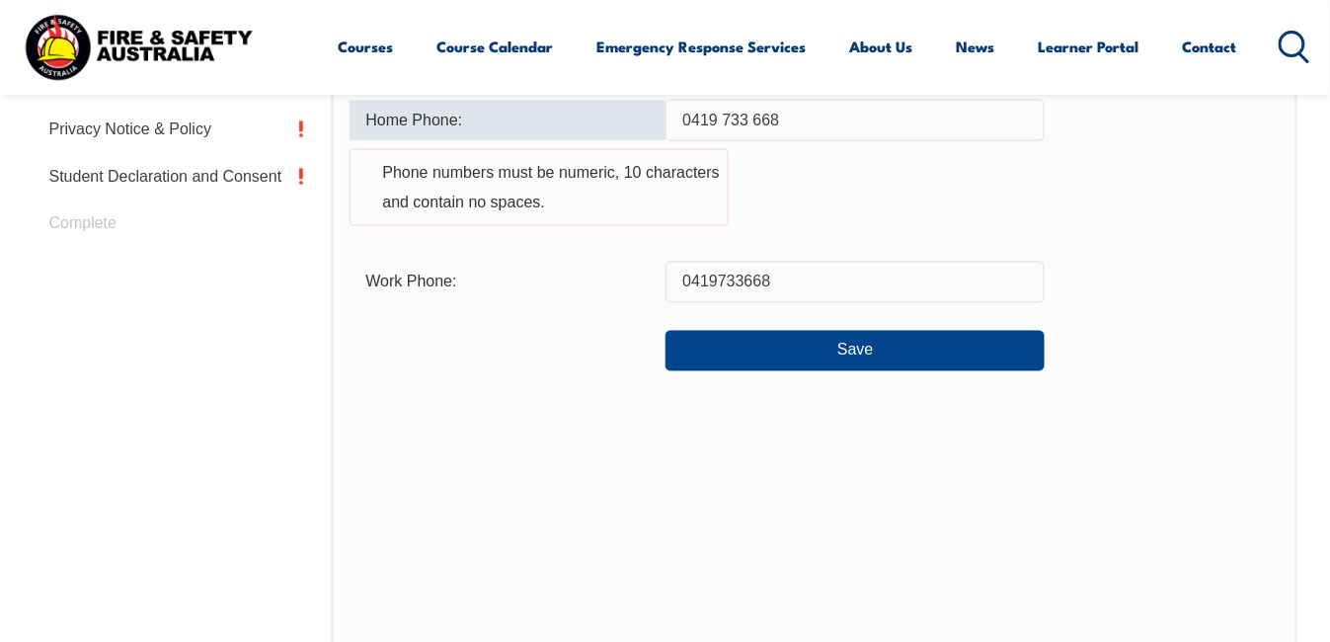
click at [781, 286] on input "0419733668" at bounding box center [855, 282] width 379 height 41
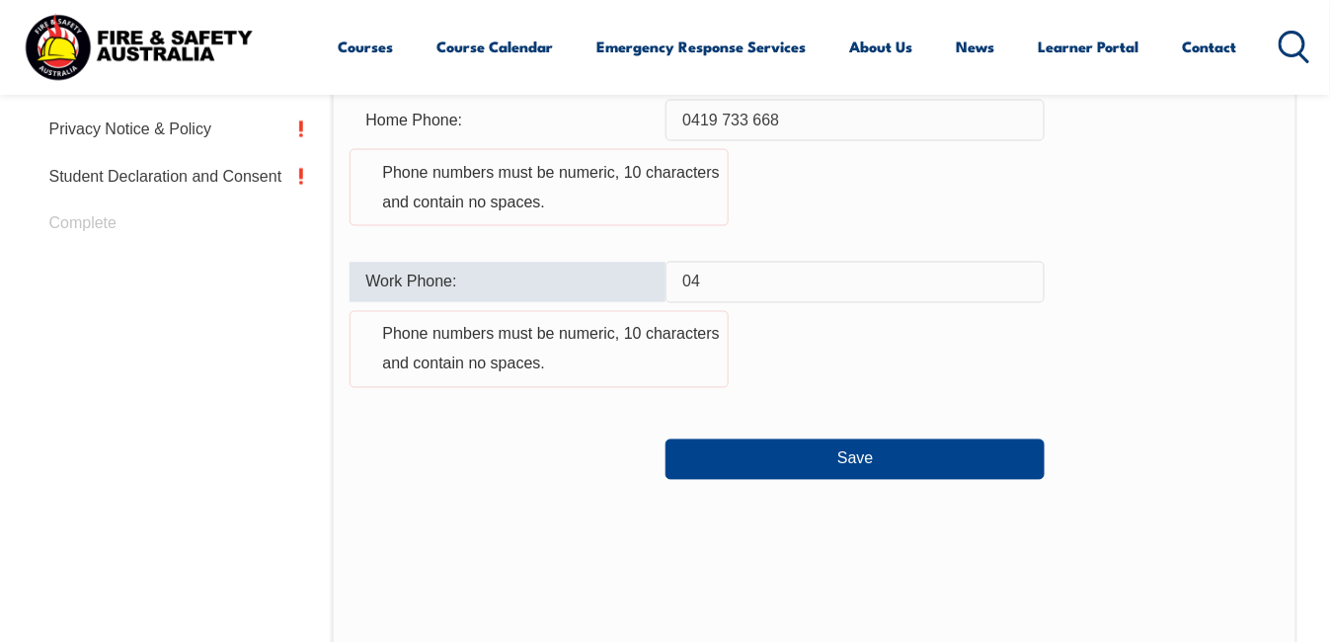
type input "0"
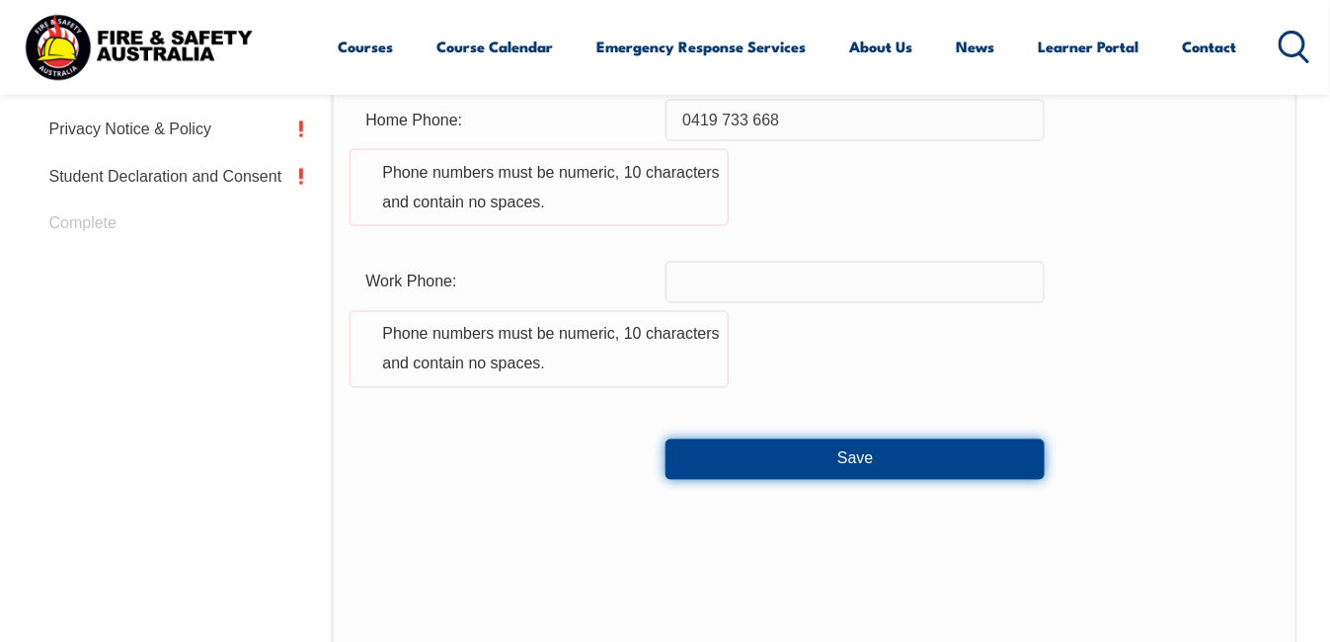
click at [859, 453] on button "Save" at bounding box center [855, 460] width 379 height 40
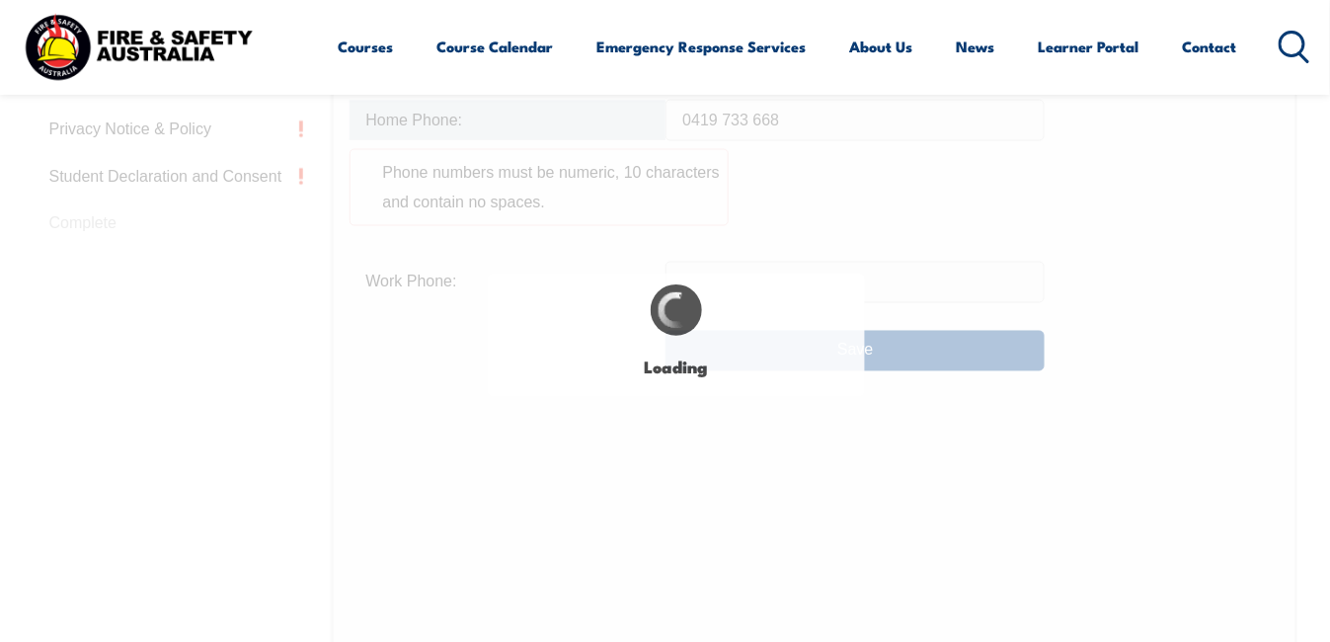
type input "0419733668"
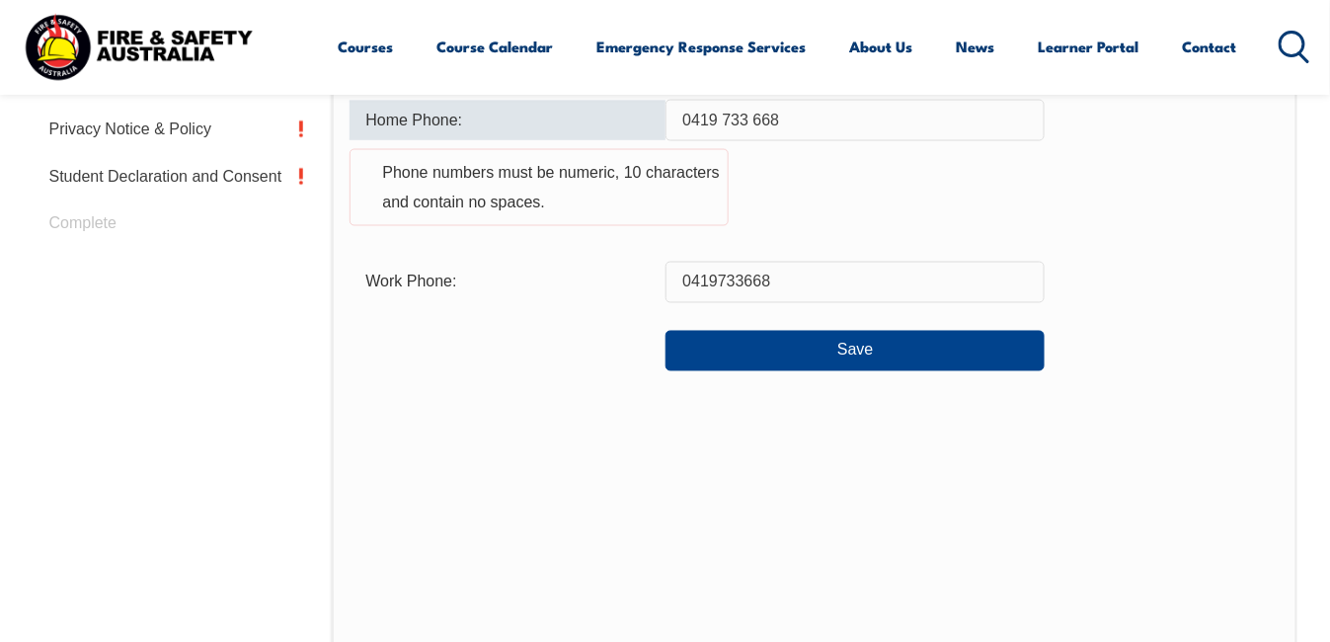
click at [784, 108] on input "0419 733 668" at bounding box center [855, 120] width 379 height 41
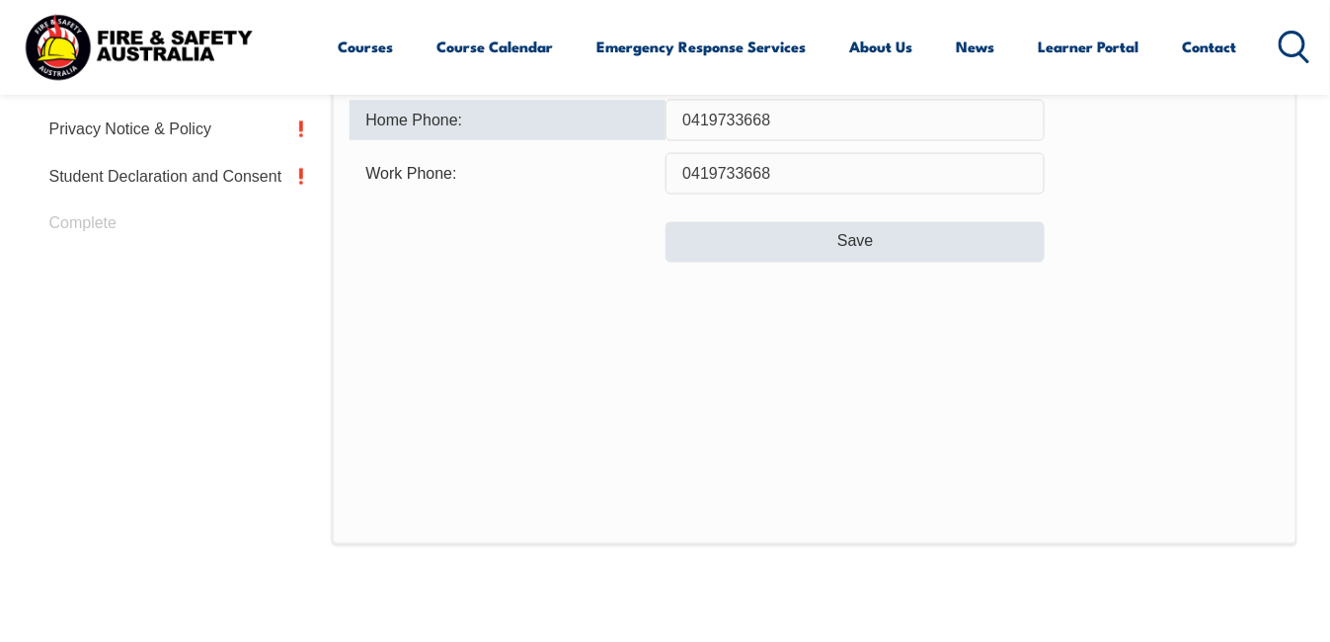
type input "0419733668"
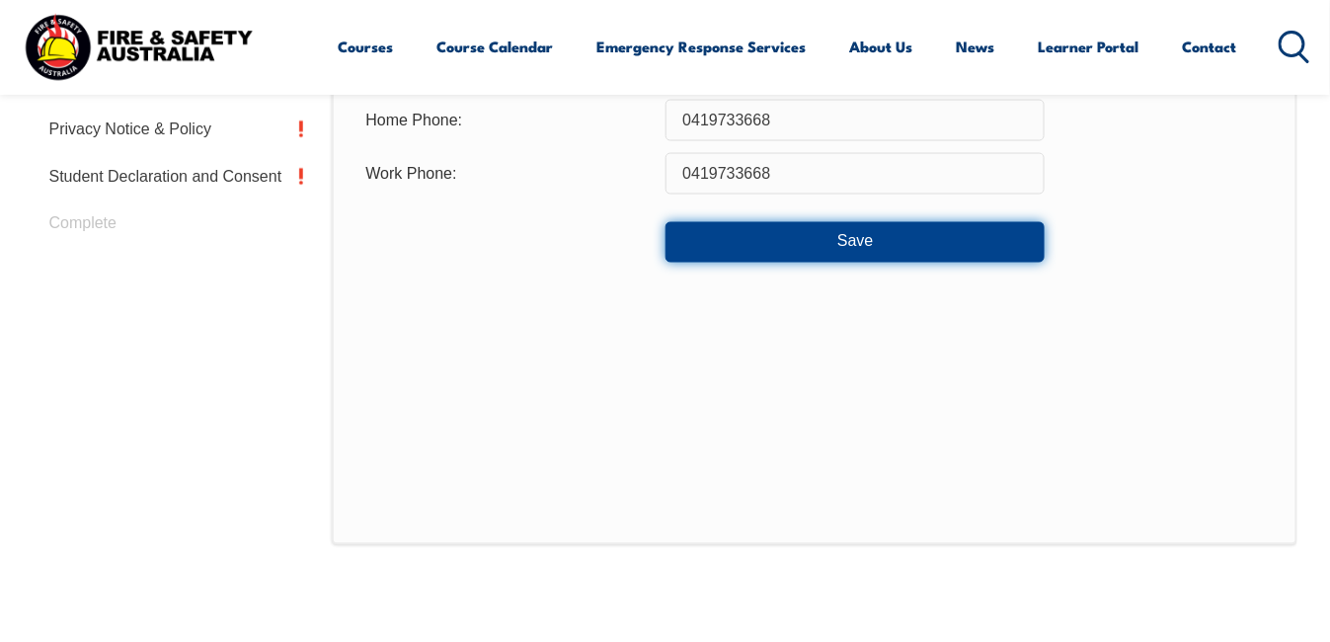
click at [1038, 241] on button "Save" at bounding box center [855, 242] width 379 height 40
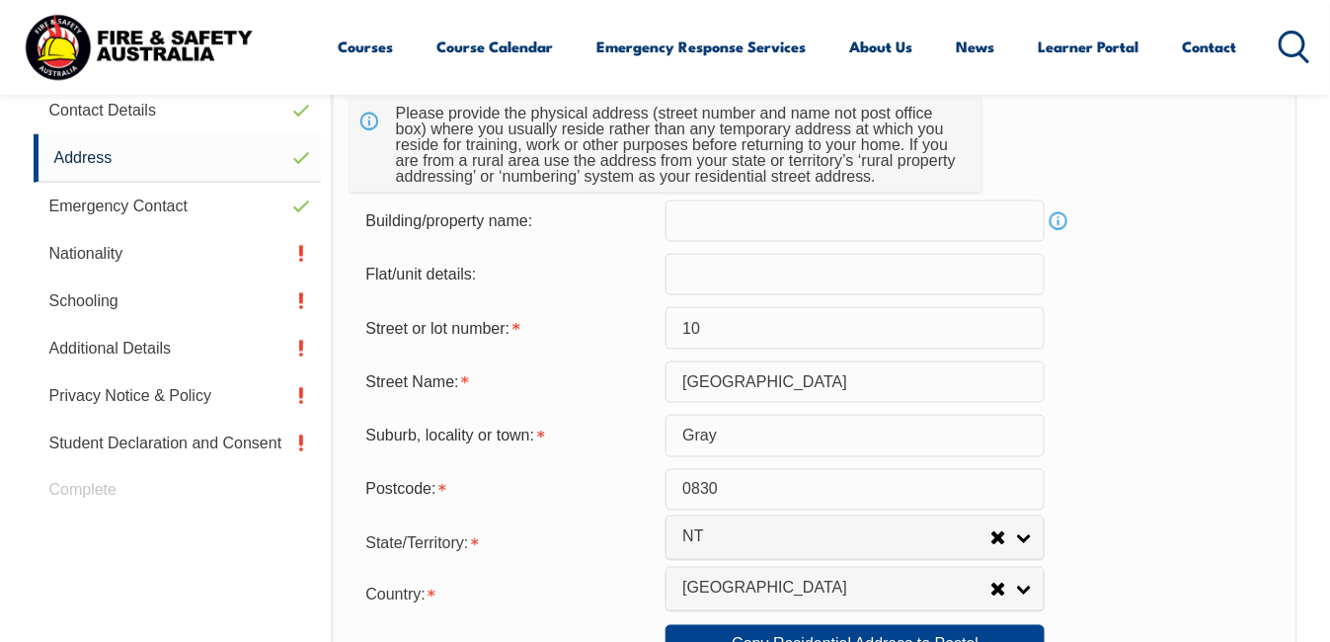
scroll to position [479, 0]
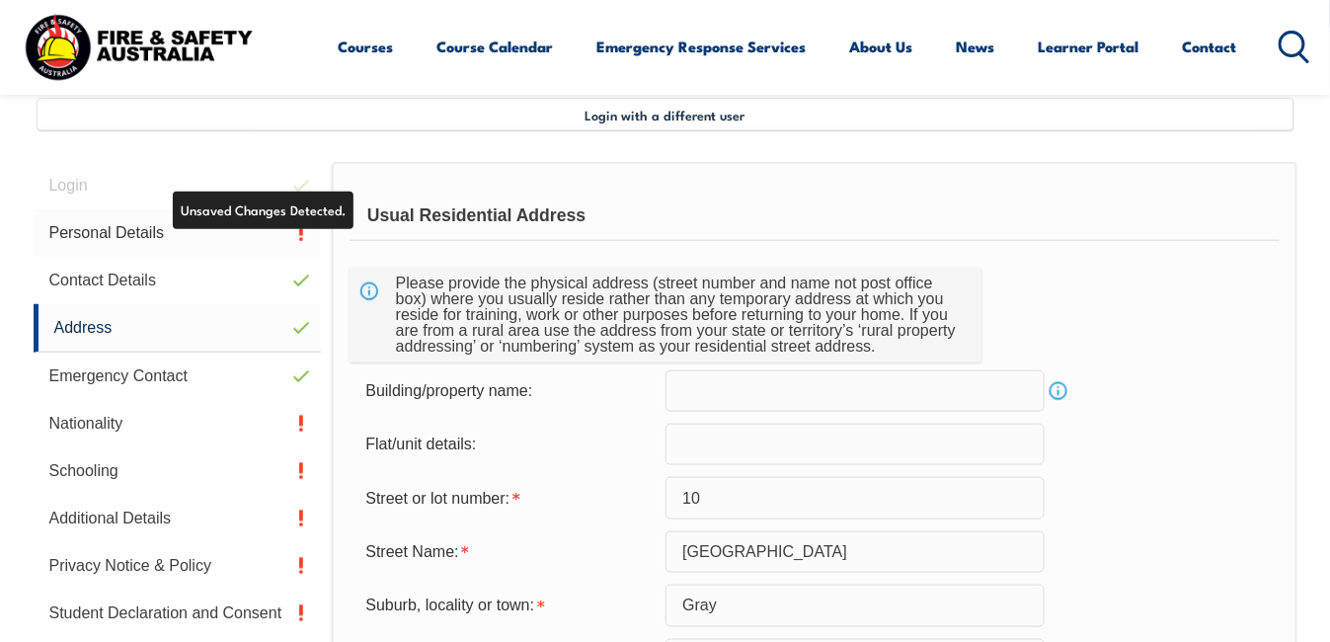
click at [307, 233] on link "Personal Details" at bounding box center [178, 232] width 288 height 47
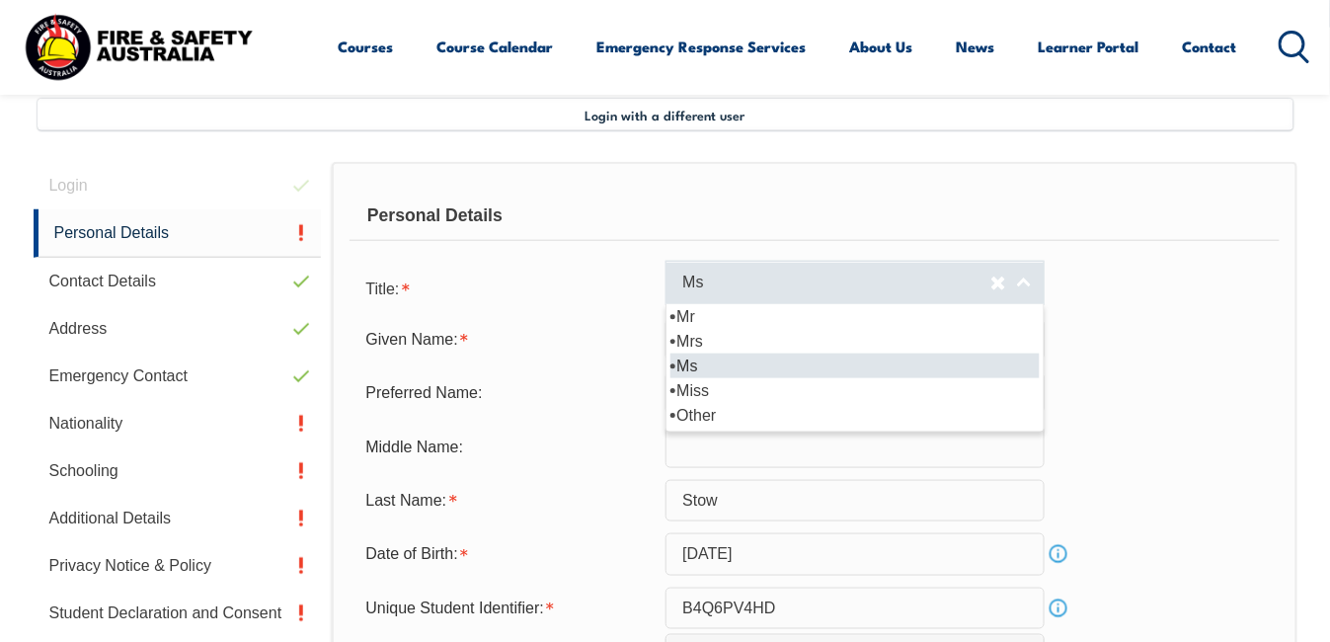
click at [733, 277] on span "Ms" at bounding box center [836, 283] width 308 height 21
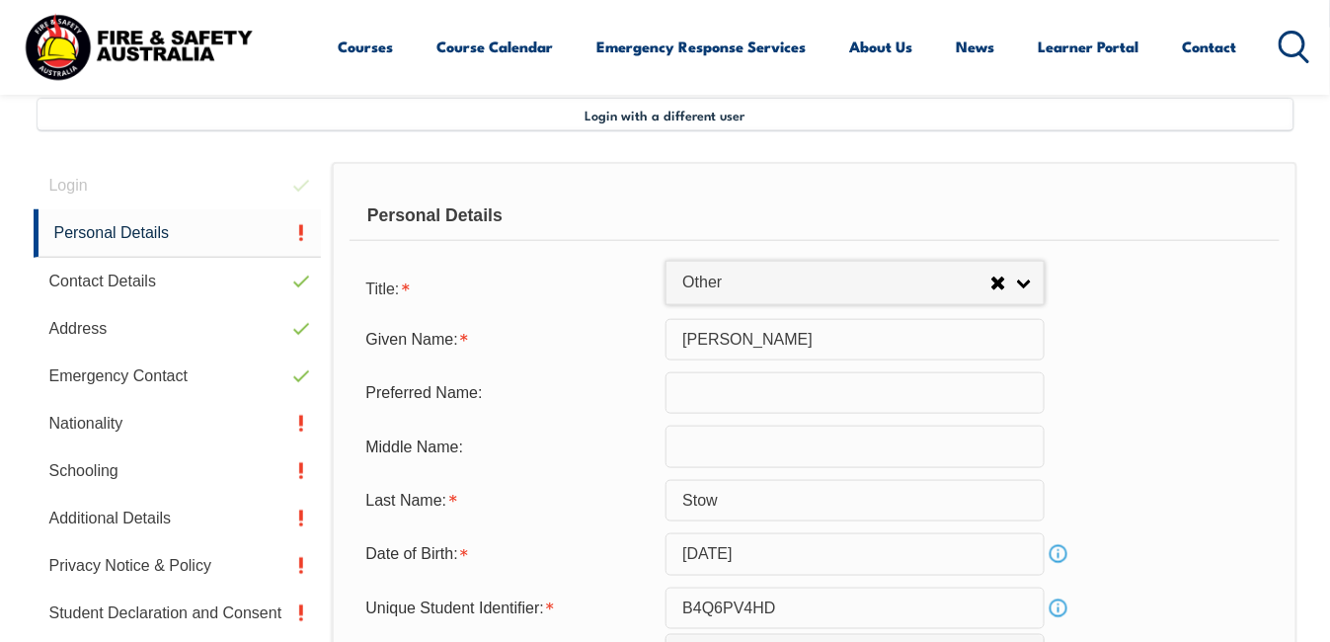
select select "Other"
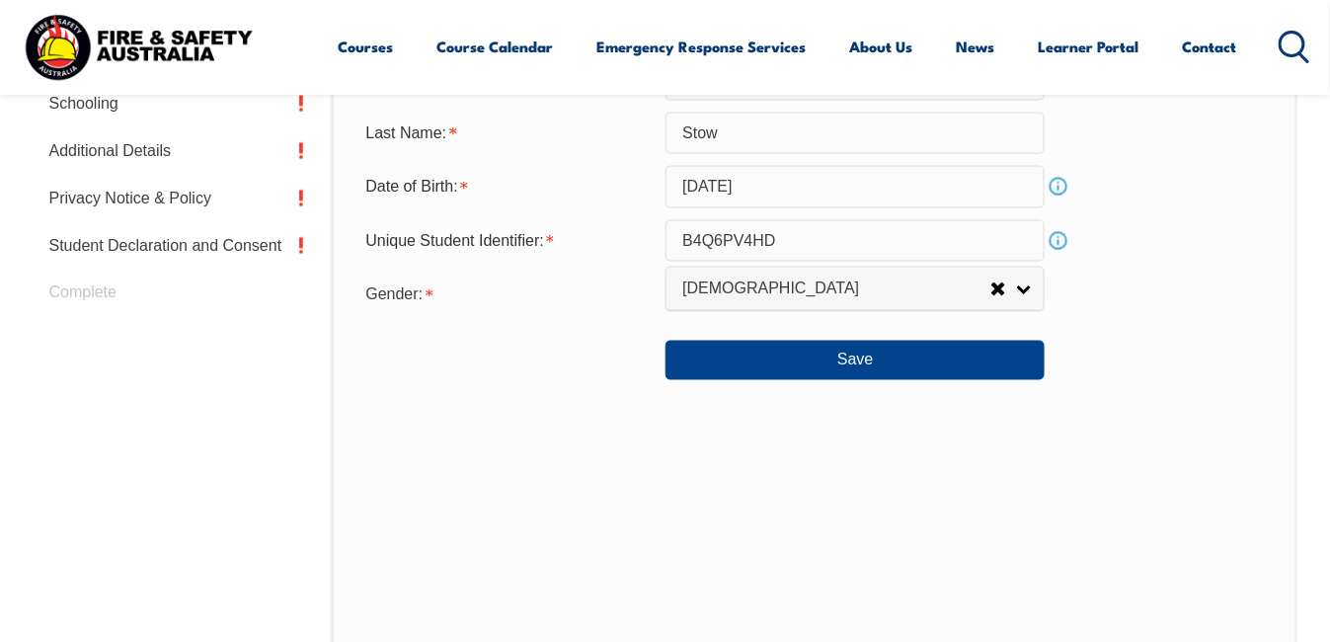
scroll to position [852, 0]
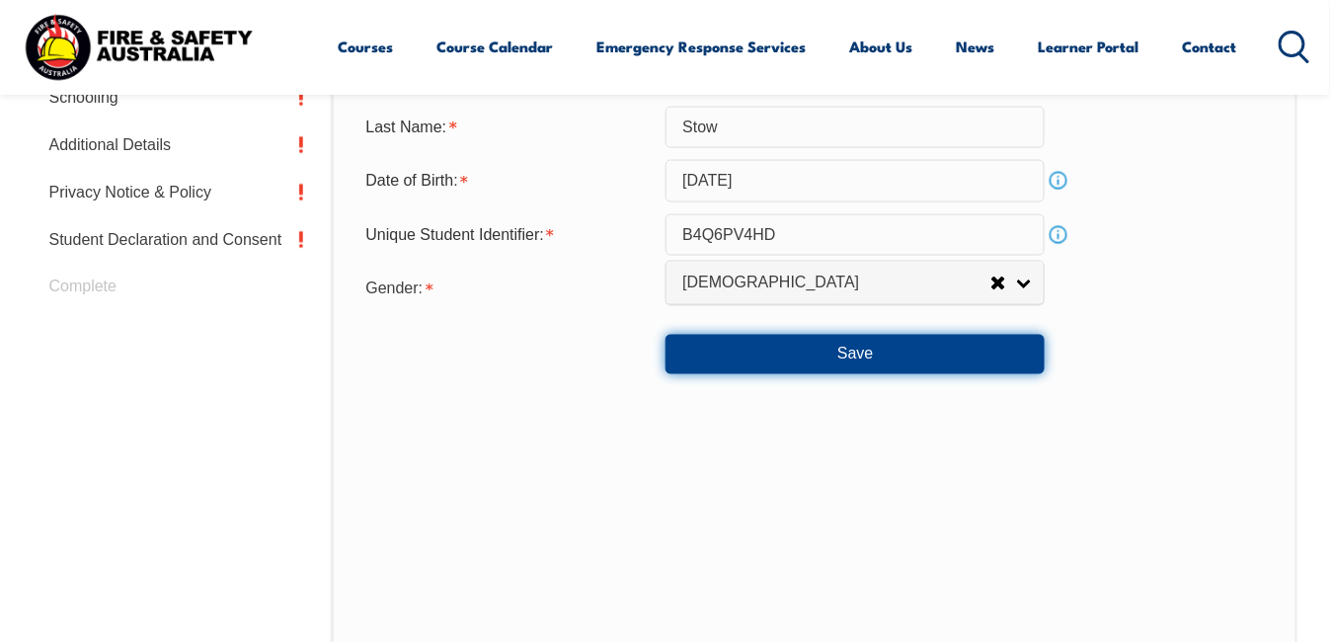
click at [849, 351] on button "Save" at bounding box center [855, 355] width 379 height 40
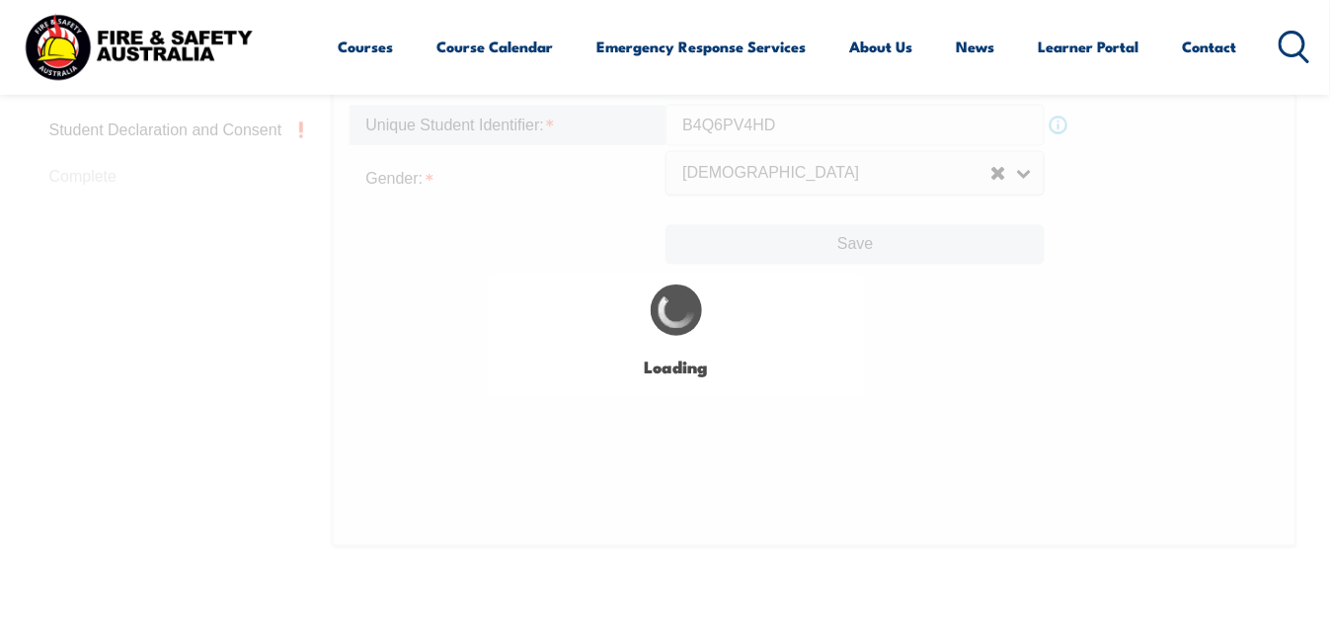
scroll to position [966, 0]
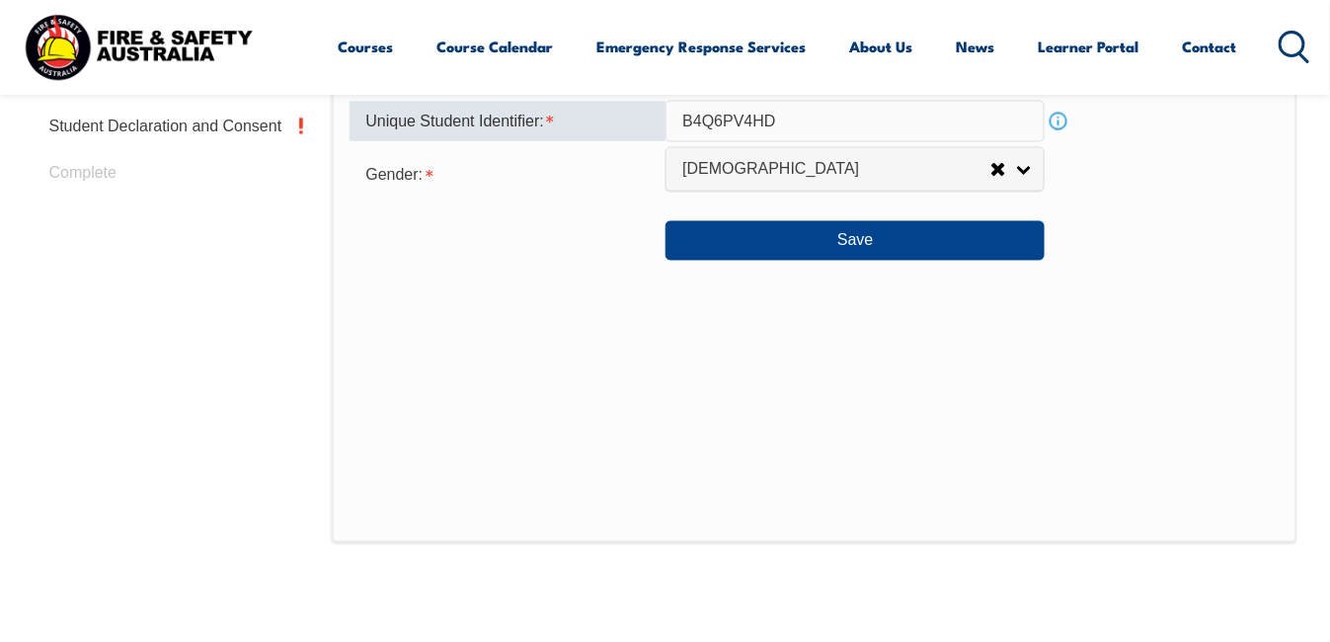
click at [807, 121] on input "B4Q6PV4HD" at bounding box center [855, 121] width 379 height 41
click at [781, 121] on input "B4Q6PV4HD" at bounding box center [855, 121] width 379 height 41
click at [796, 118] on input "B4Q6PV4HD" at bounding box center [855, 121] width 379 height 41
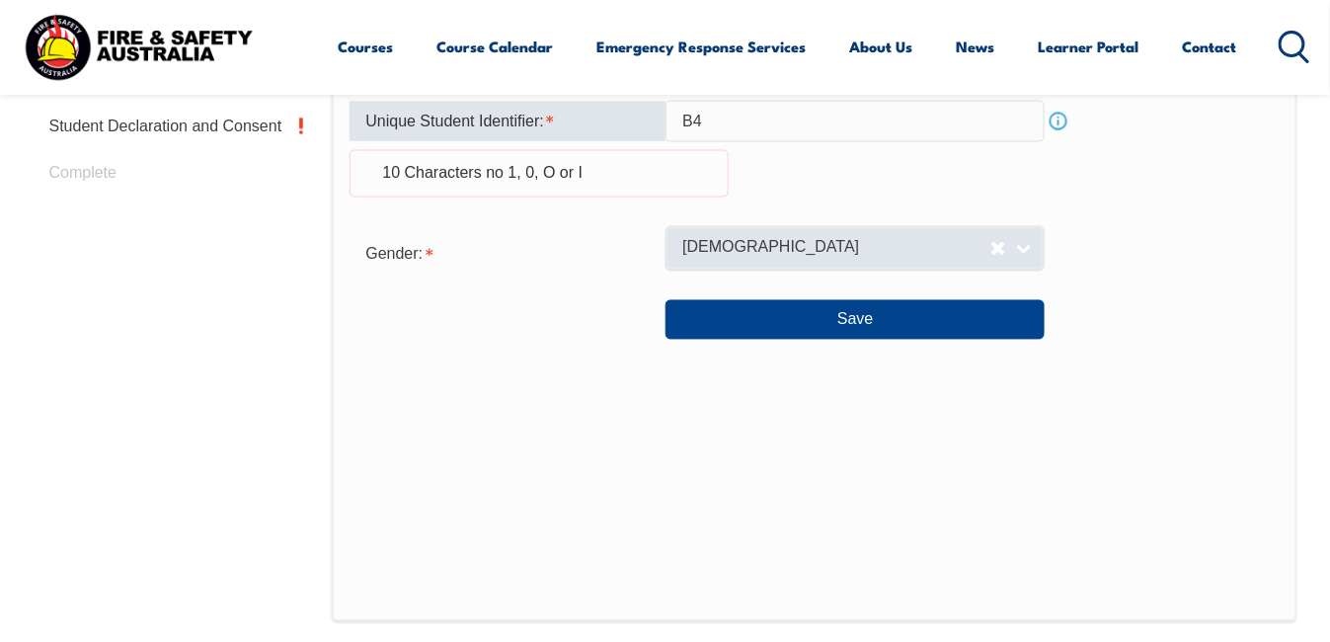
type input "B"
type input "B4Q6PV4HD"
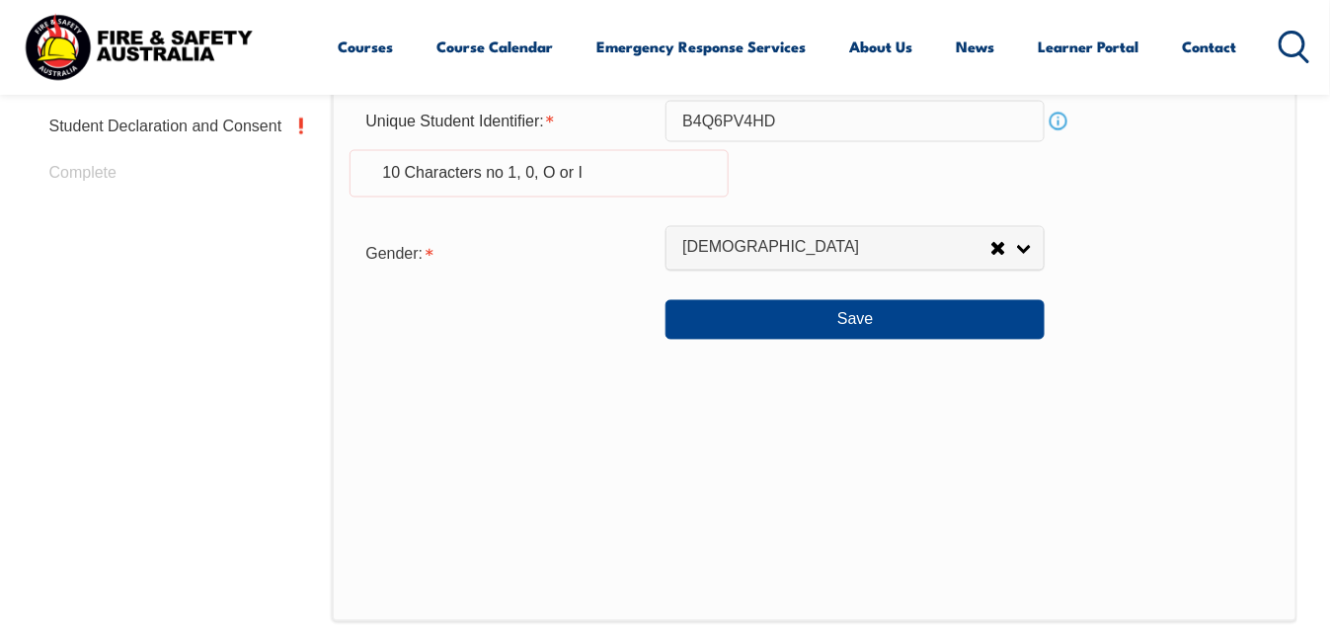
click at [1064, 117] on link "Info" at bounding box center [1059, 122] width 28 height 28
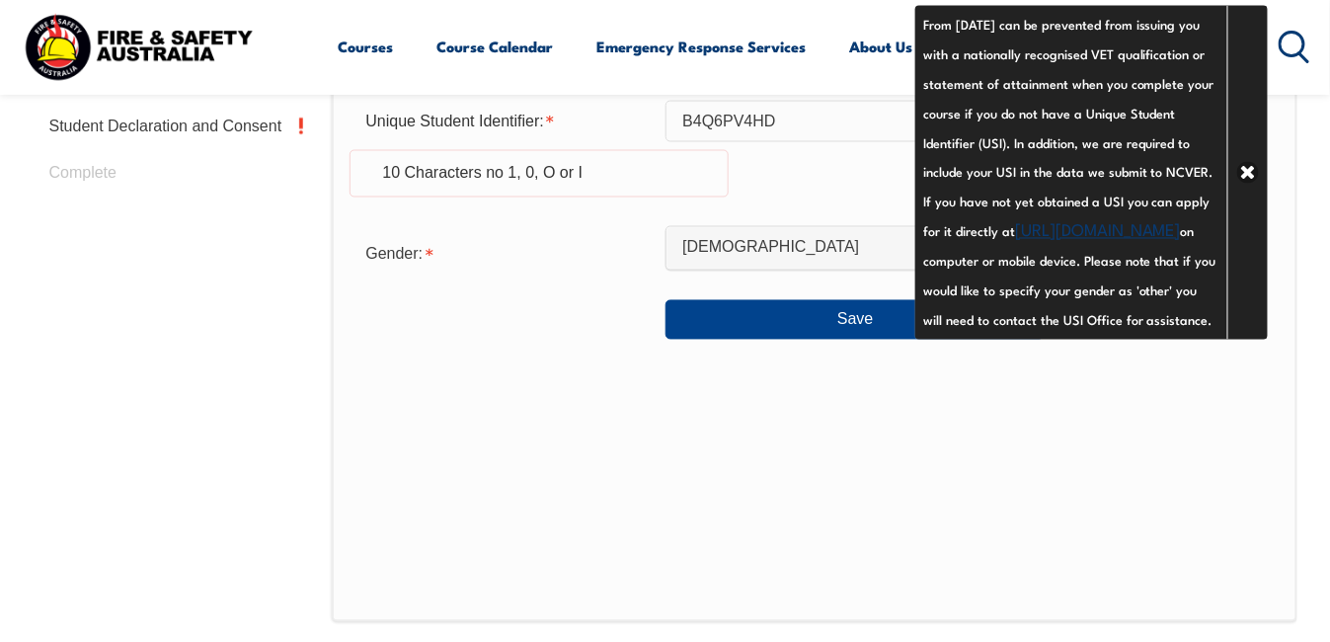
drag, startPoint x: 843, startPoint y: 181, endPoint x: 780, endPoint y: 141, distance: 73.7
click at [842, 181] on div "Unique Student Identifier: B4Q6PV4HD Info 10 Characters no 1, 0, O or I" at bounding box center [814, 161] width 929 height 120
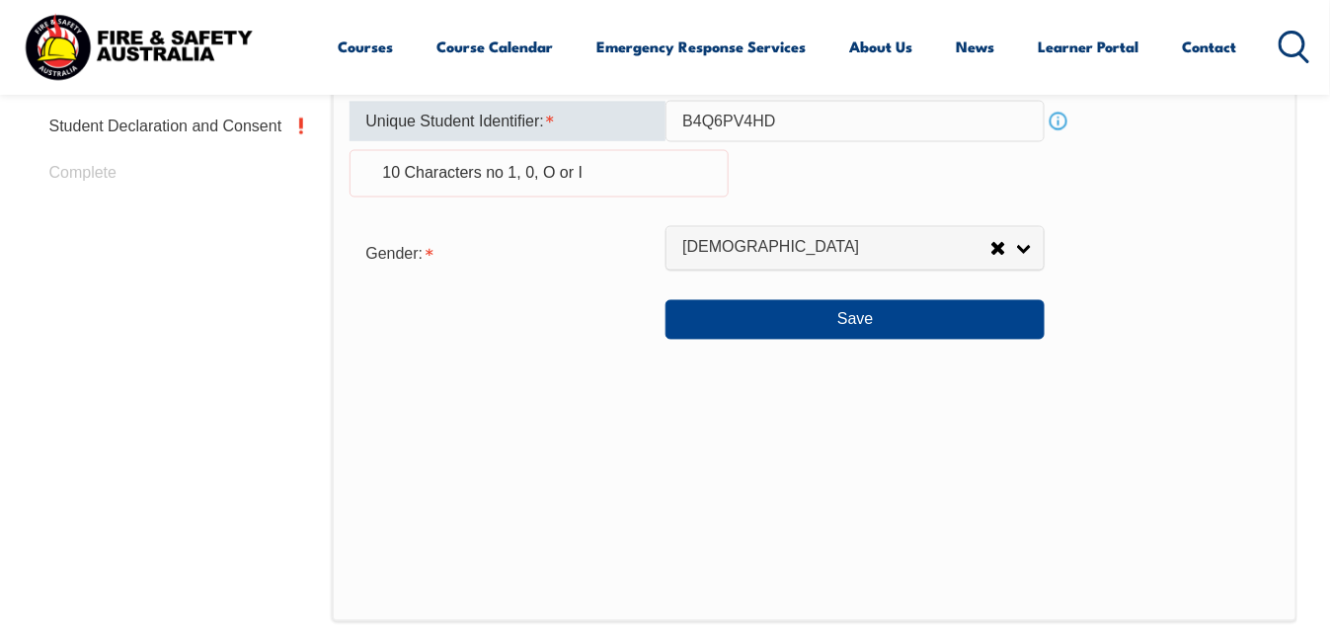
click at [784, 119] on input "B4Q6PV4HD" at bounding box center [855, 121] width 379 height 41
drag, startPoint x: 783, startPoint y: 120, endPoint x: 641, endPoint y: 126, distance: 142.4
click at [641, 126] on div "Unique Student Identifier: B4Q6PV4HD Info 10 Characters no 1, 0, O or I" at bounding box center [814, 161] width 929 height 120
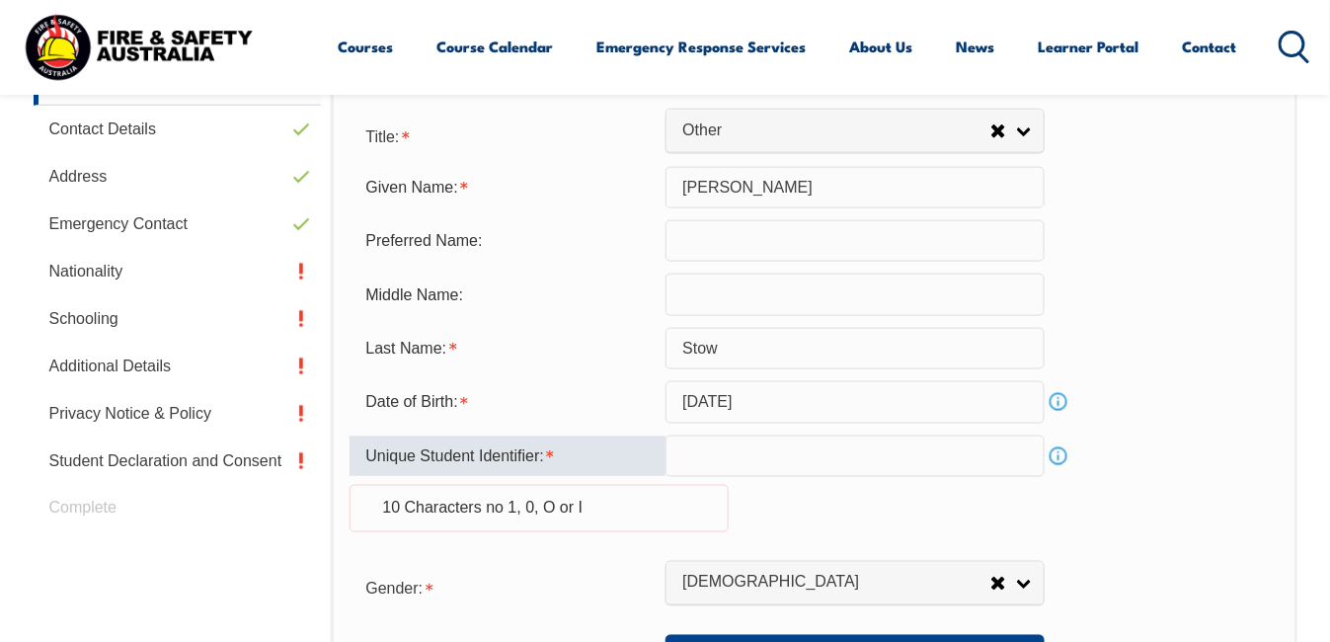
scroll to position [651, 0]
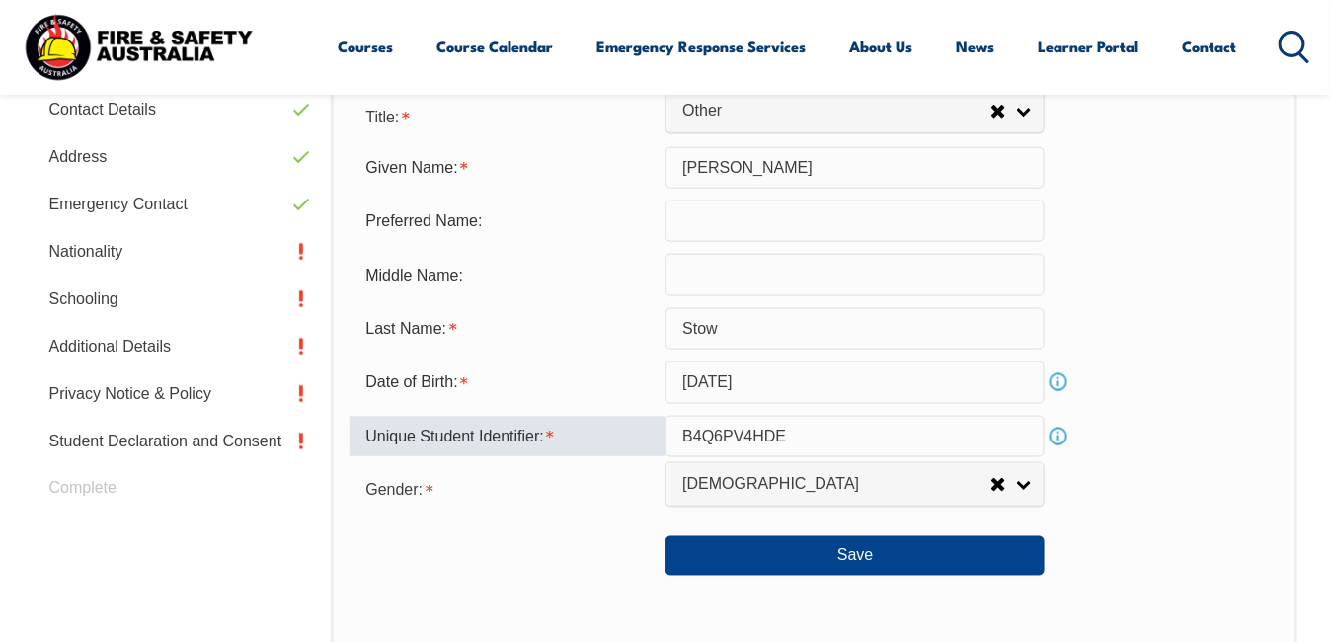
type input "B4Q6PV4HDE"
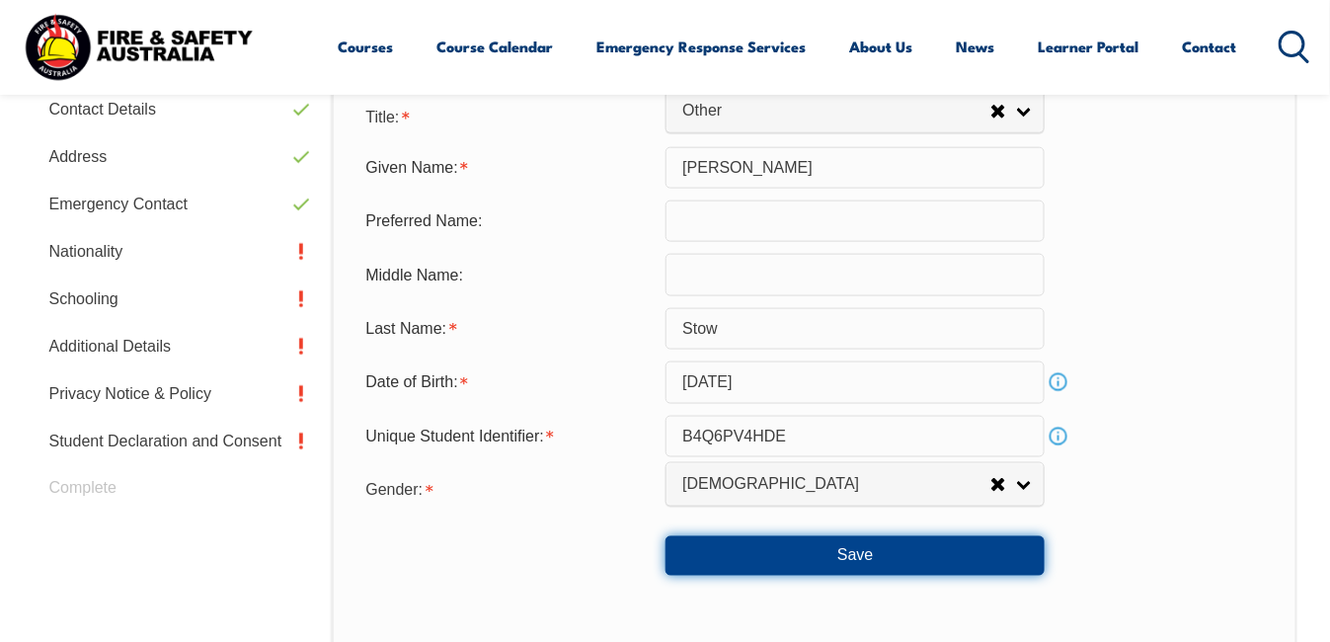
click at [843, 547] on button "Save" at bounding box center [855, 556] width 379 height 40
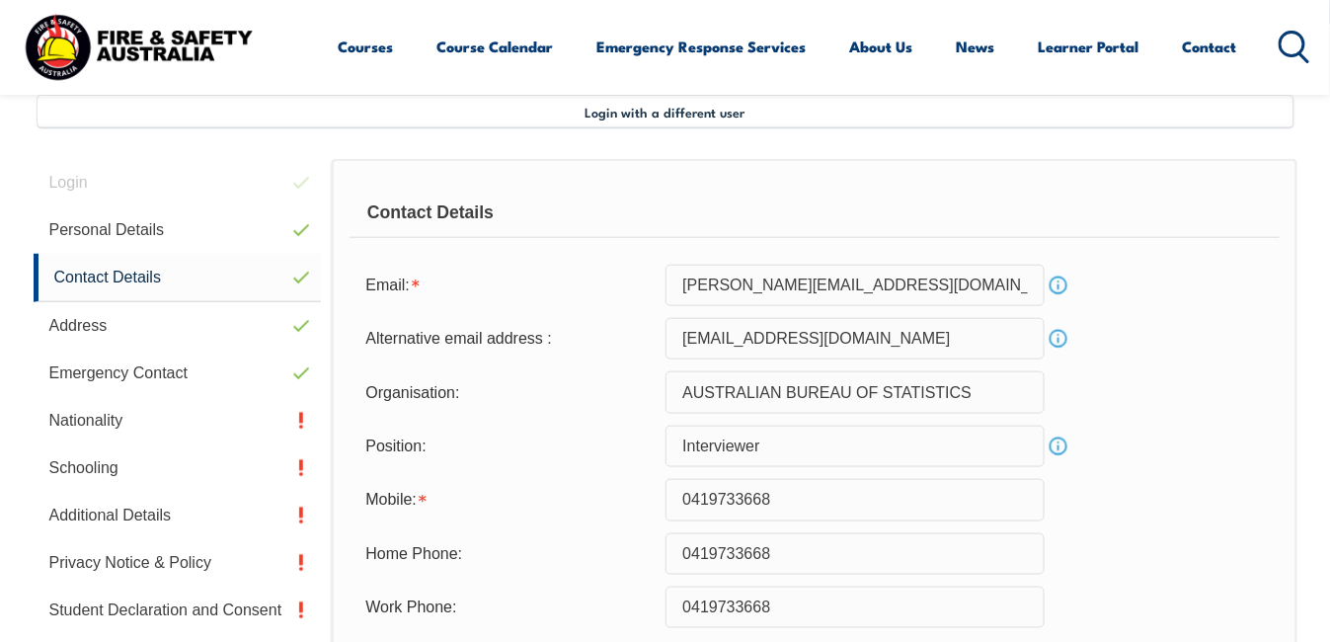
scroll to position [479, 0]
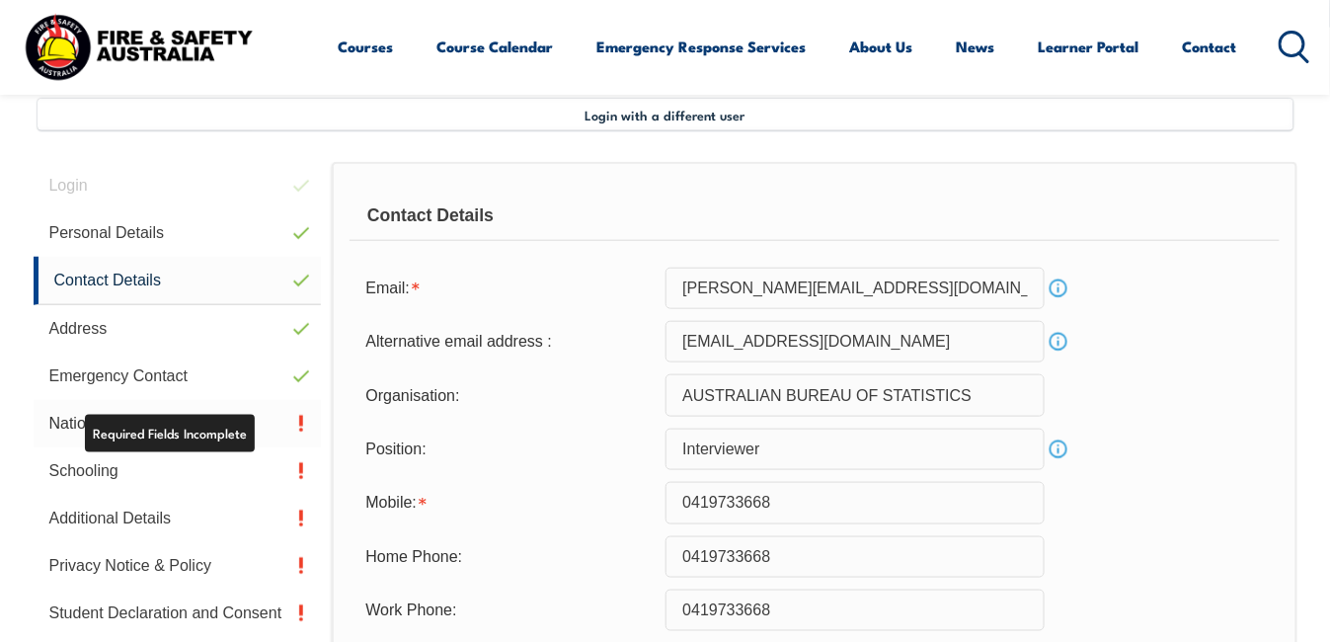
click at [308, 421] on link "Nationality" at bounding box center [178, 423] width 288 height 47
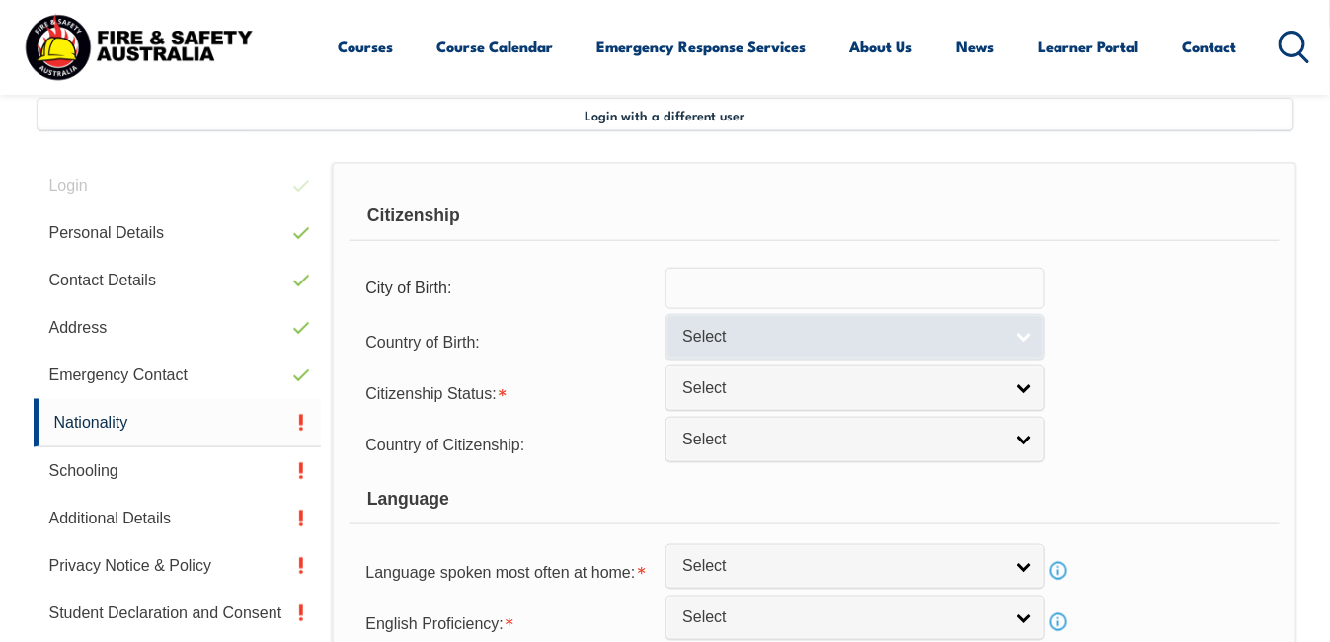
click at [1024, 334] on link "Select" at bounding box center [855, 336] width 379 height 44
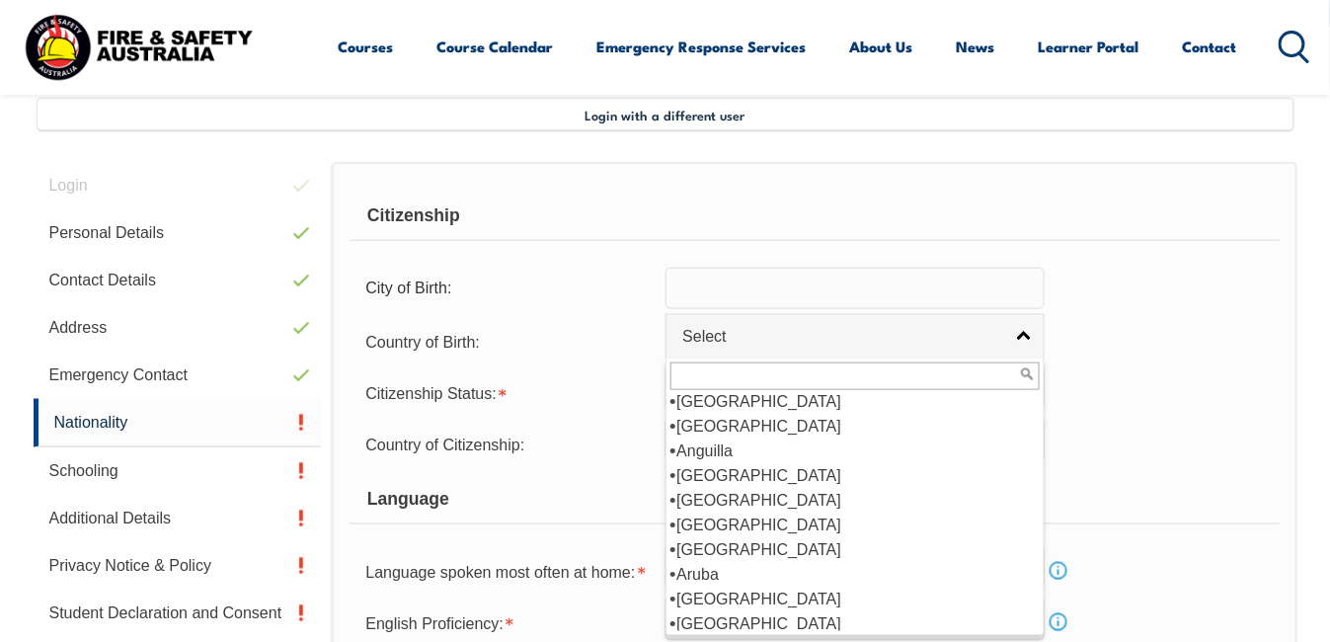
scroll to position [167, 0]
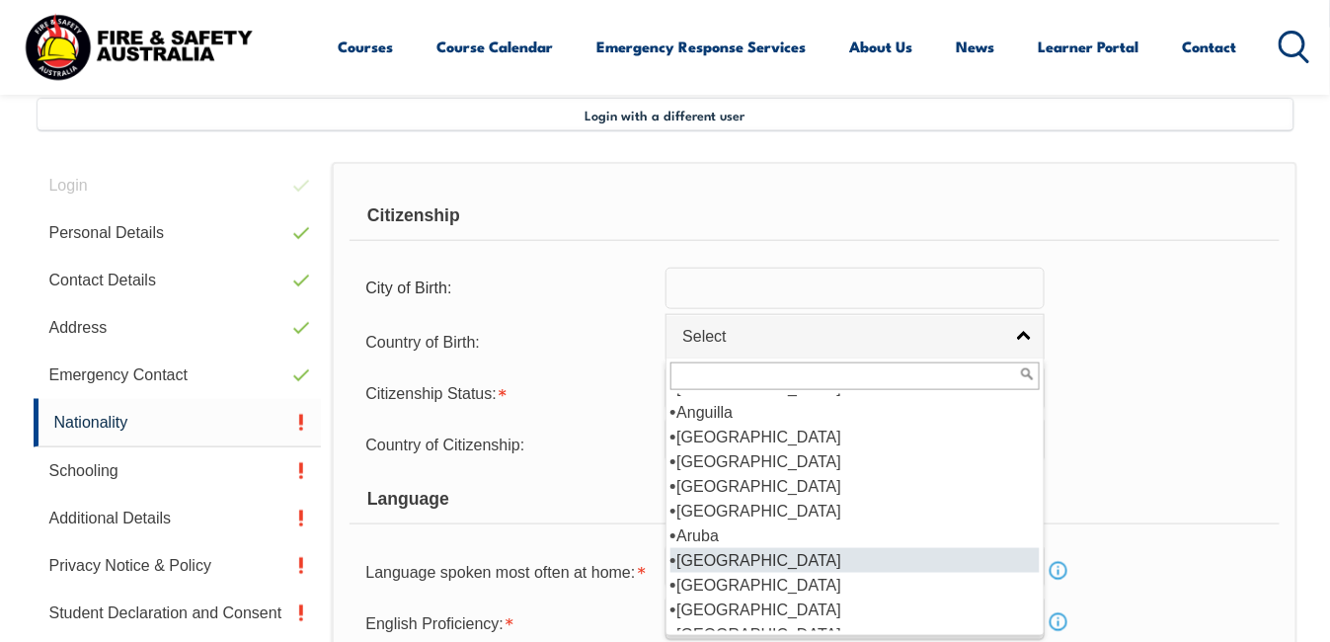
click at [720, 557] on li "[GEOGRAPHIC_DATA]" at bounding box center [855, 560] width 369 height 25
select select "1101"
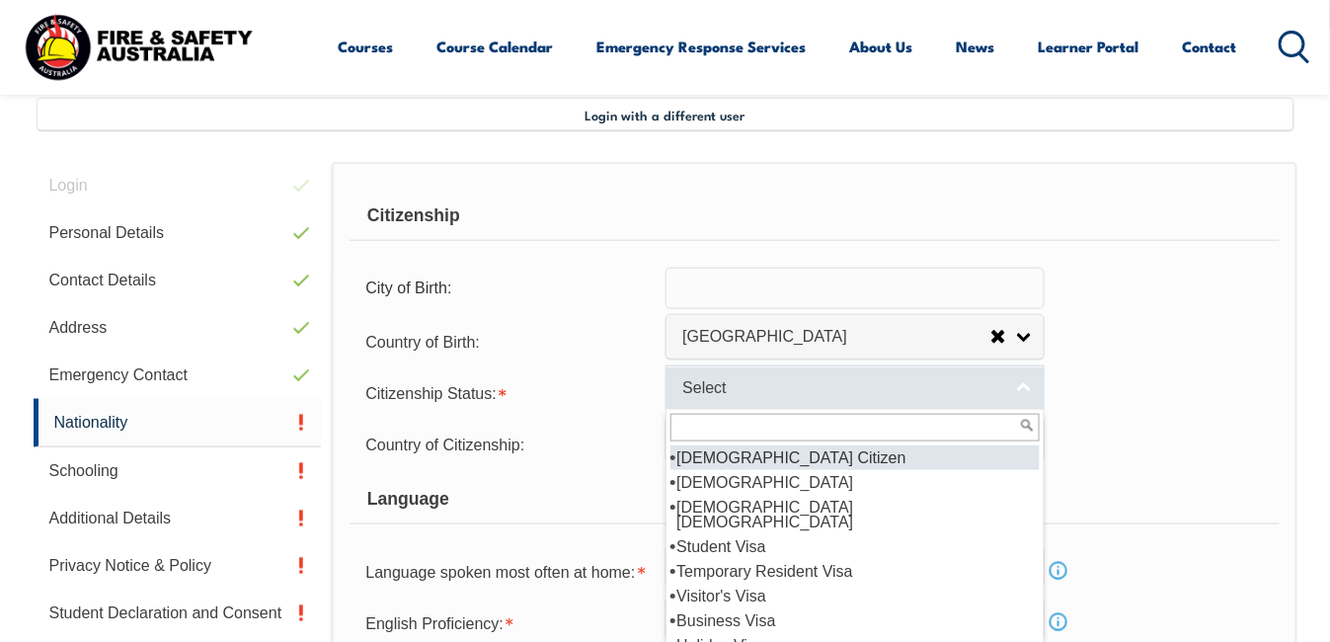
click at [1027, 387] on link "Select" at bounding box center [855, 387] width 379 height 44
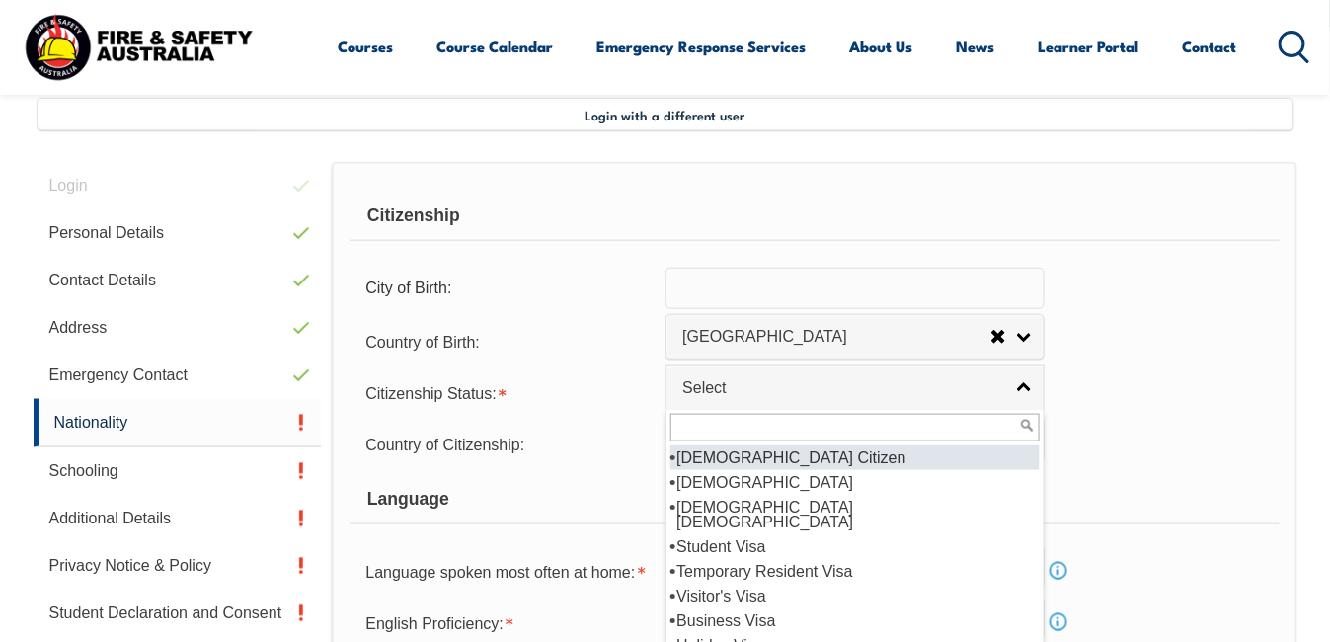
click at [734, 451] on li "[DEMOGRAPHIC_DATA] Citizen" at bounding box center [855, 457] width 369 height 25
select select "1"
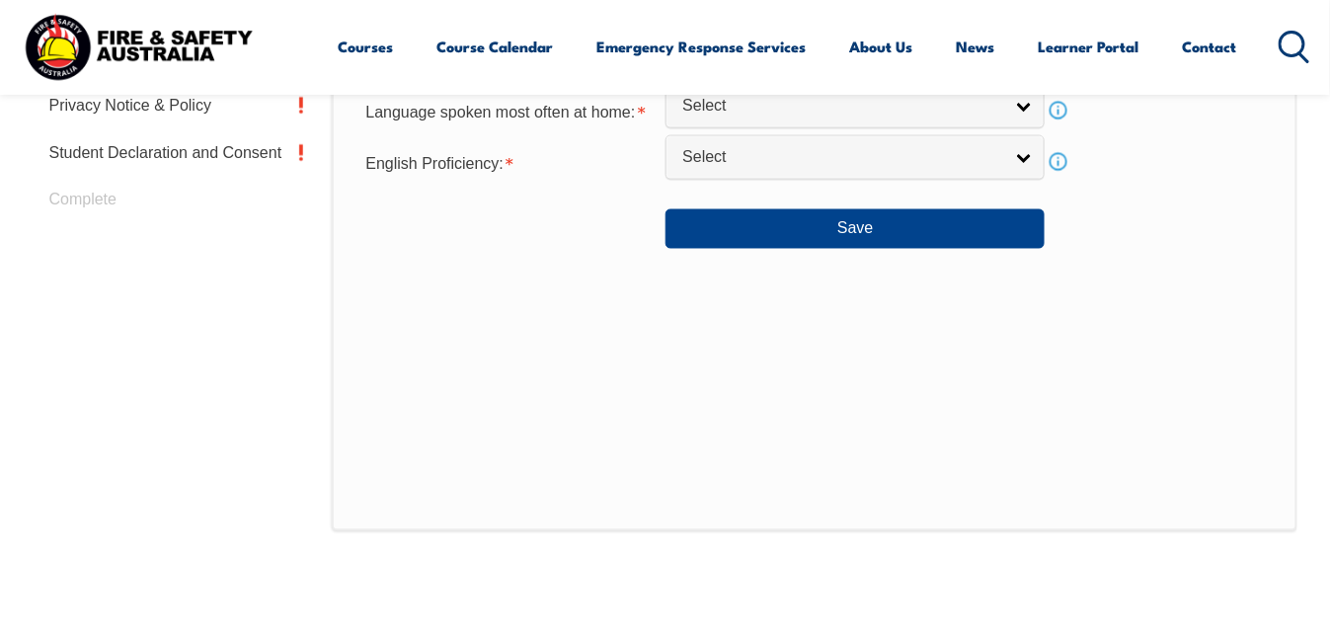
scroll to position [479, 0]
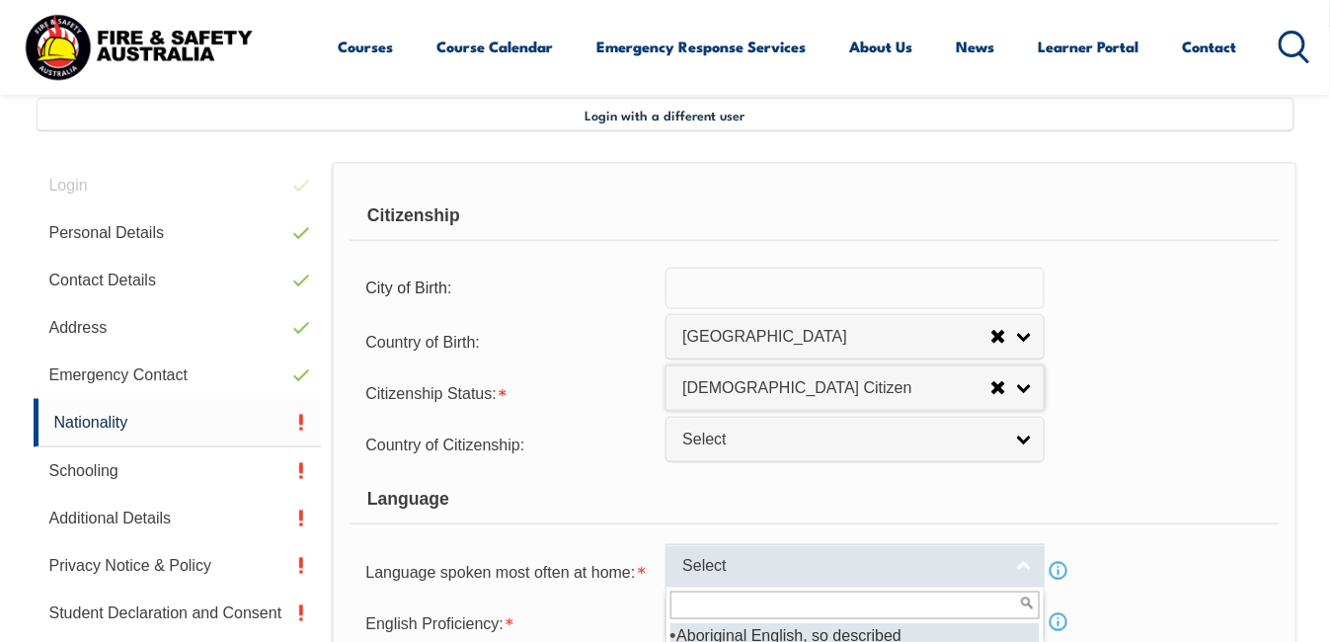
click at [1022, 567] on link "Select" at bounding box center [855, 566] width 379 height 44
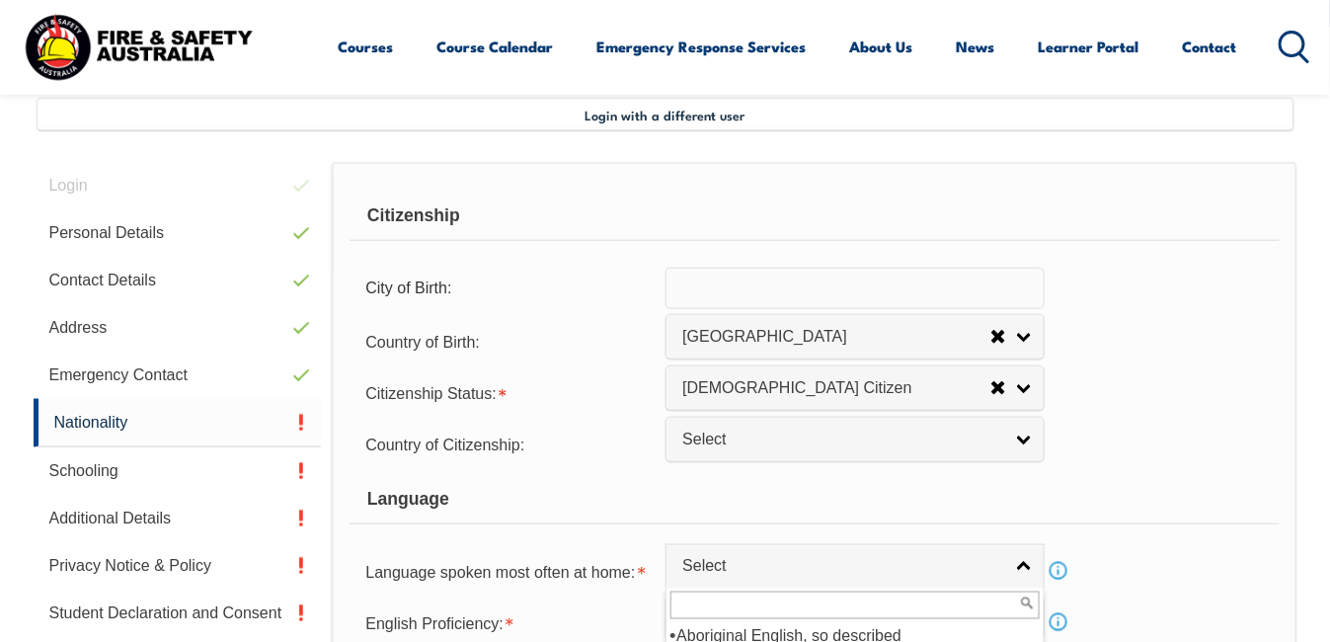
scroll to position [939, 0]
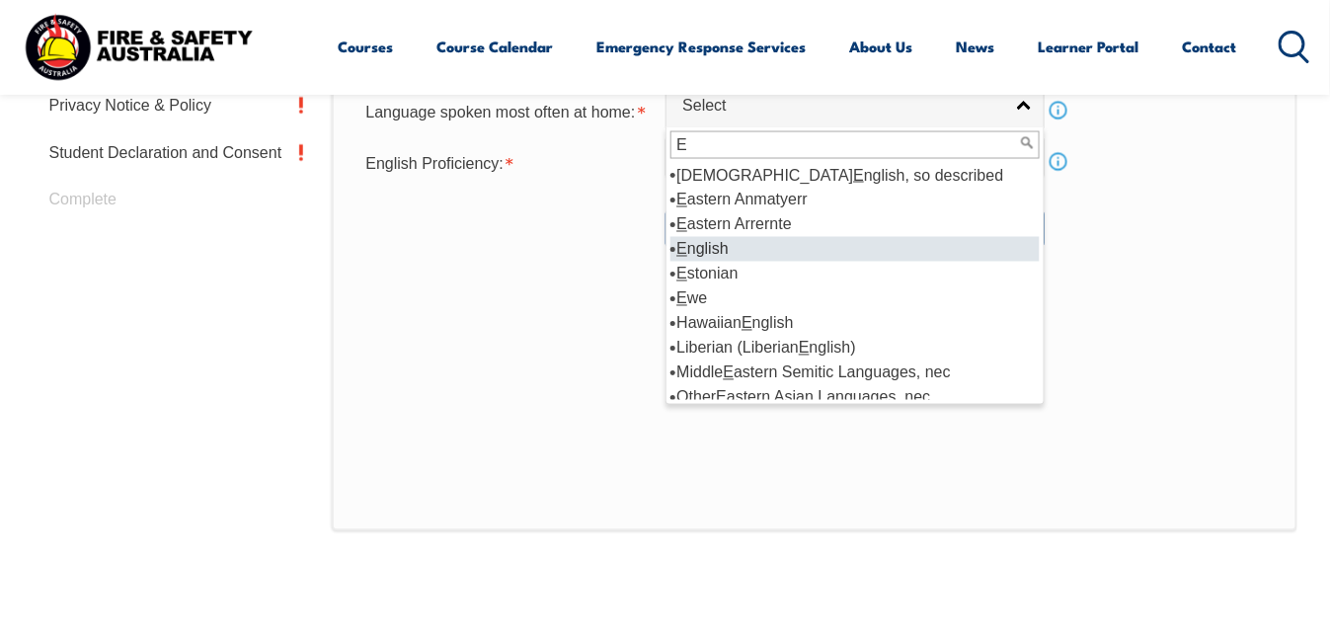
type input "E"
click at [721, 244] on li "E nglish" at bounding box center [855, 249] width 369 height 25
select select "1201"
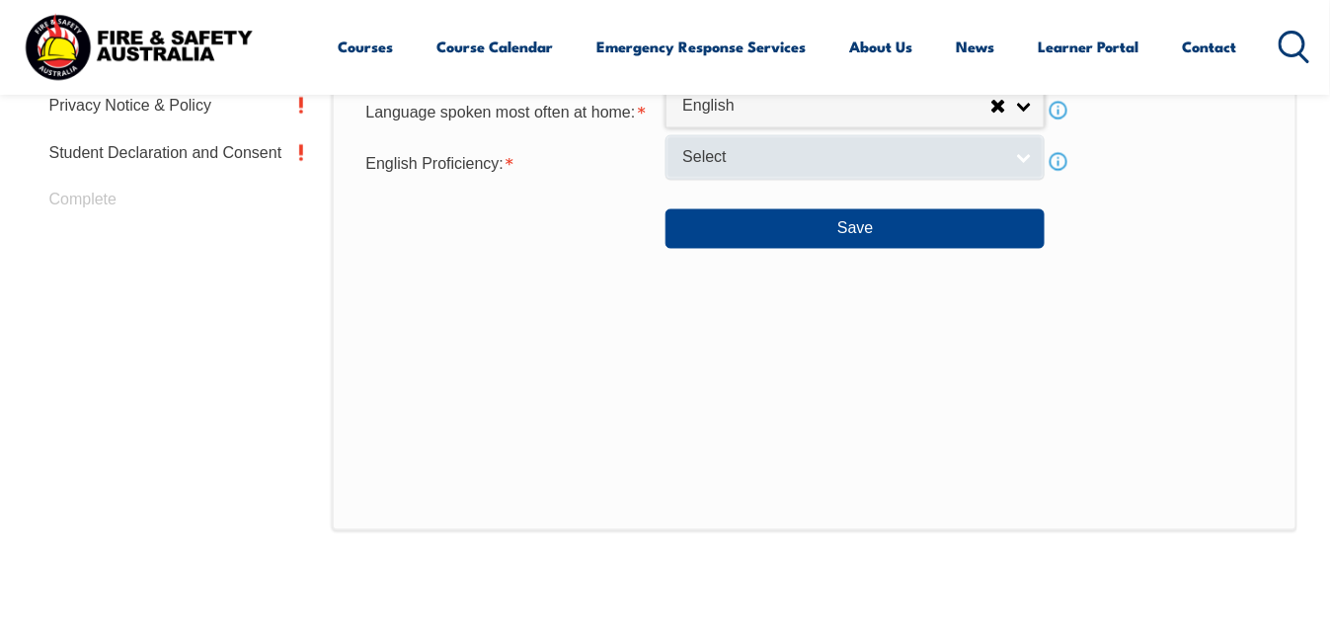
click at [691, 144] on link "Select" at bounding box center [855, 157] width 379 height 44
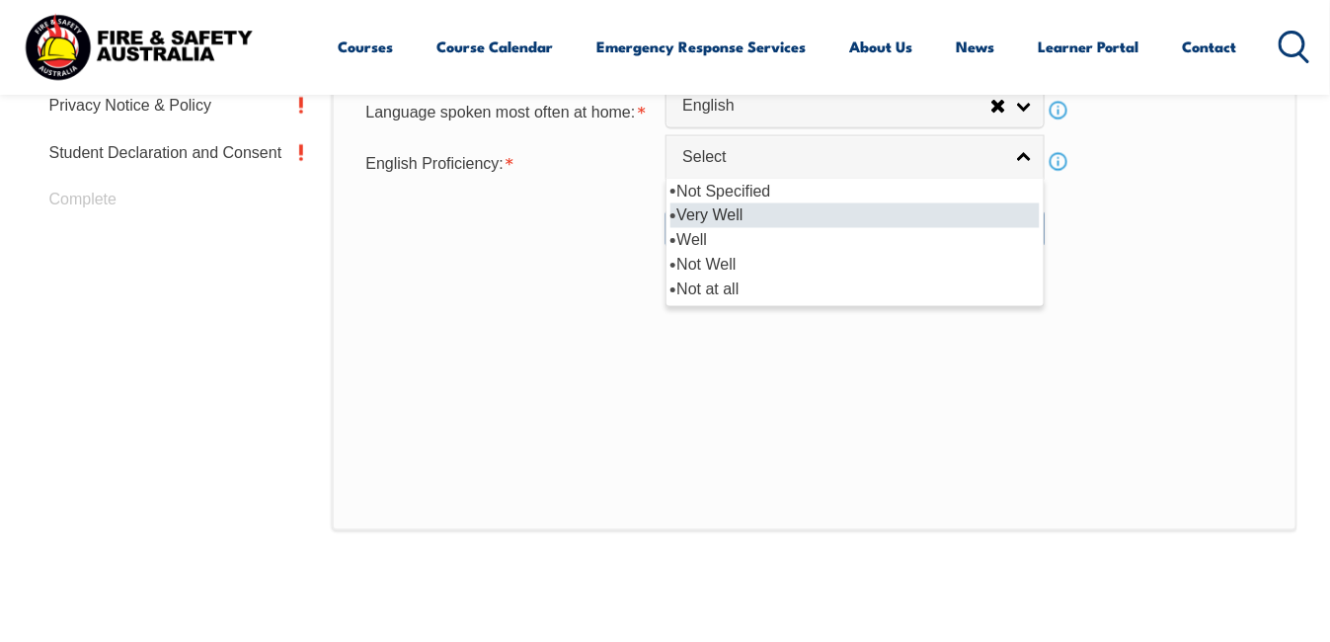
click at [747, 210] on li "Very Well" at bounding box center [855, 215] width 369 height 25
select select "1"
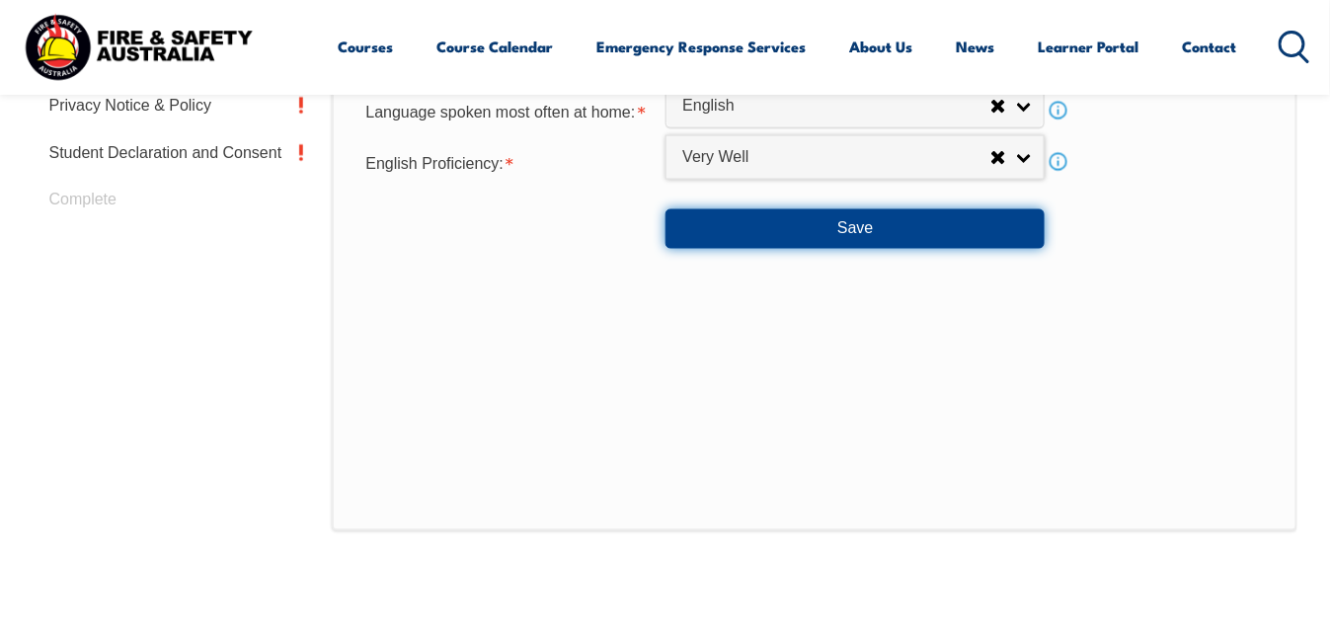
click at [857, 224] on button "Save" at bounding box center [855, 229] width 379 height 40
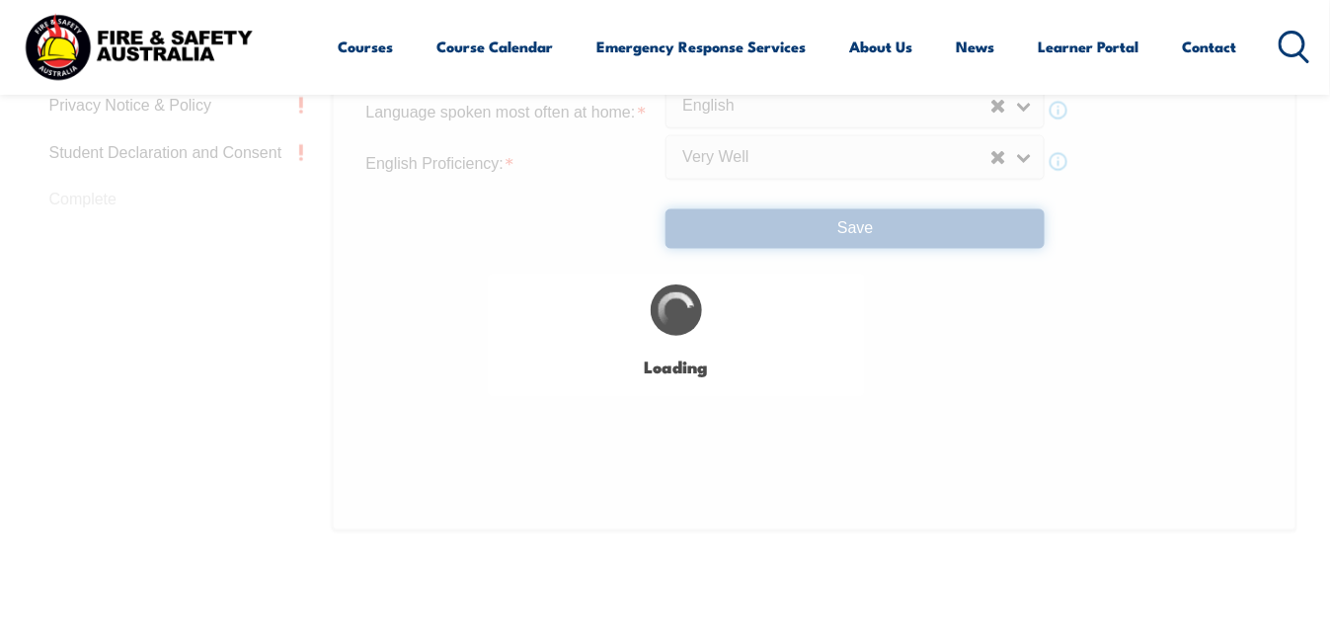
select select "false"
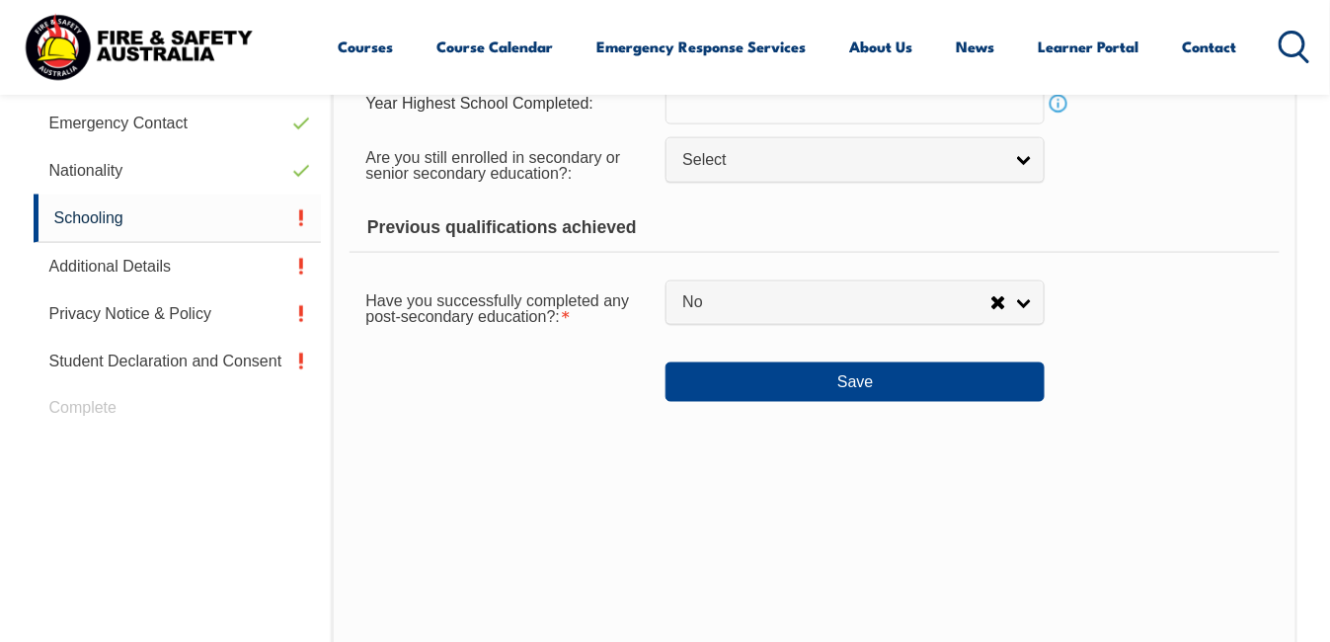
scroll to position [479, 0]
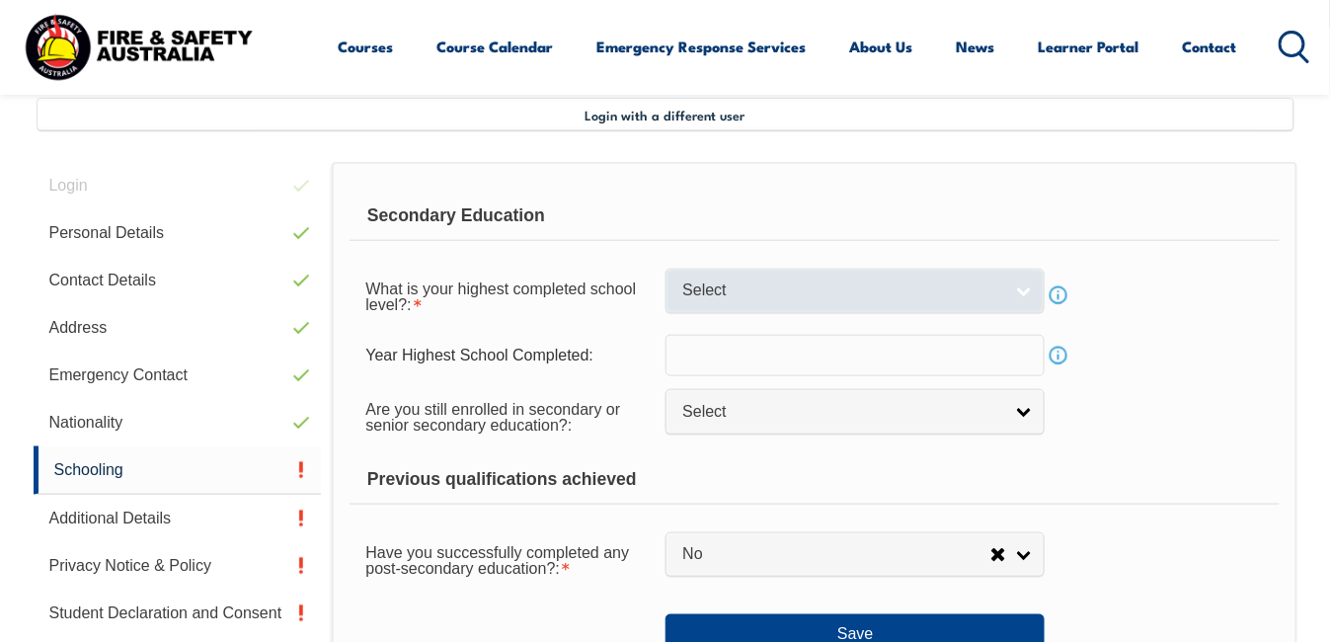
click at [1030, 290] on link "Select" at bounding box center [855, 291] width 379 height 44
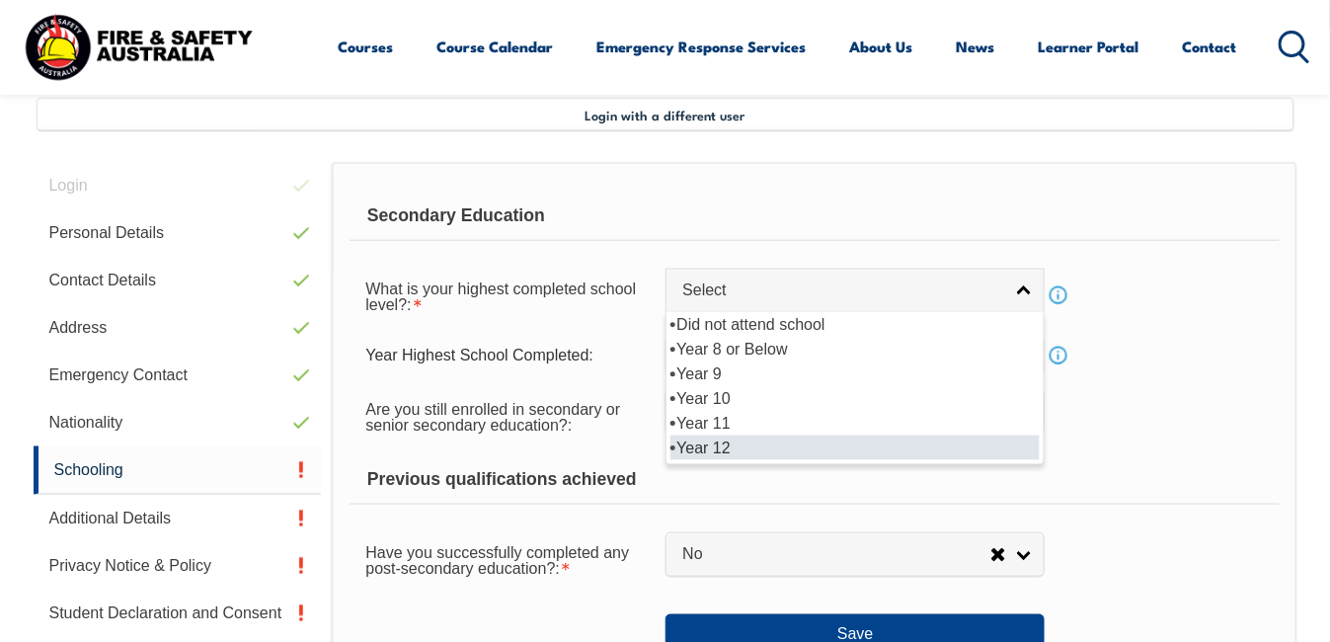
click at [729, 444] on li "Year 12" at bounding box center [855, 448] width 369 height 25
select select "12"
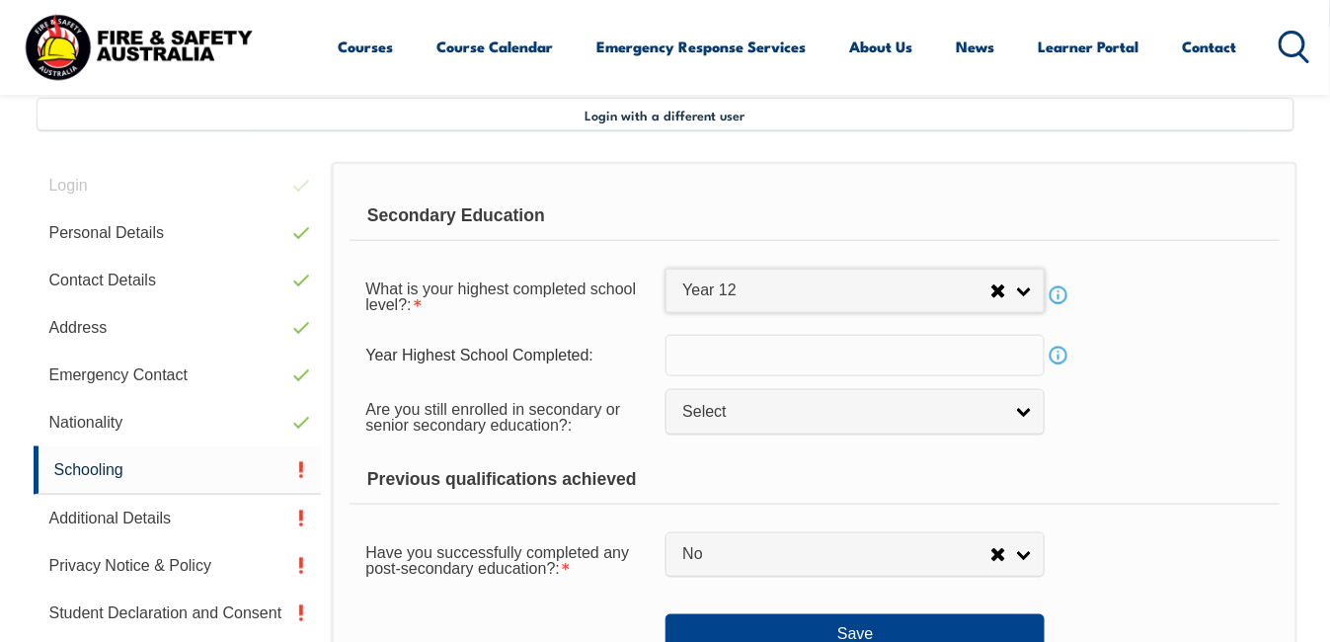
click at [718, 363] on input "text" at bounding box center [855, 355] width 379 height 41
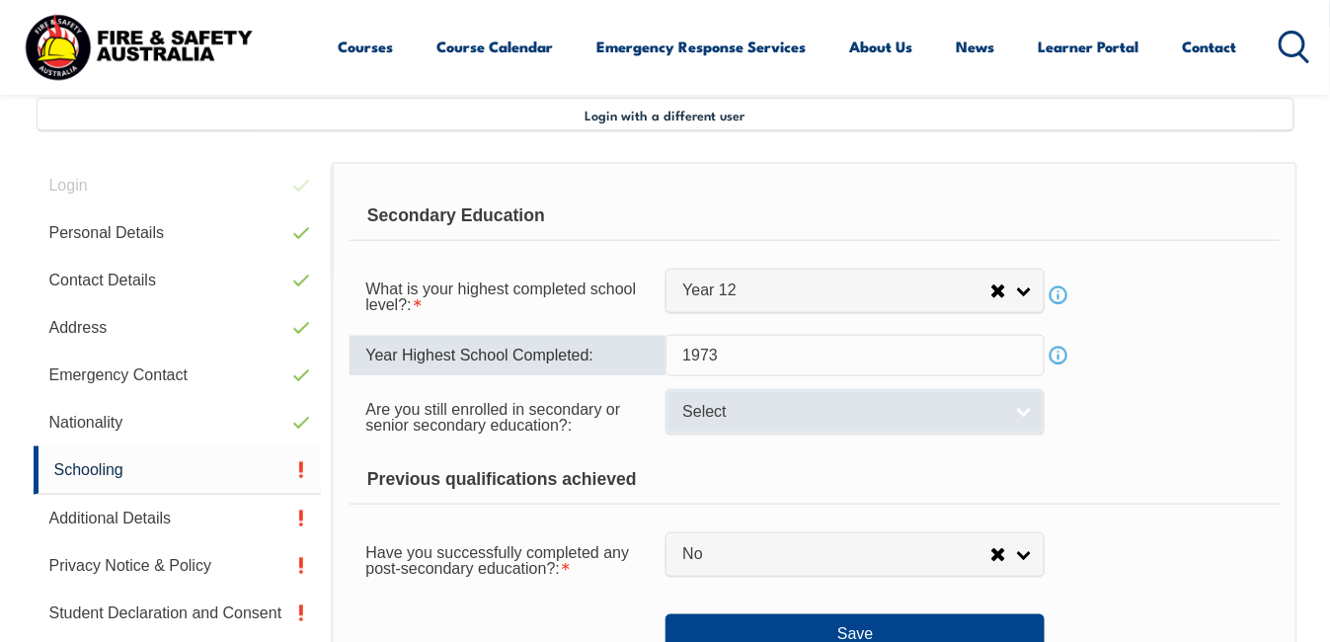
type input "1973"
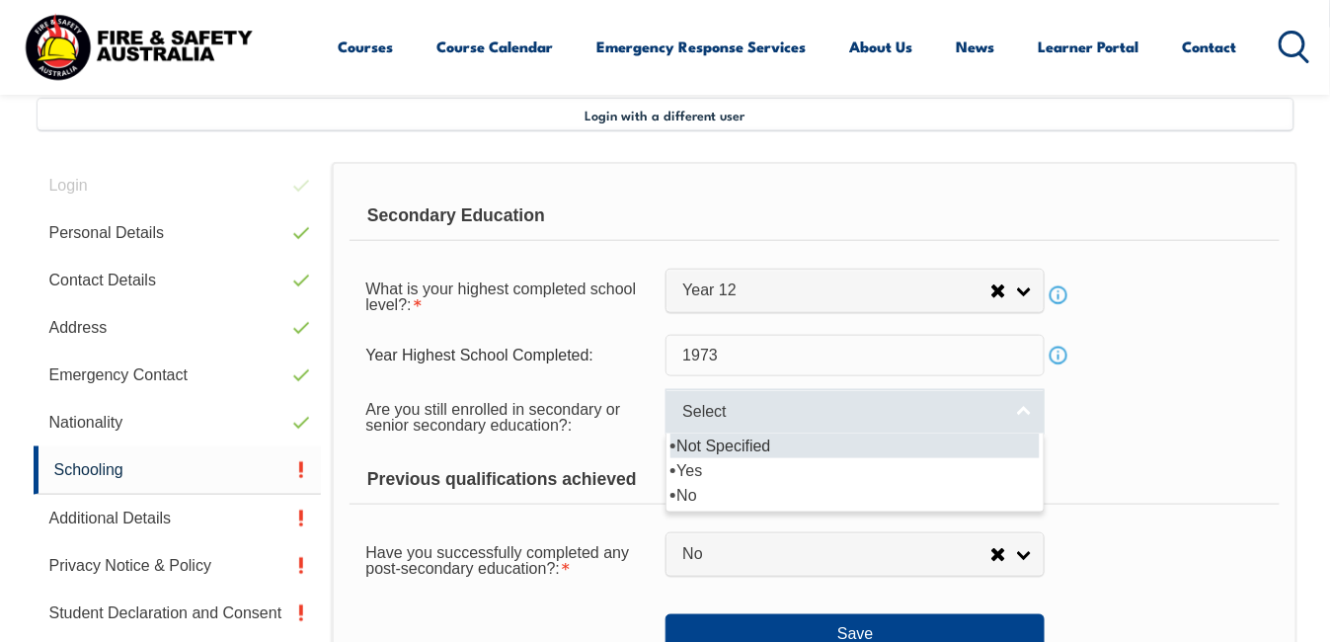
click at [1016, 407] on link "Select" at bounding box center [855, 411] width 379 height 44
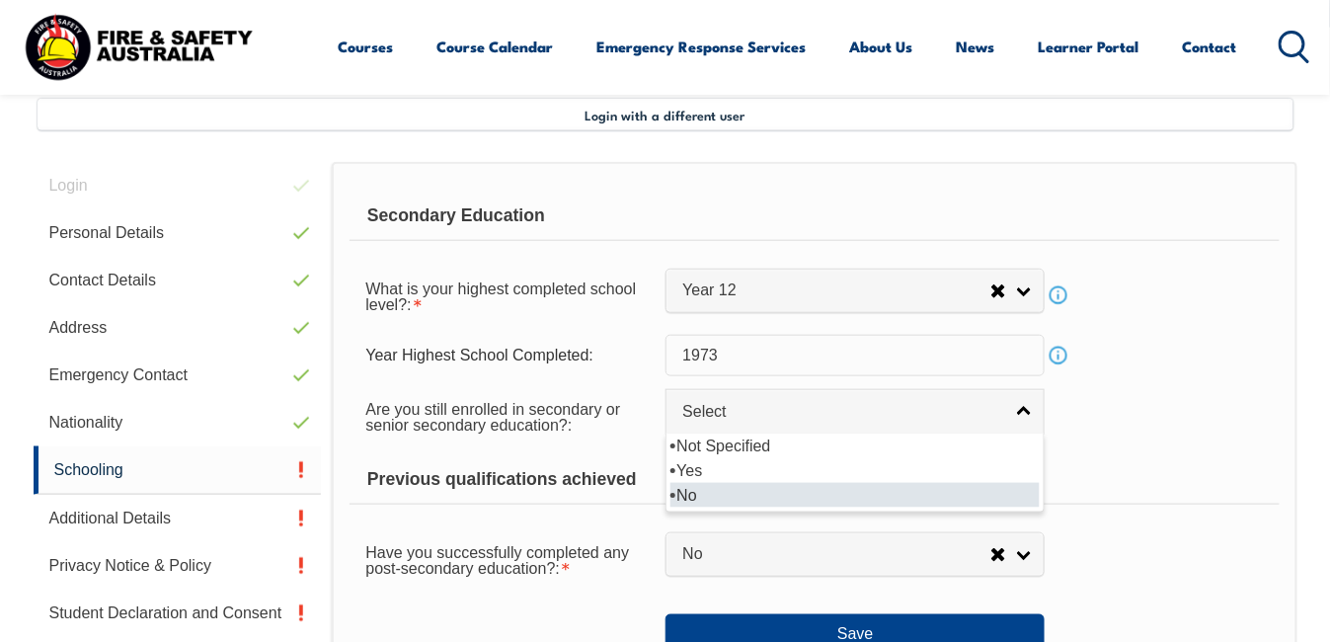
click at [706, 493] on li "No" at bounding box center [855, 495] width 369 height 25
select select "false"
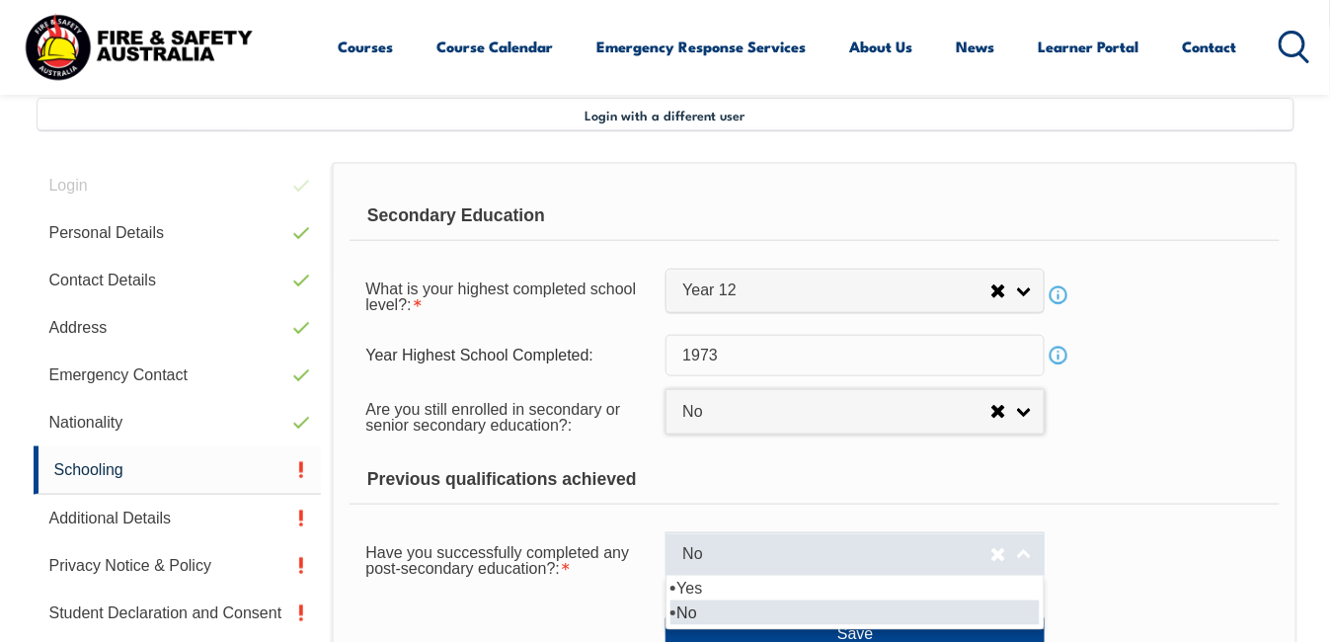
click at [1026, 549] on link "No" at bounding box center [855, 554] width 379 height 44
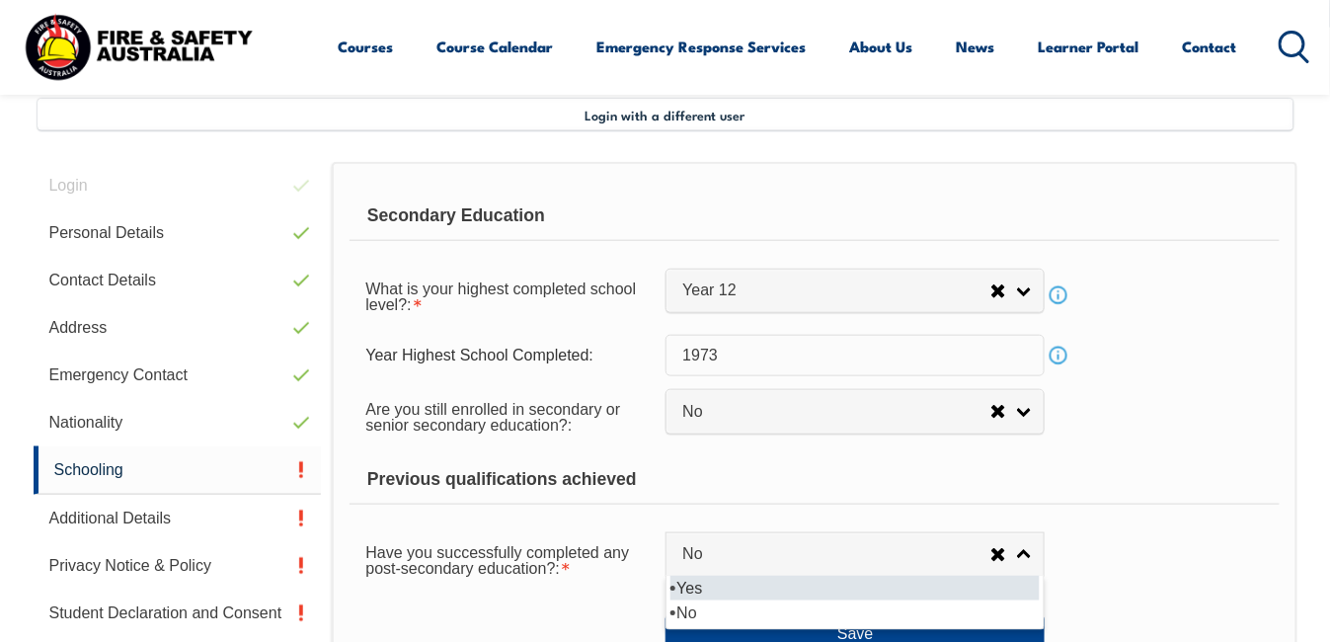
click at [740, 585] on li "Yes" at bounding box center [855, 588] width 369 height 25
select select "true"
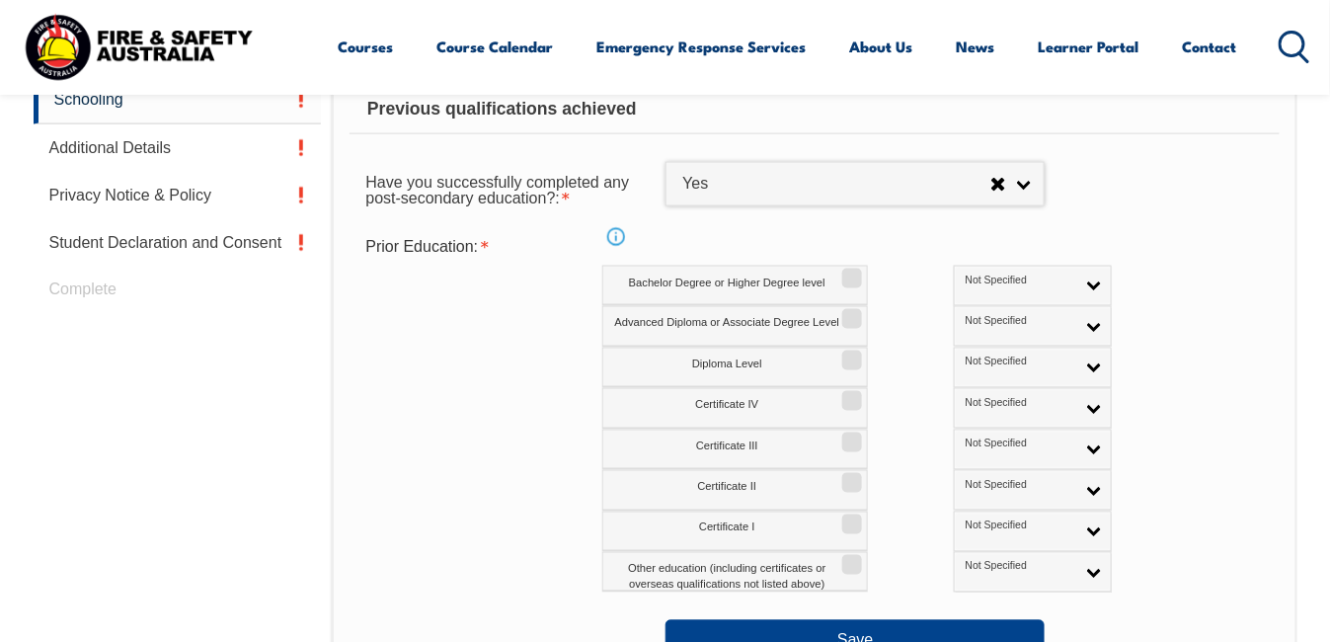
scroll to position [845, 0]
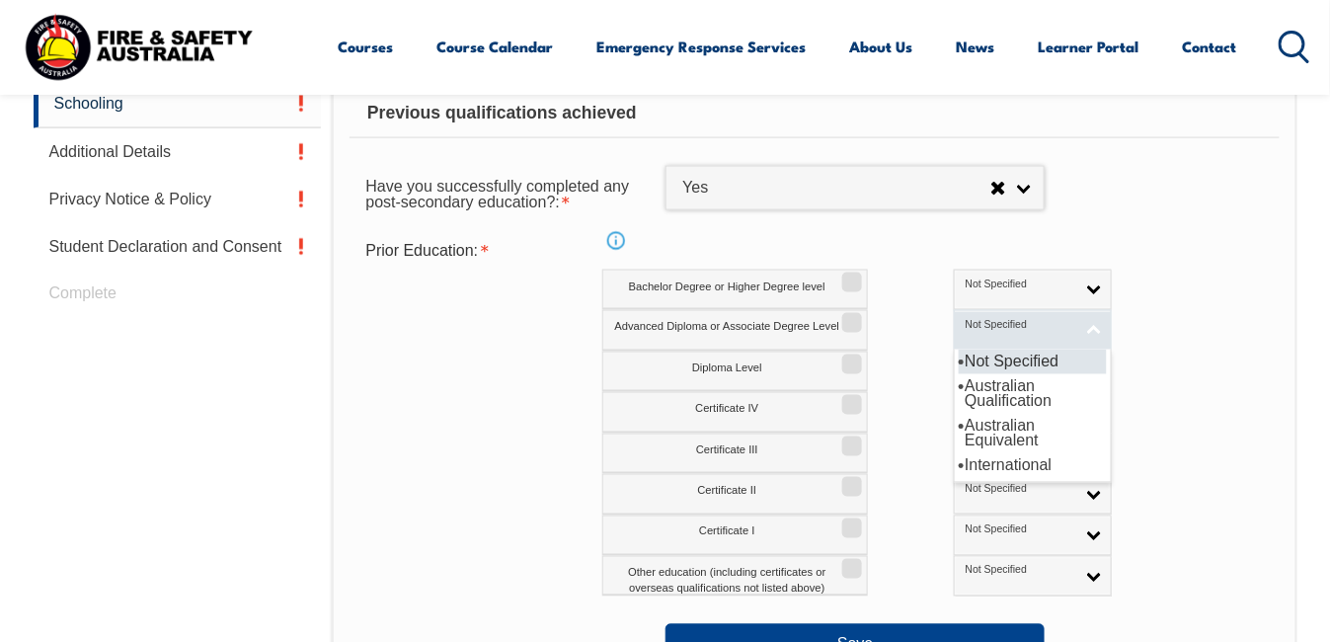
click at [1011, 329] on link "Not Specified" at bounding box center [1033, 330] width 158 height 40
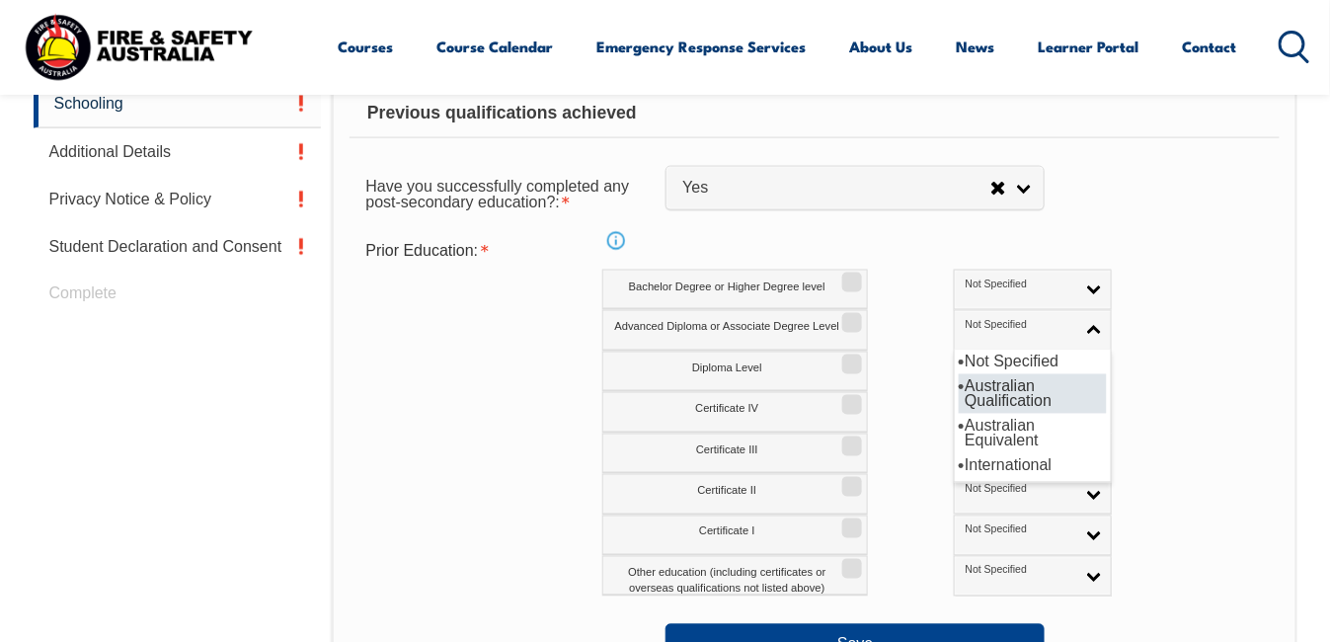
click at [959, 383] on li "Australian Qualification" at bounding box center [1033, 394] width 148 height 40
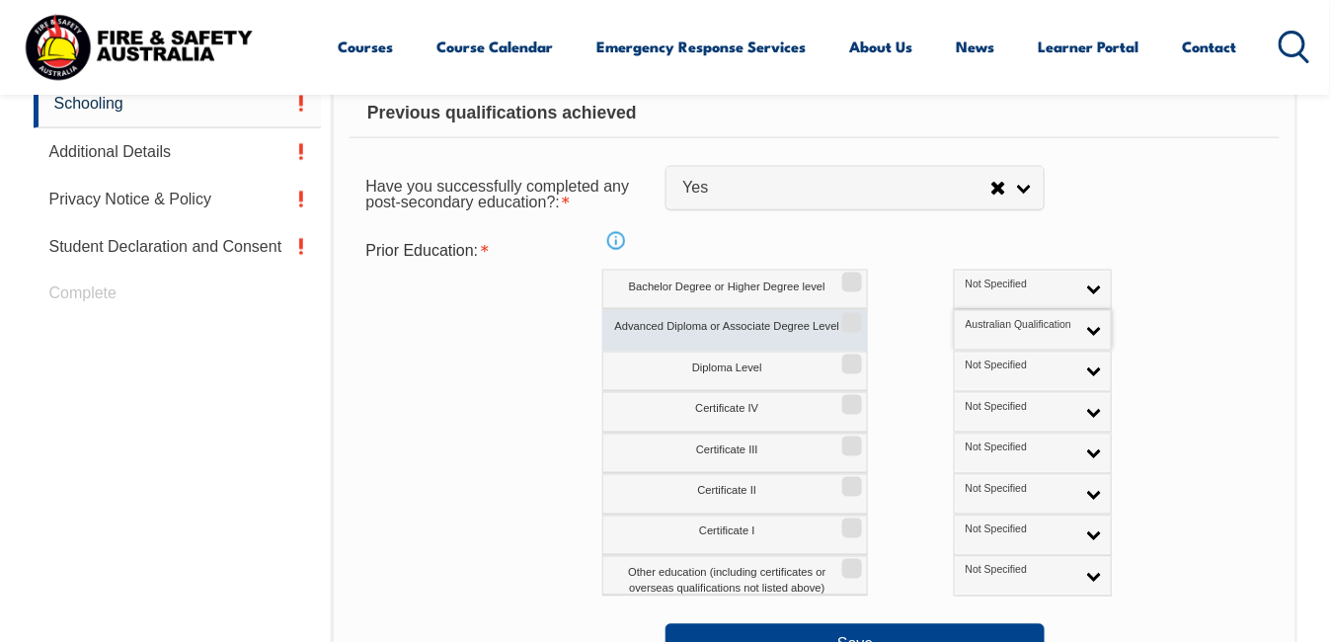
drag, startPoint x: 851, startPoint y: 309, endPoint x: 864, endPoint y: 333, distance: 27.0
click at [851, 313] on label "Advanced Diploma or Associate Degree Level" at bounding box center [735, 330] width 266 height 40
click at [851, 315] on input "Advanced Diploma or Associate Degree Level" at bounding box center [849, 316] width 12 height 2
checkbox input "true"
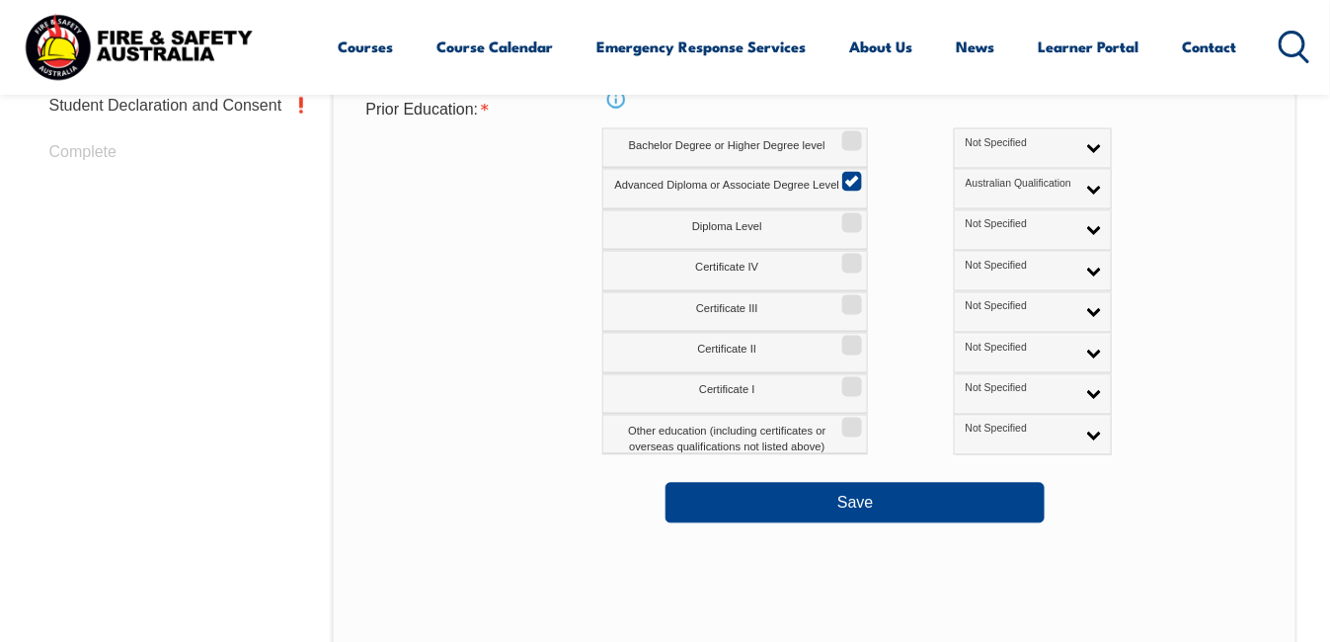
scroll to position [1004, 0]
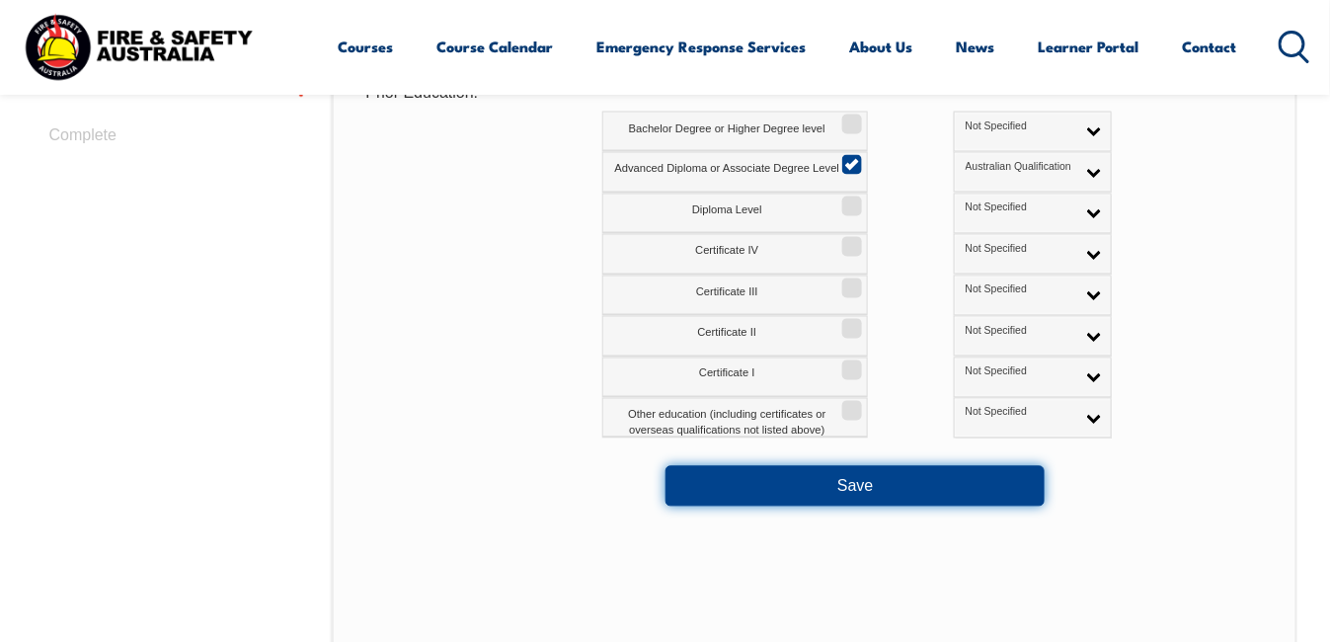
click at [856, 480] on button "Save" at bounding box center [855, 486] width 379 height 40
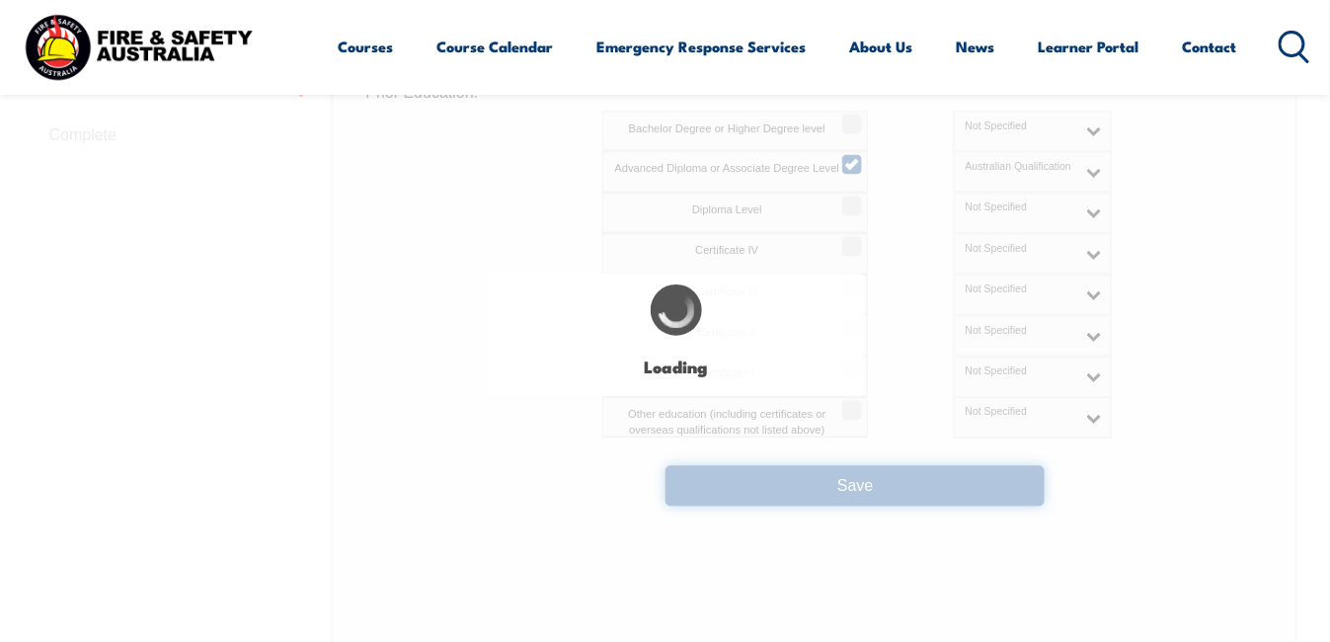
select select
select select "false"
select select "true"
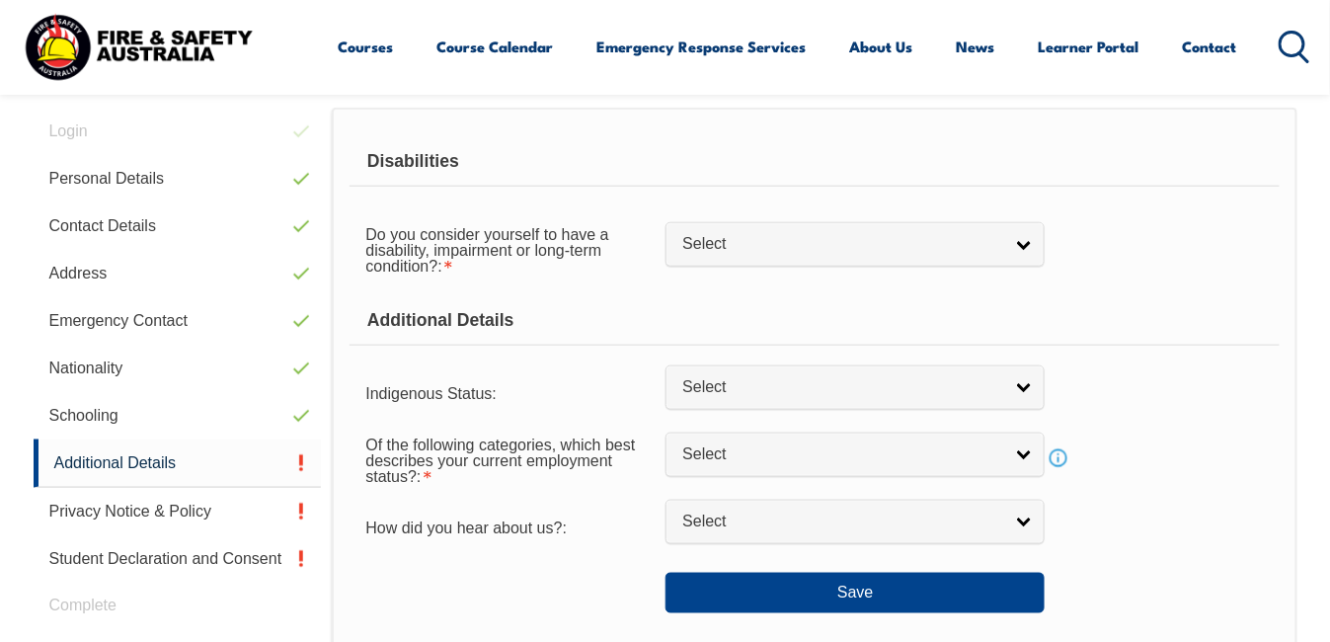
scroll to position [479, 0]
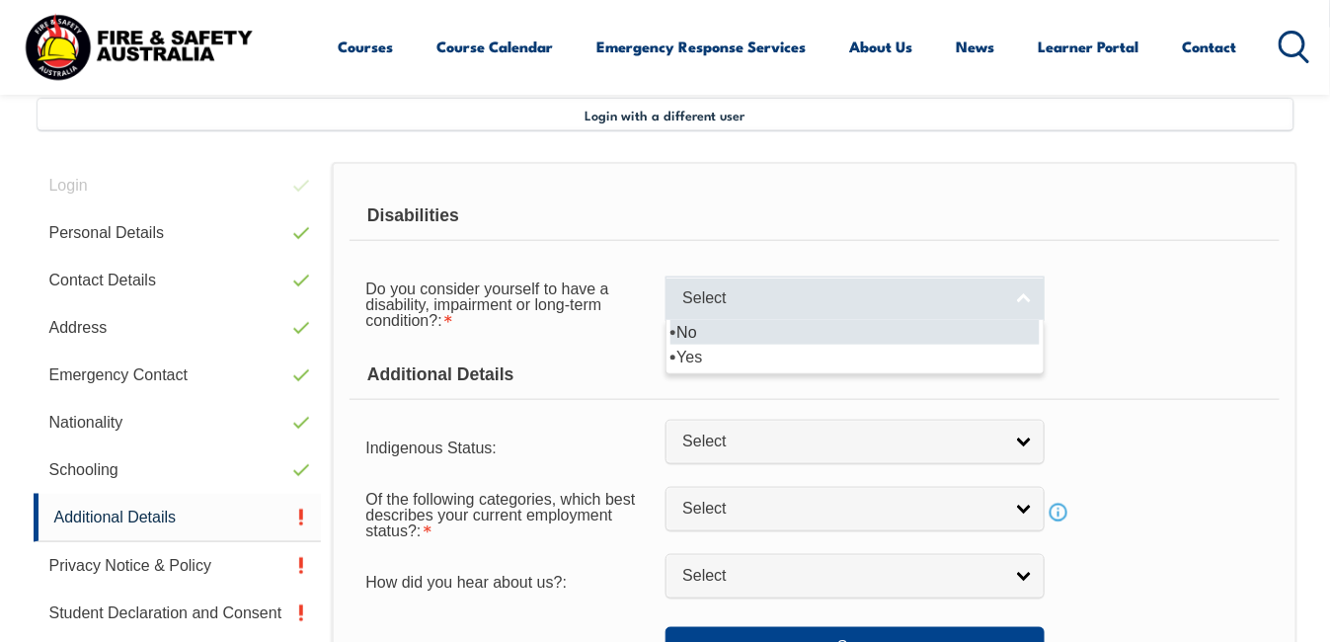
click at [1025, 299] on link "Select" at bounding box center [855, 299] width 379 height 44
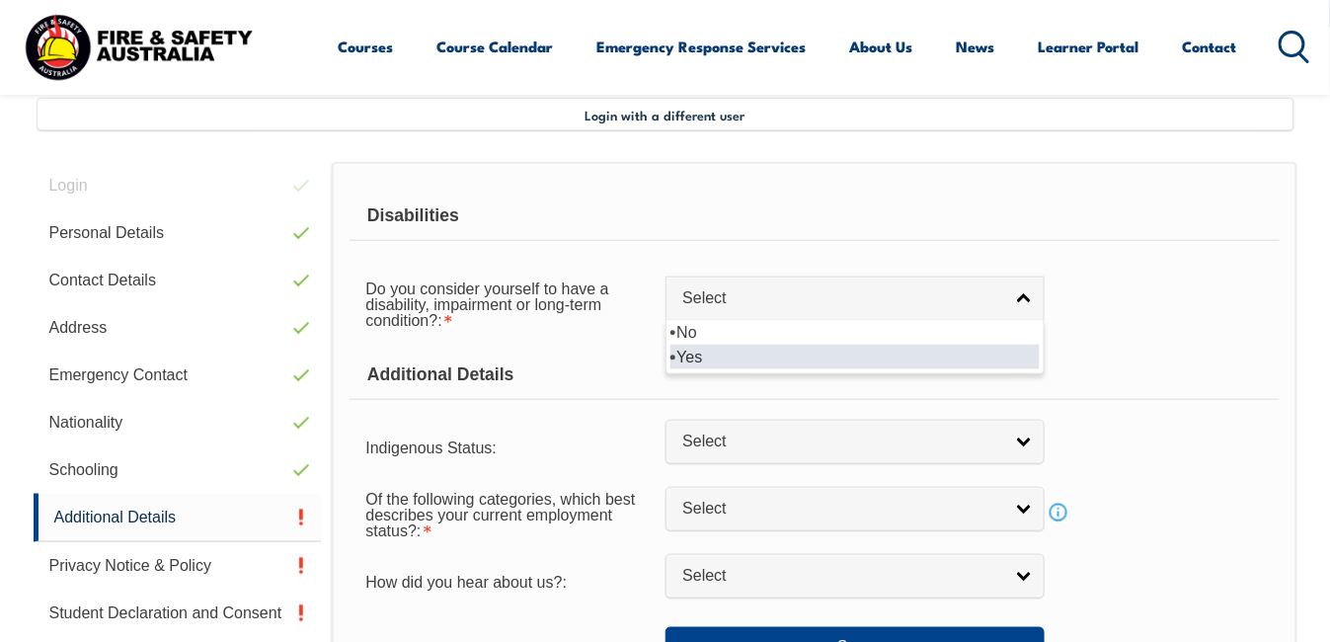
click at [700, 351] on li "Yes" at bounding box center [855, 357] width 369 height 25
select select "true"
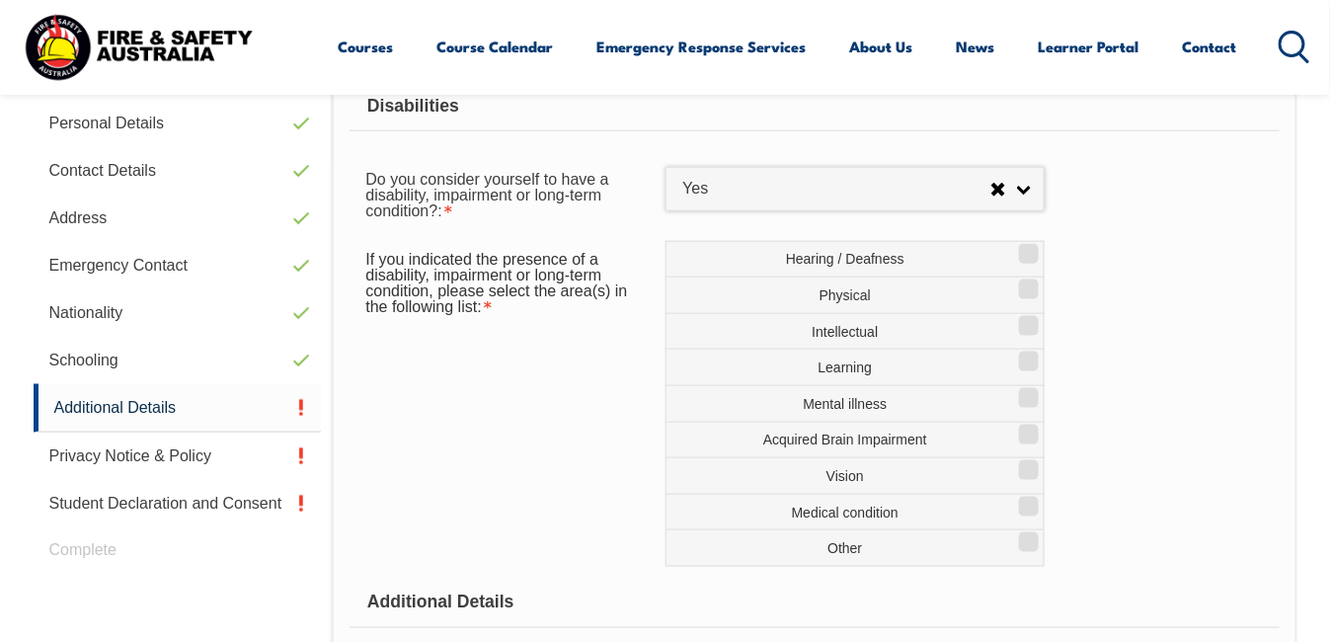
scroll to position [597, 0]
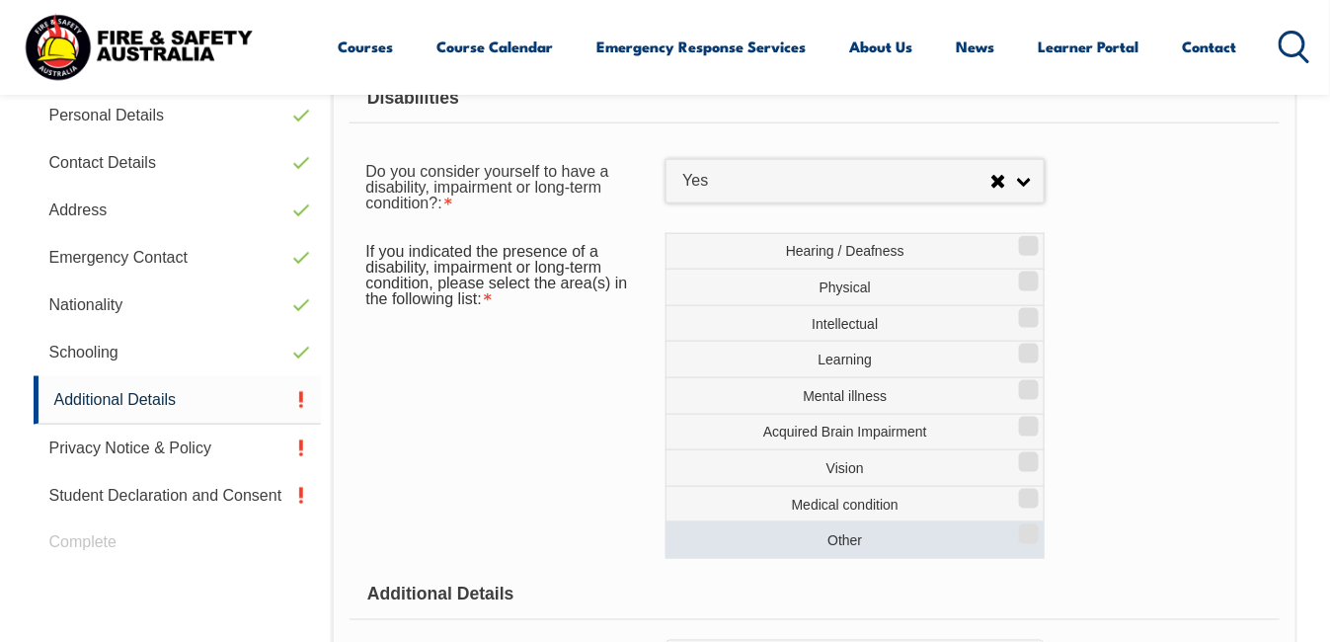
click at [1021, 526] on input "Other" at bounding box center [1026, 527] width 12 height 2
checkbox input "true"
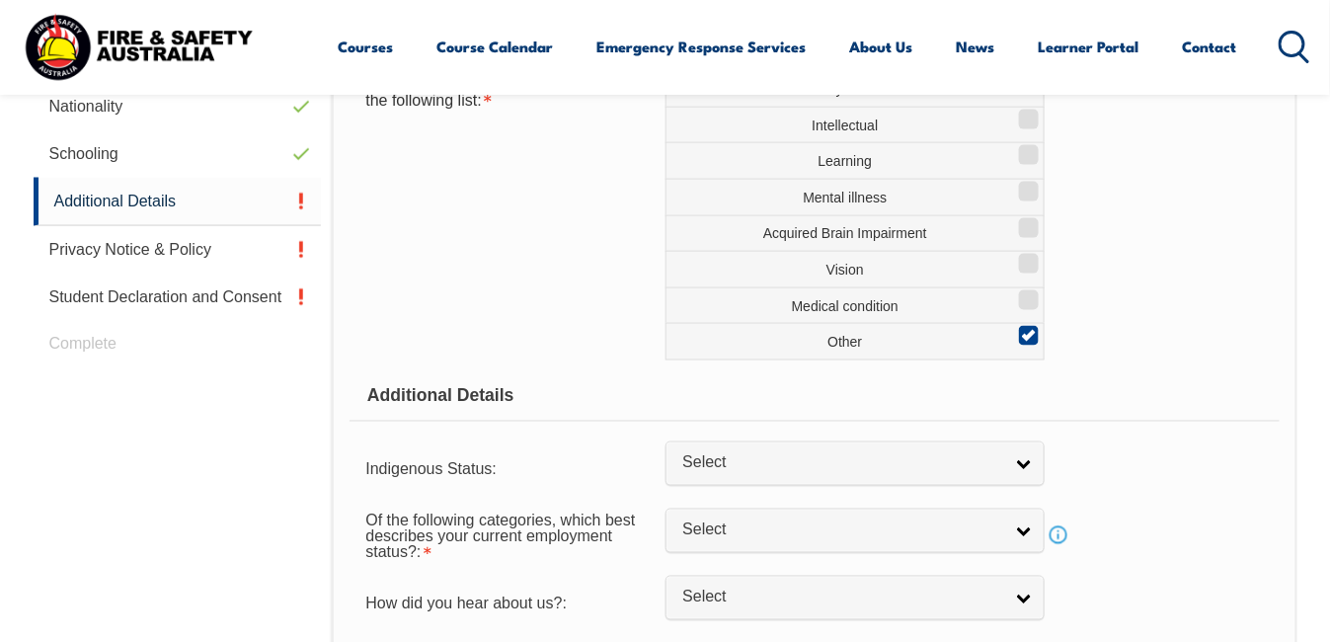
scroll to position [835, 0]
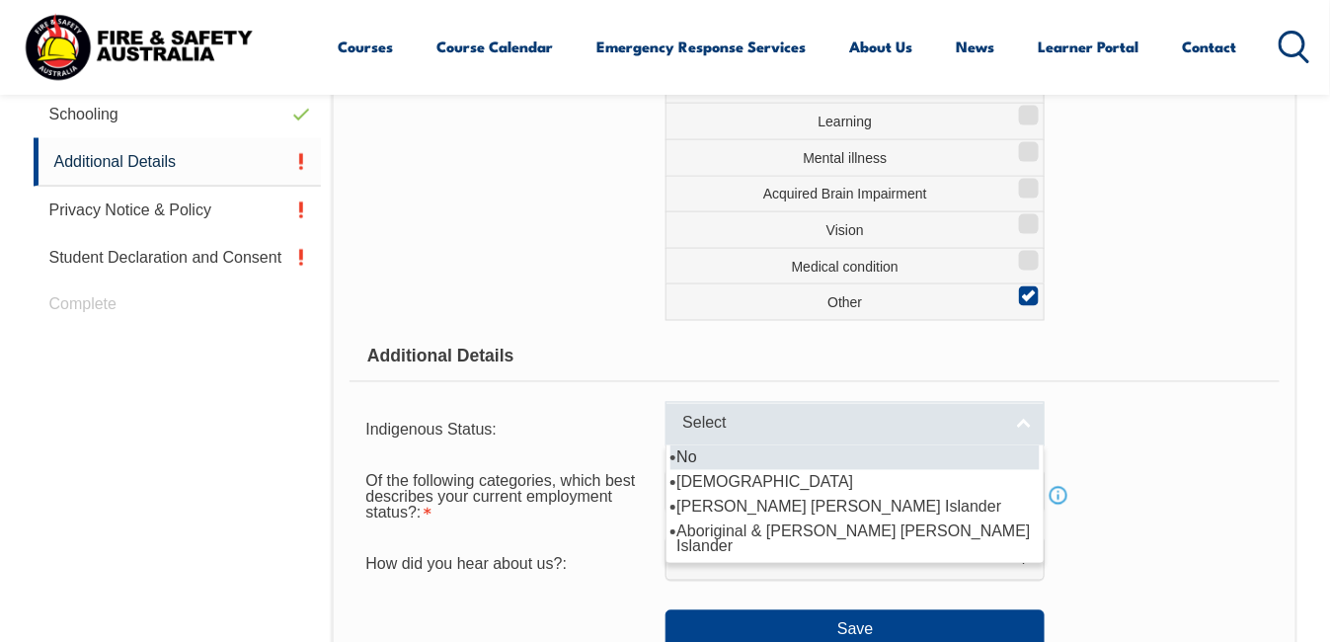
click at [1027, 423] on link "Select" at bounding box center [855, 424] width 379 height 44
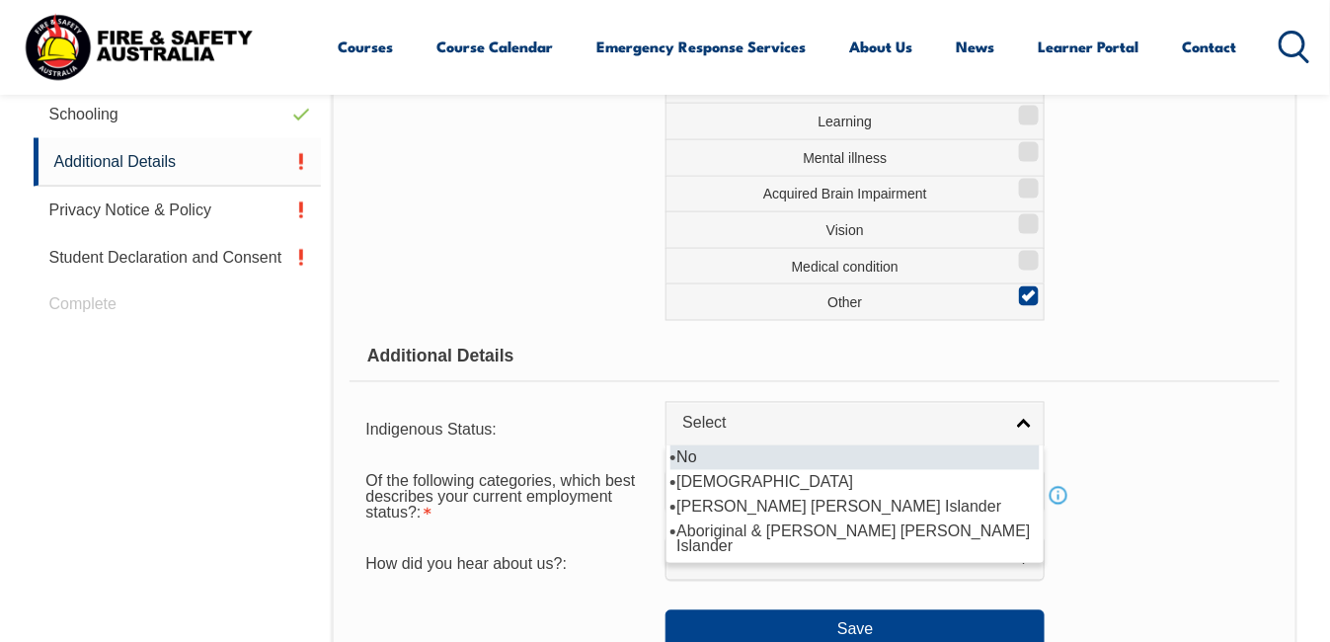
click at [696, 454] on li "No" at bounding box center [855, 457] width 369 height 25
select select "4"
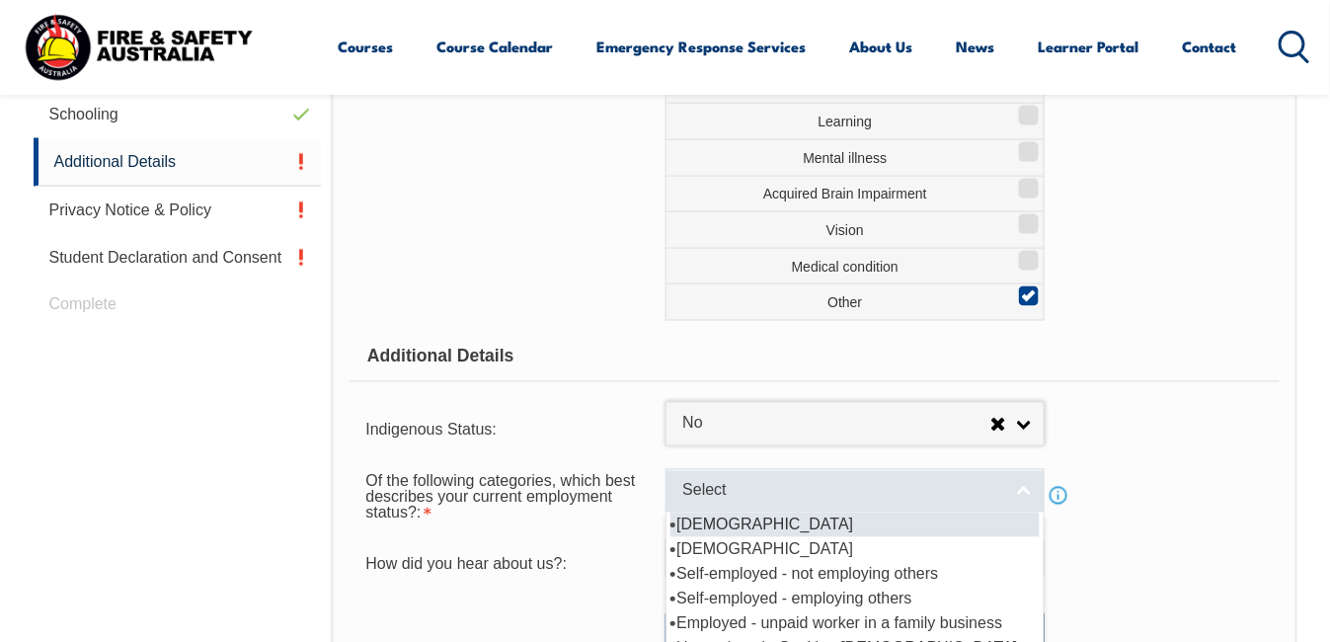
click at [1021, 491] on link "Select" at bounding box center [855, 491] width 379 height 44
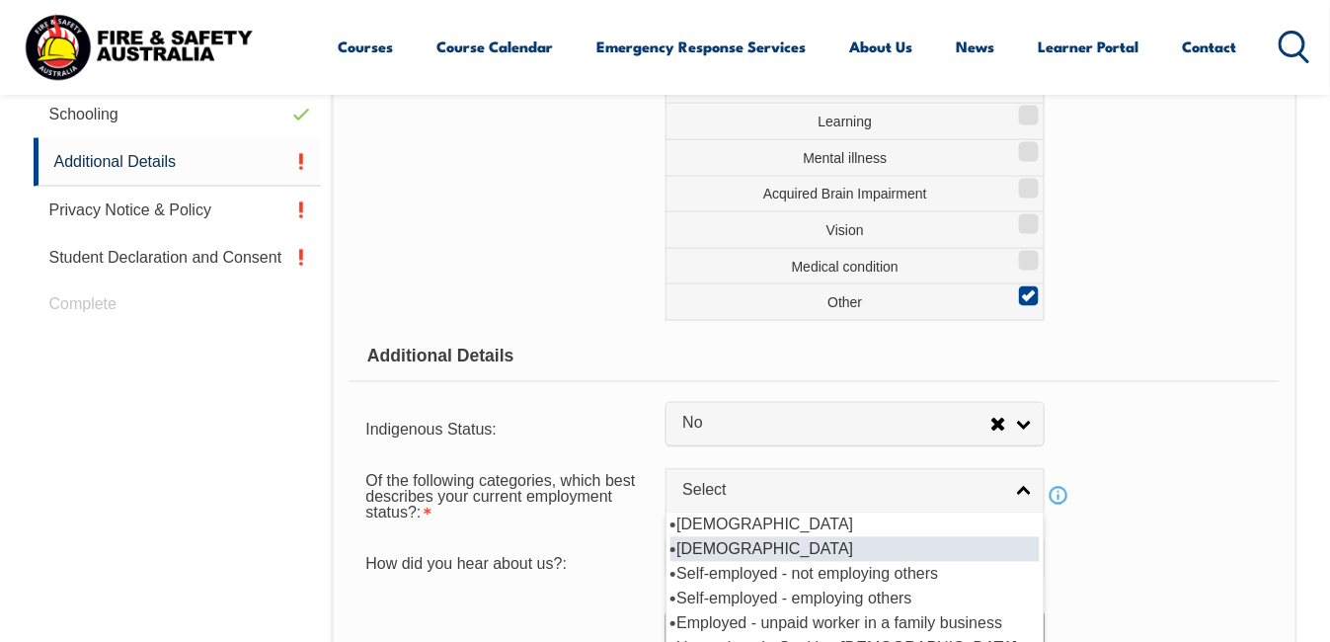
click at [792, 543] on li "[DEMOGRAPHIC_DATA]" at bounding box center [855, 549] width 369 height 25
select select "2"
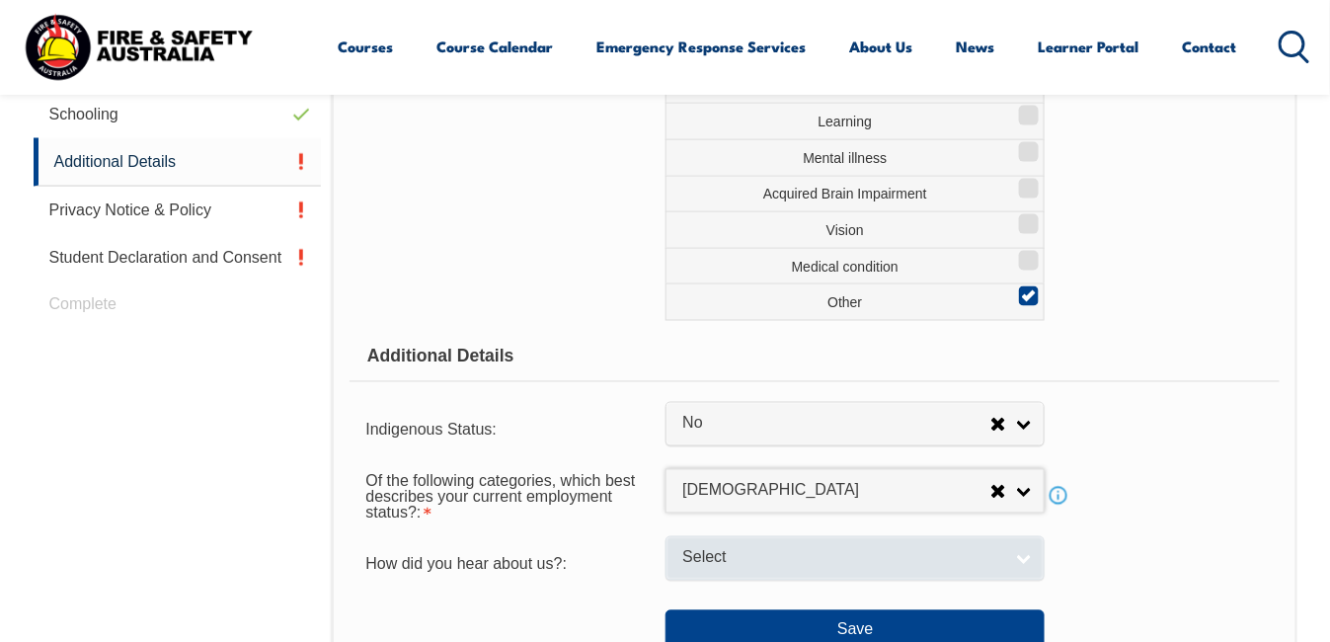
click at [1027, 548] on link "Select" at bounding box center [855, 558] width 379 height 44
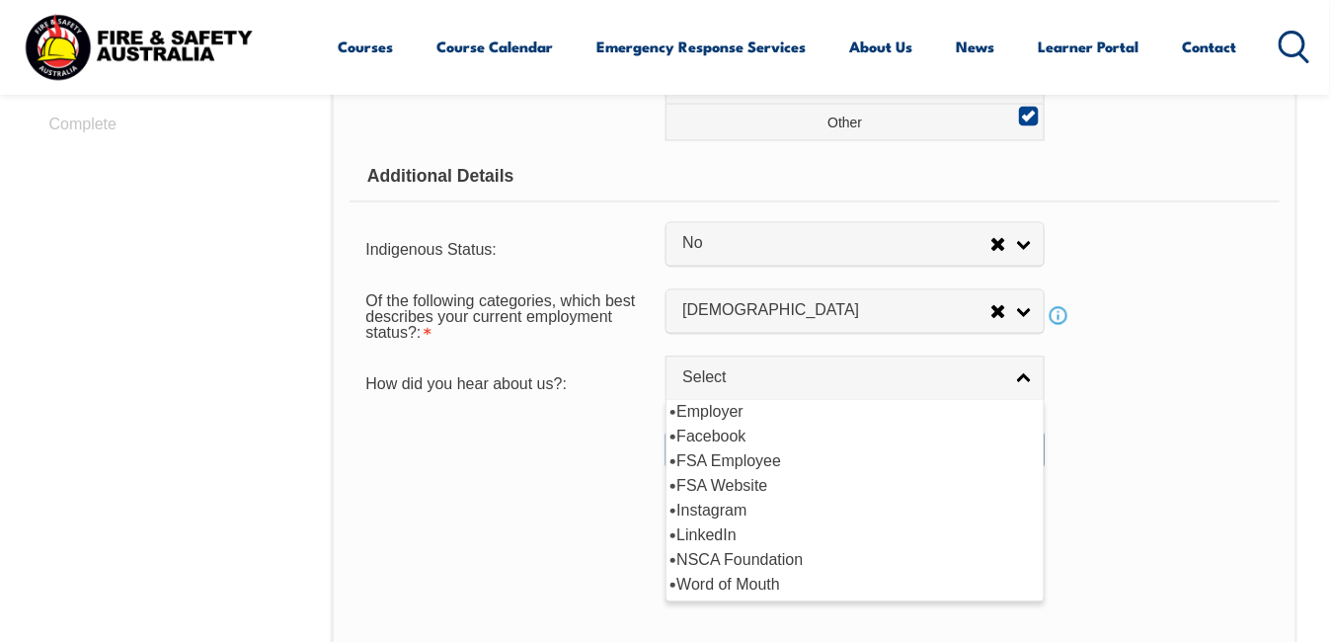
scroll to position [1032, 0]
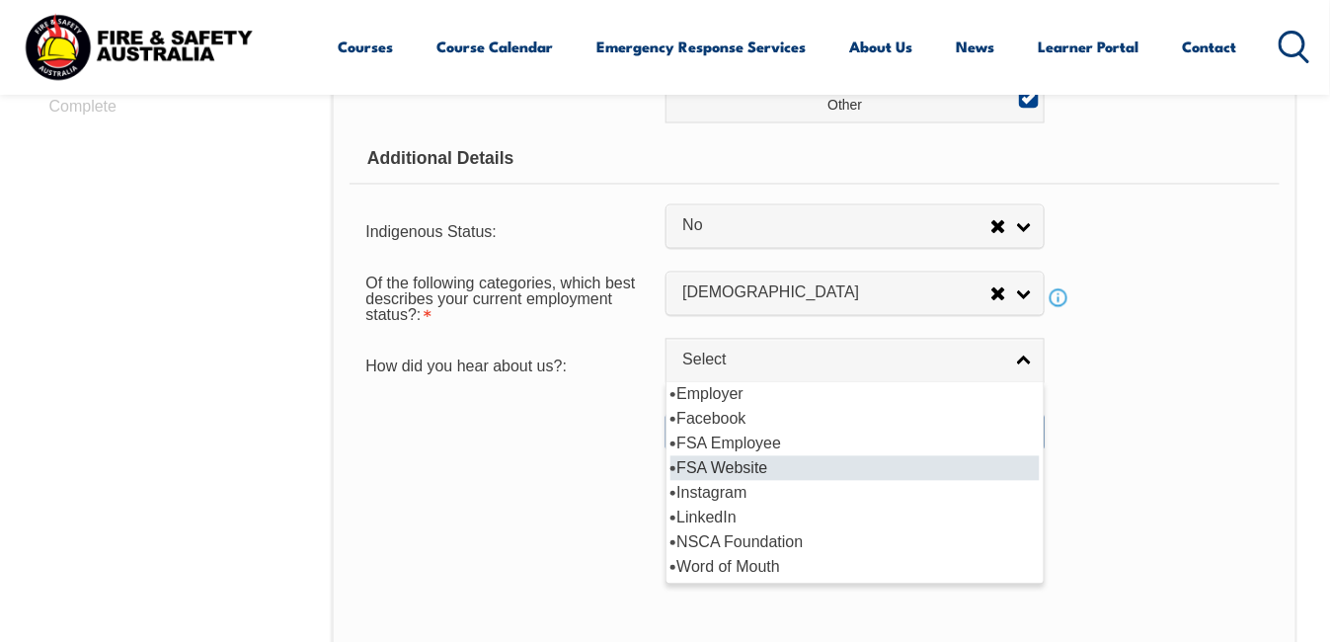
click at [735, 461] on li "FSA Website" at bounding box center [855, 468] width 369 height 25
select select "8571"
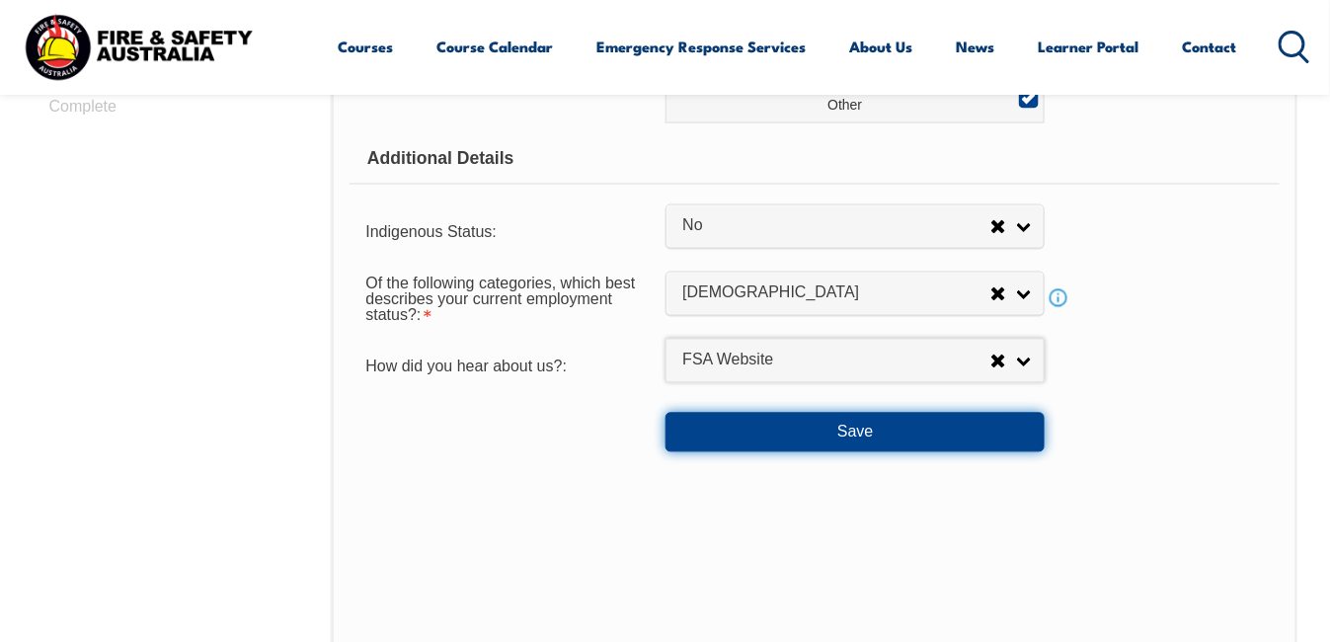
click at [860, 421] on button "Save" at bounding box center [855, 433] width 379 height 40
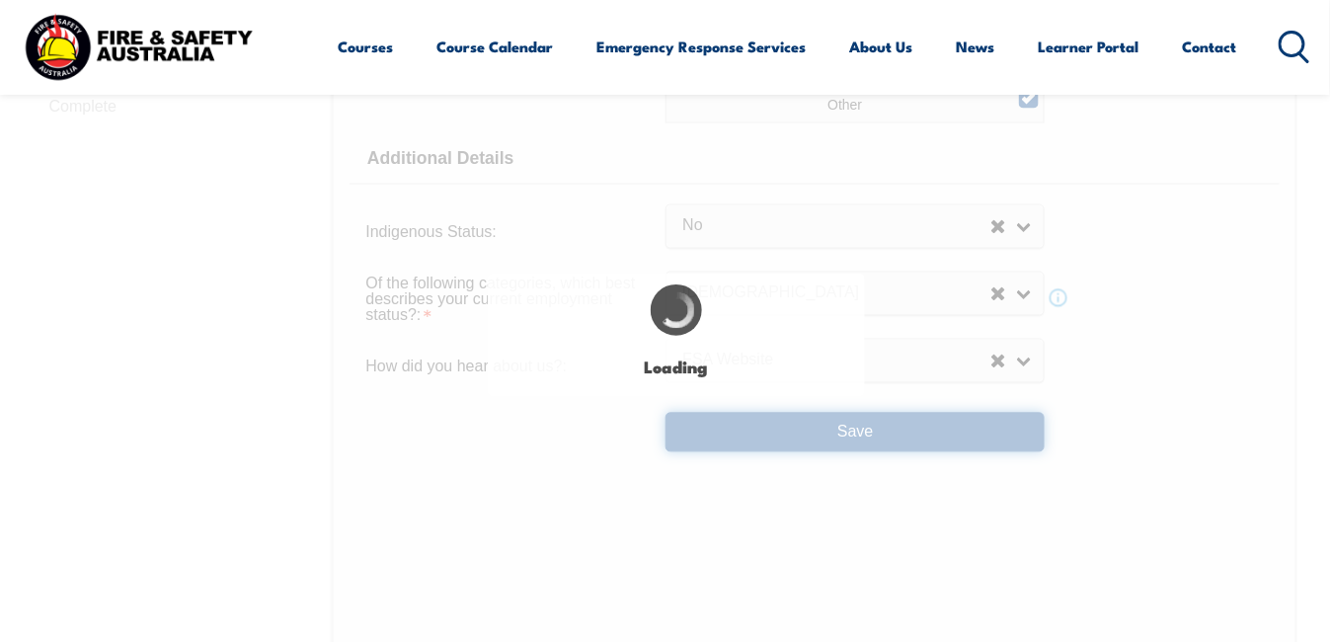
select select "true"
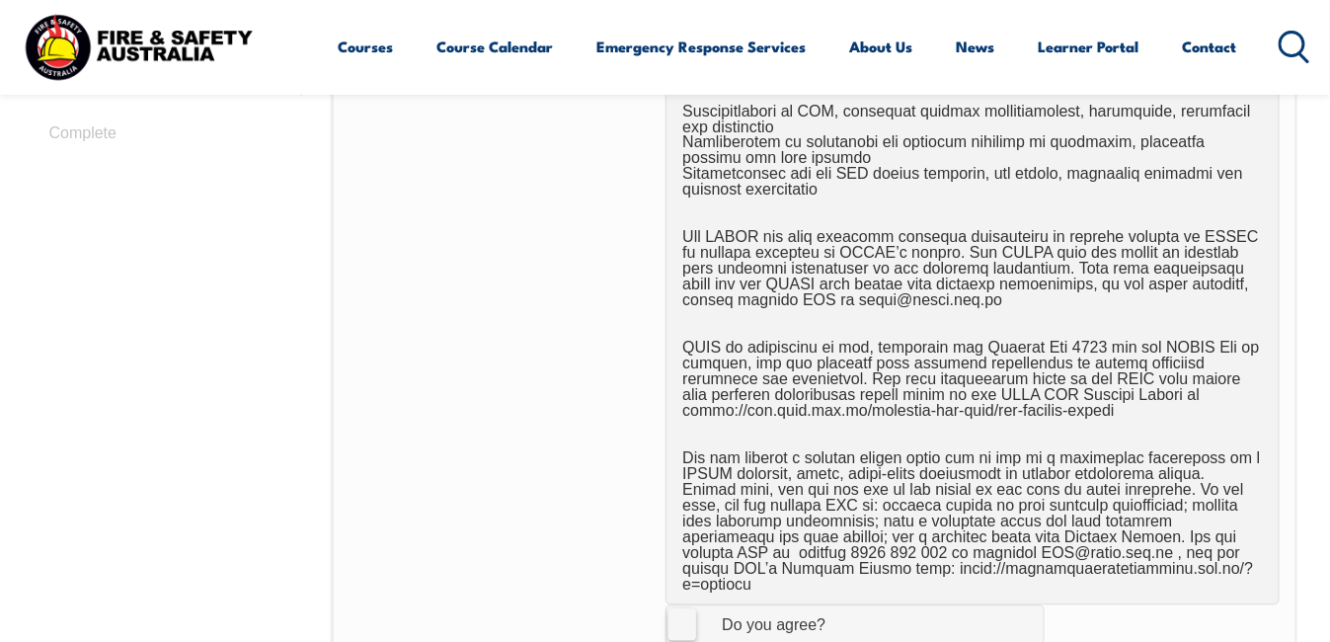
scroll to position [1177, 0]
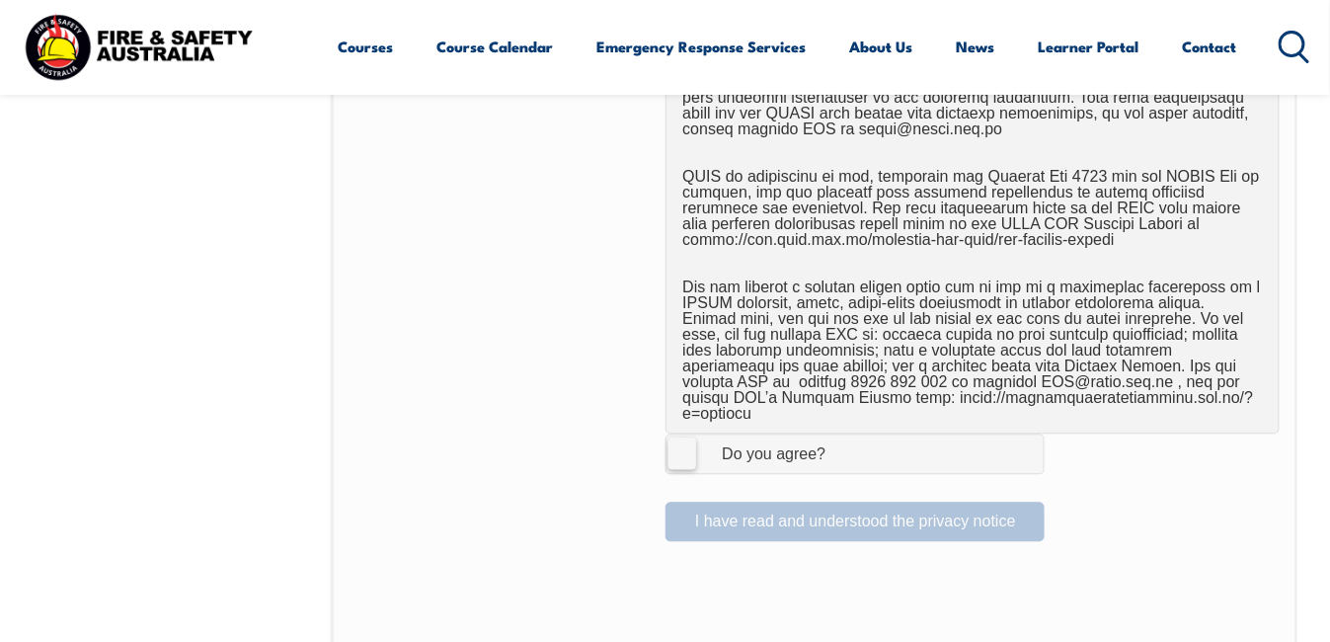
click at [683, 434] on label "I Agree Do you agree?" at bounding box center [855, 454] width 379 height 40
click at [842, 435] on input "I Agree Do you agree?" at bounding box center [859, 454] width 34 height 38
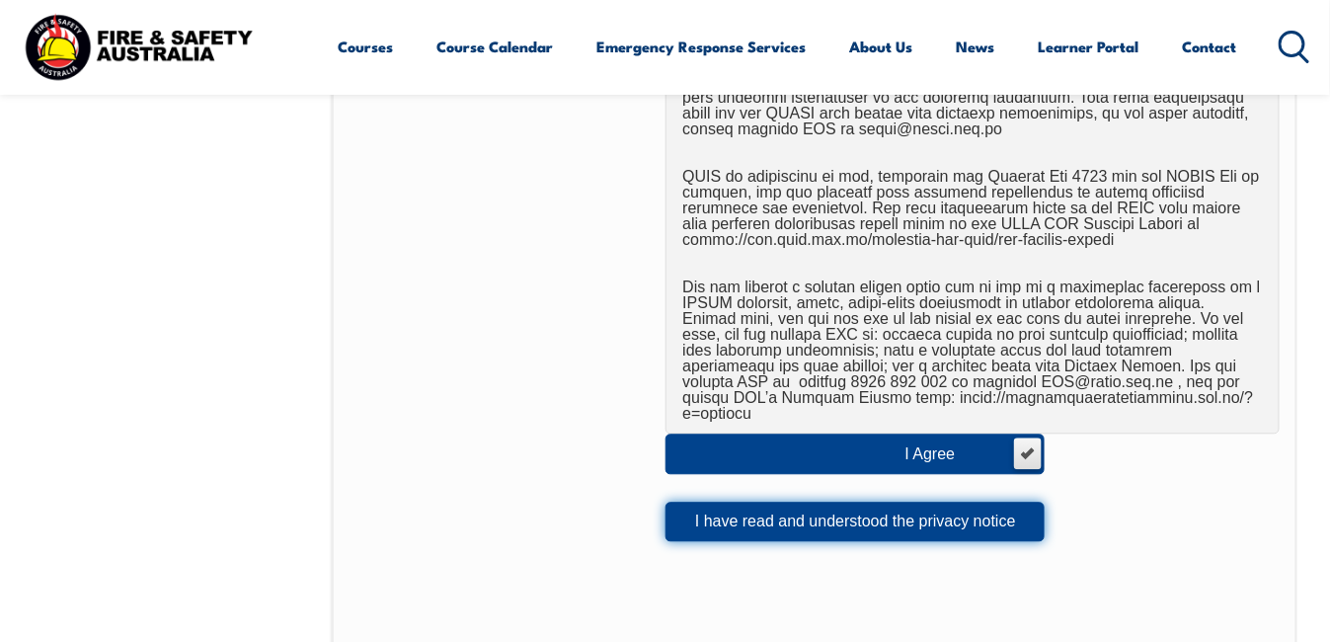
click at [872, 502] on button "I have read and understood the privacy notice" at bounding box center [855, 522] width 379 height 40
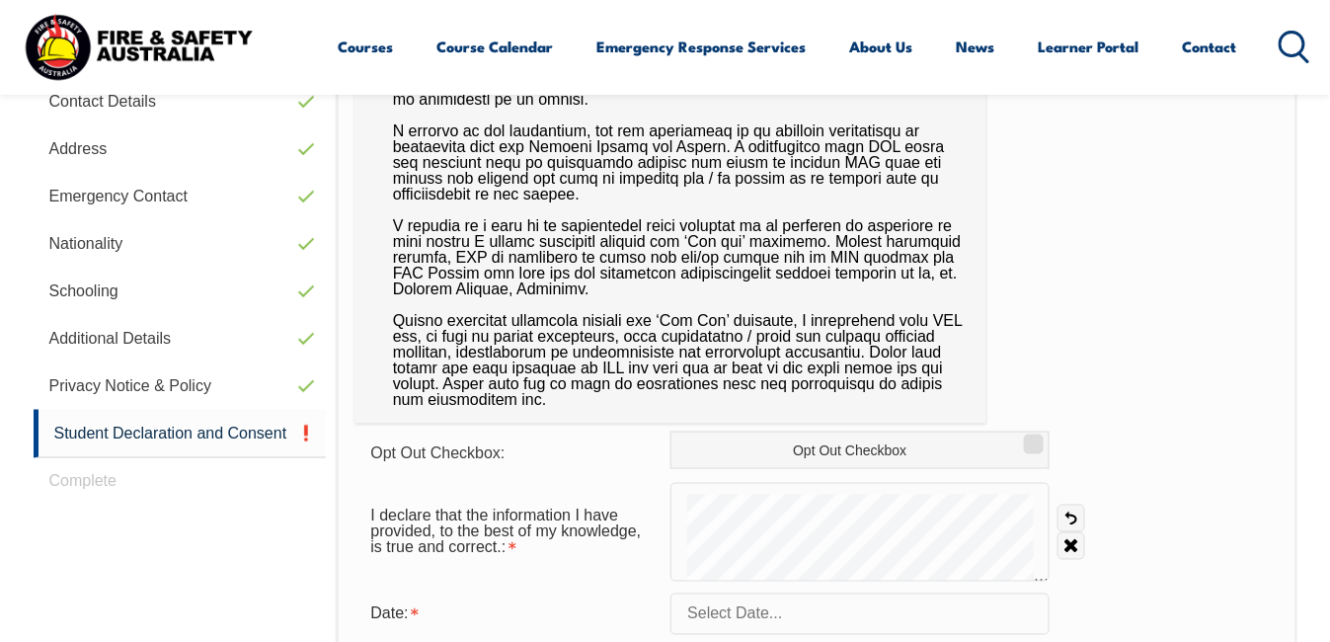
scroll to position [676, 0]
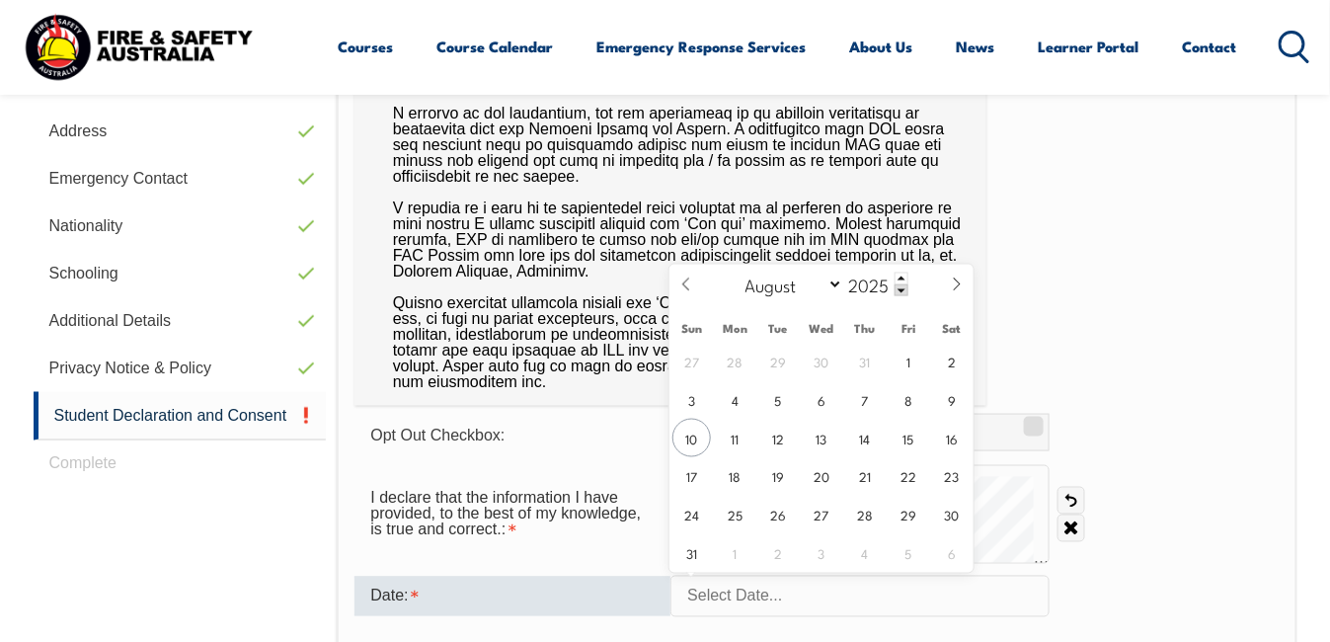
click at [698, 589] on input "text" at bounding box center [860, 596] width 379 height 41
click at [691, 432] on span "10" at bounding box center [692, 438] width 39 height 39
type input "[DATE]"
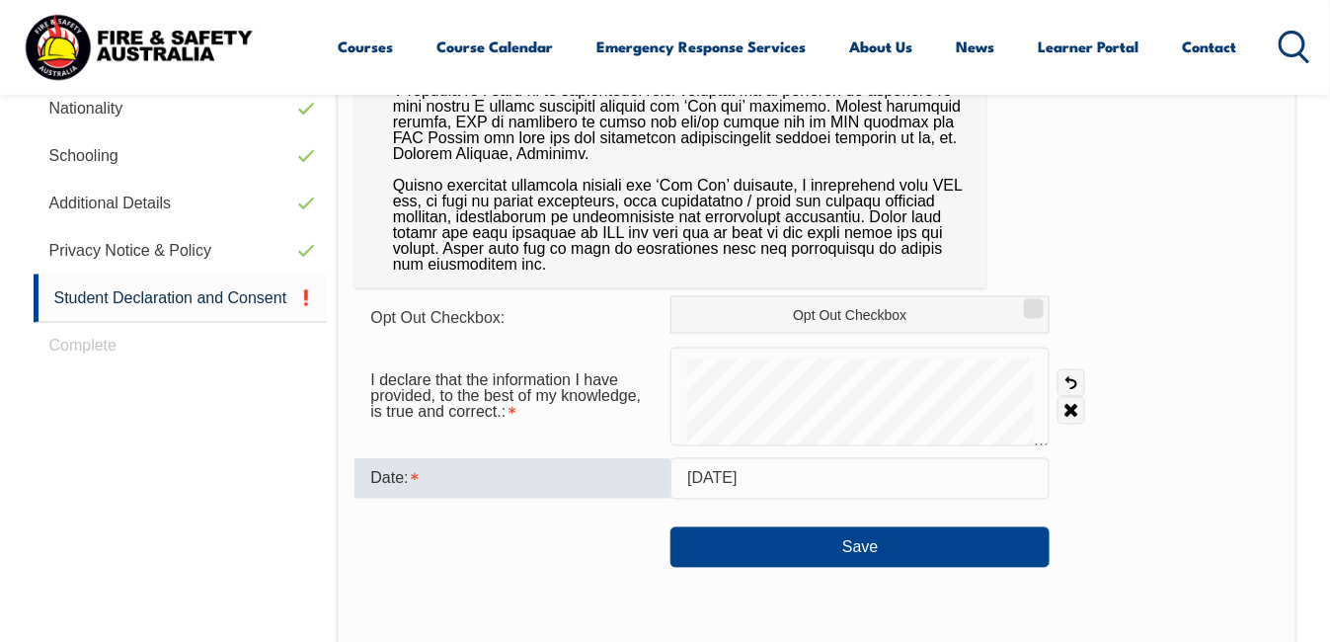
scroll to position [795, 0]
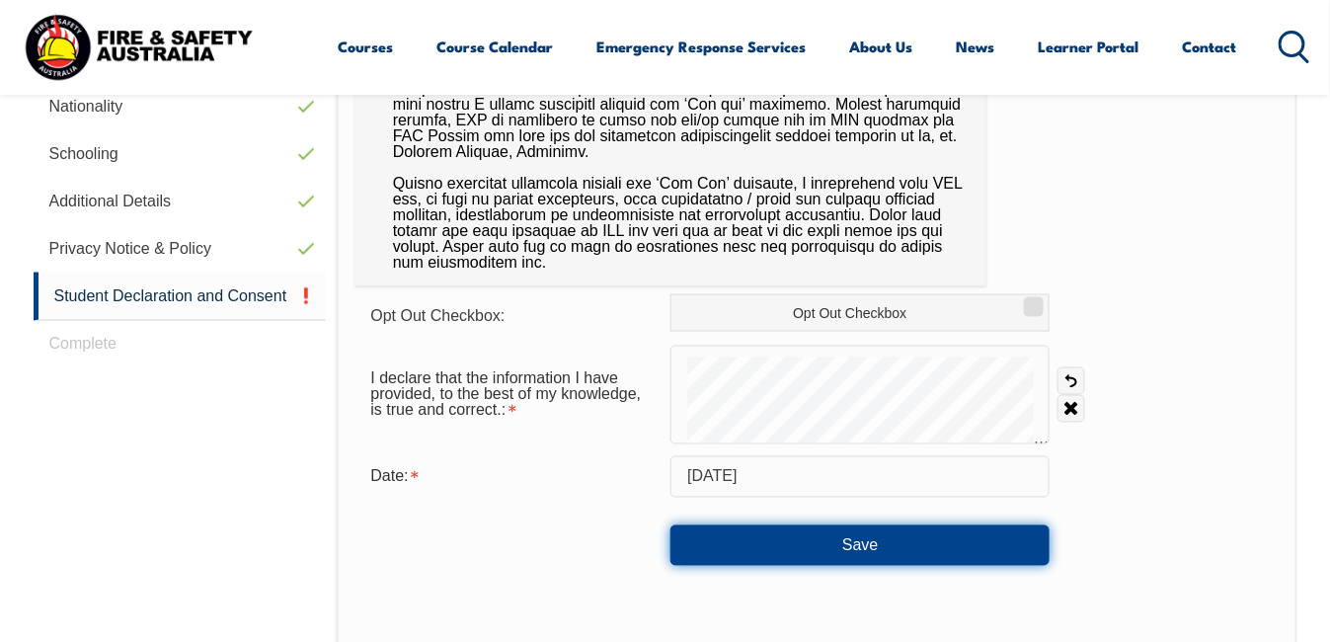
click at [861, 539] on button "Save" at bounding box center [860, 545] width 379 height 40
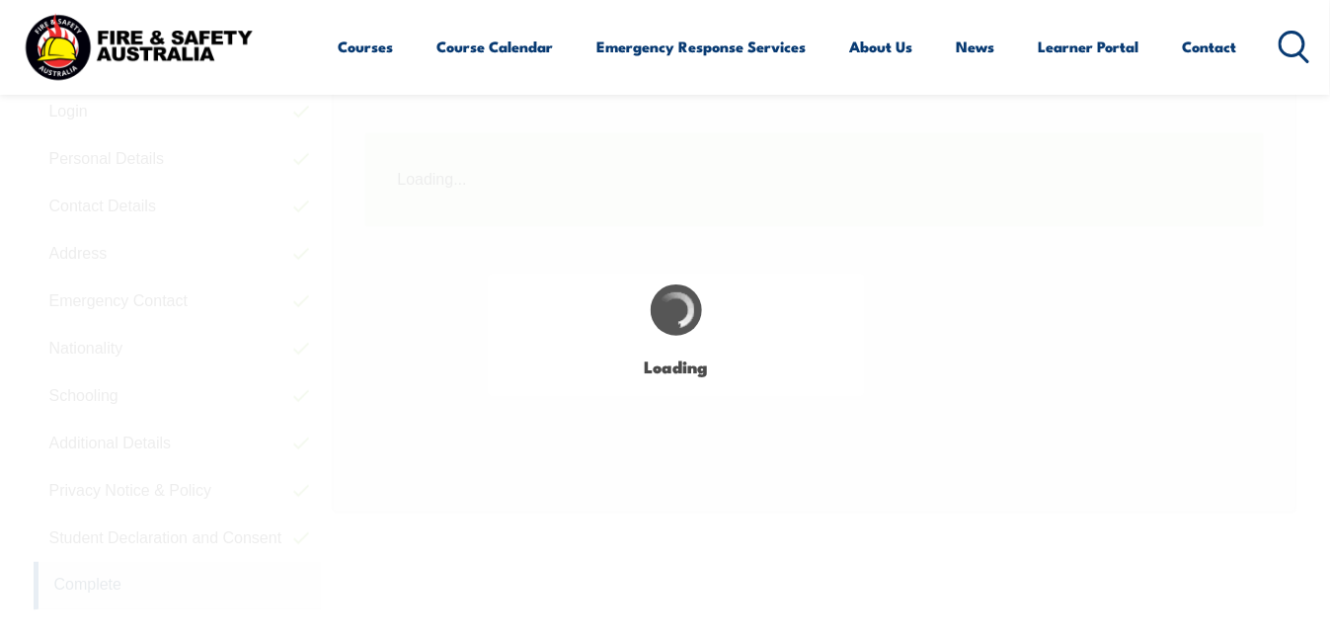
scroll to position [479, 0]
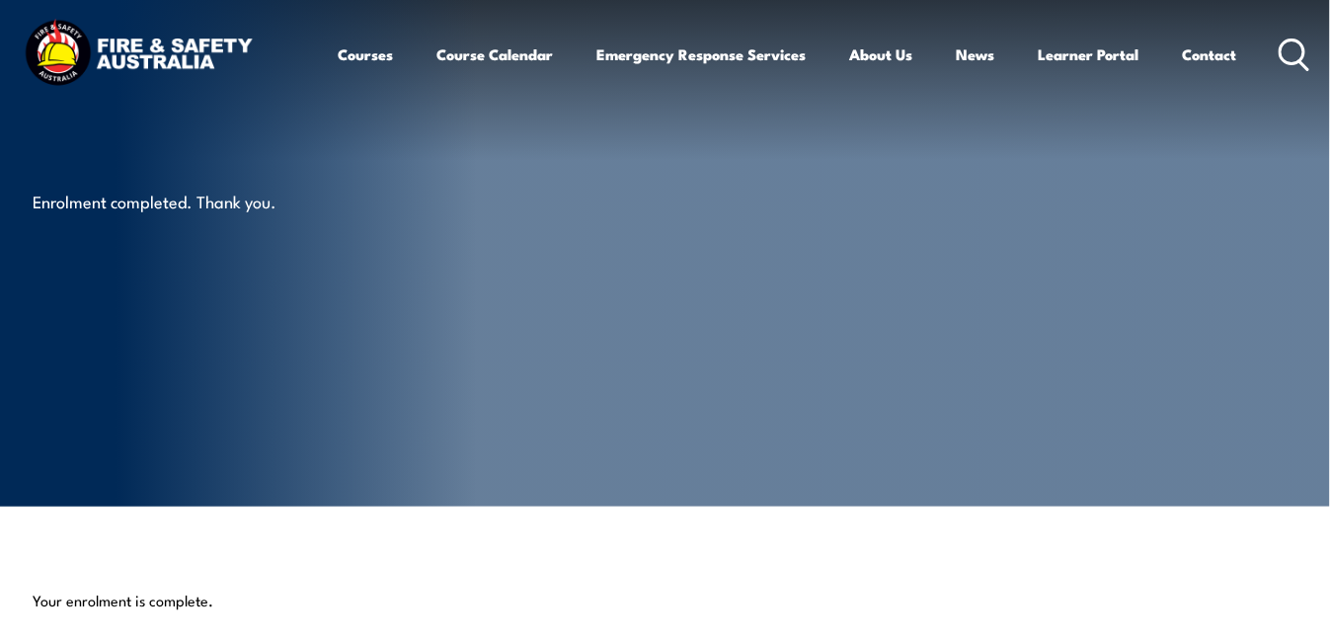
click at [1208, 237] on article "Enrolment completed. Thank you." at bounding box center [666, 253] width 1264 height 507
click at [1085, 54] on link "Learner Portal" at bounding box center [1089, 54] width 101 height 47
